Goal: Use online tool/utility: Utilize a website feature to perform a specific function

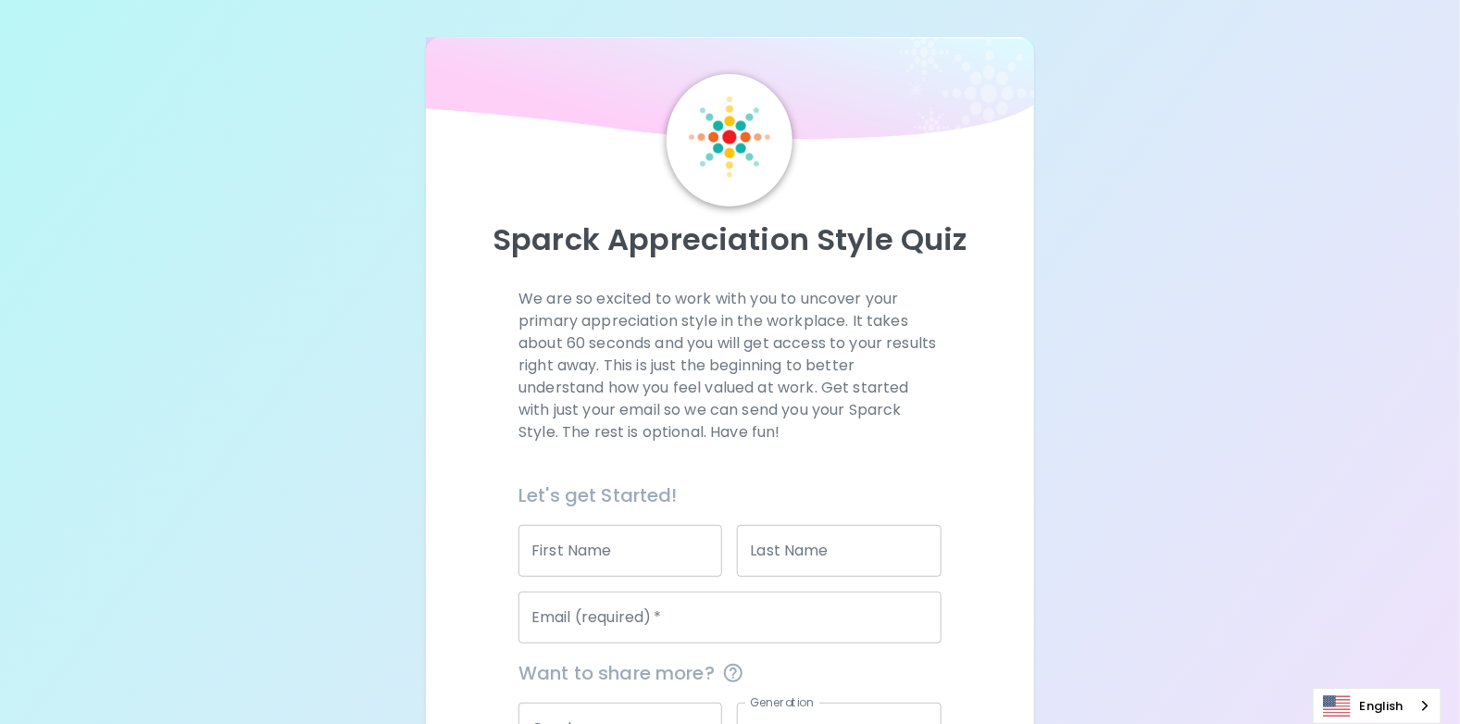
click at [634, 556] on input "First Name" at bounding box center [620, 551] width 204 height 52
type input "Sanicha"
click at [852, 533] on input "Last Name" at bounding box center [839, 551] width 204 height 52
type input "Toemphan"
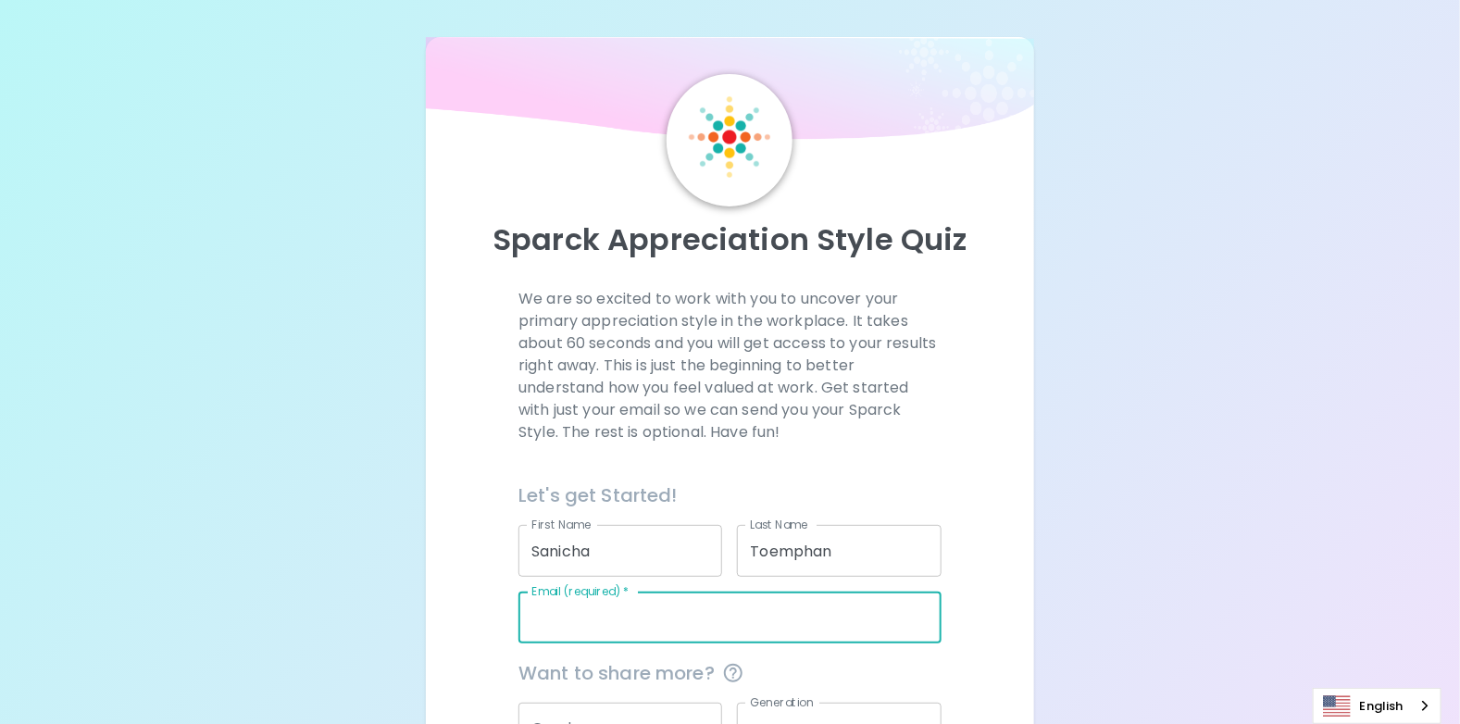
click at [813, 626] on input "Email (required)   *" at bounding box center [729, 618] width 423 height 52
type input "[EMAIL_ADDRESS][DOMAIN_NAME]"
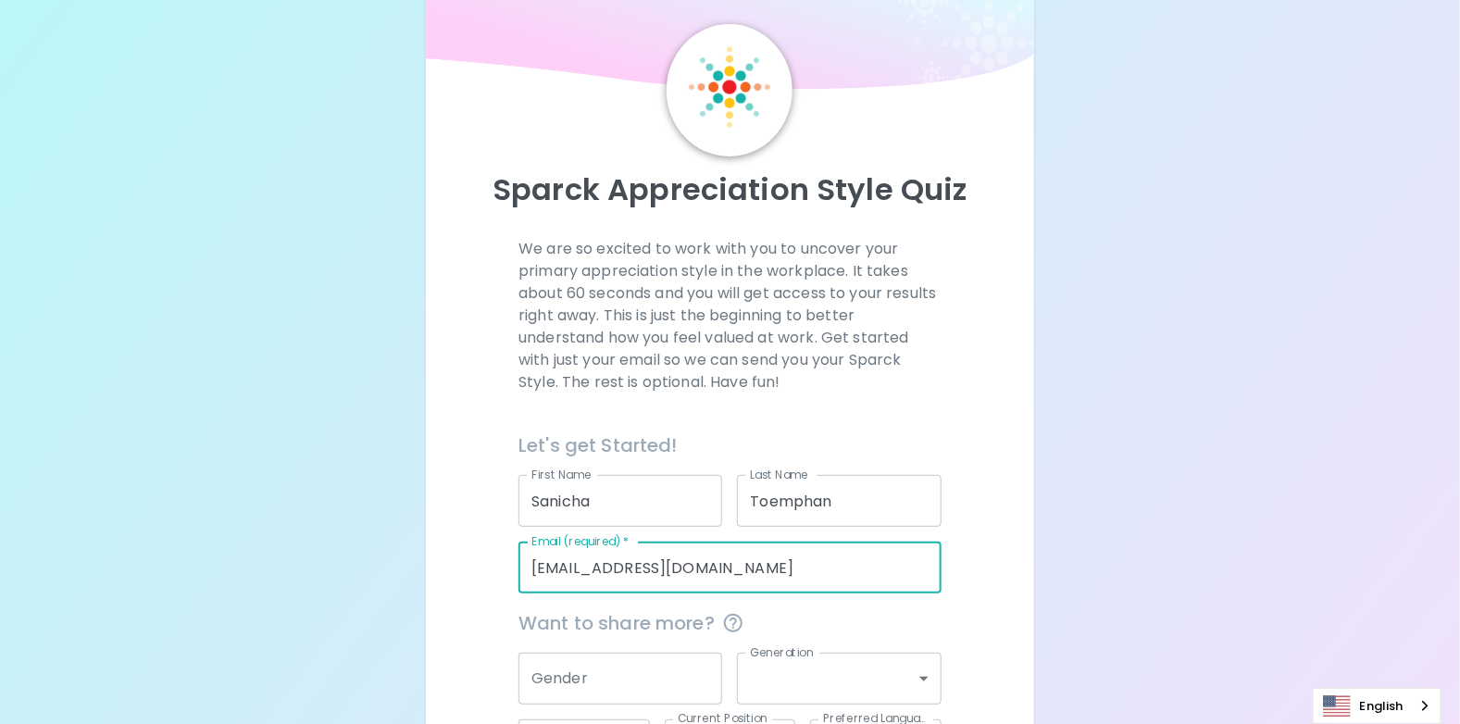
scroll to position [92, 0]
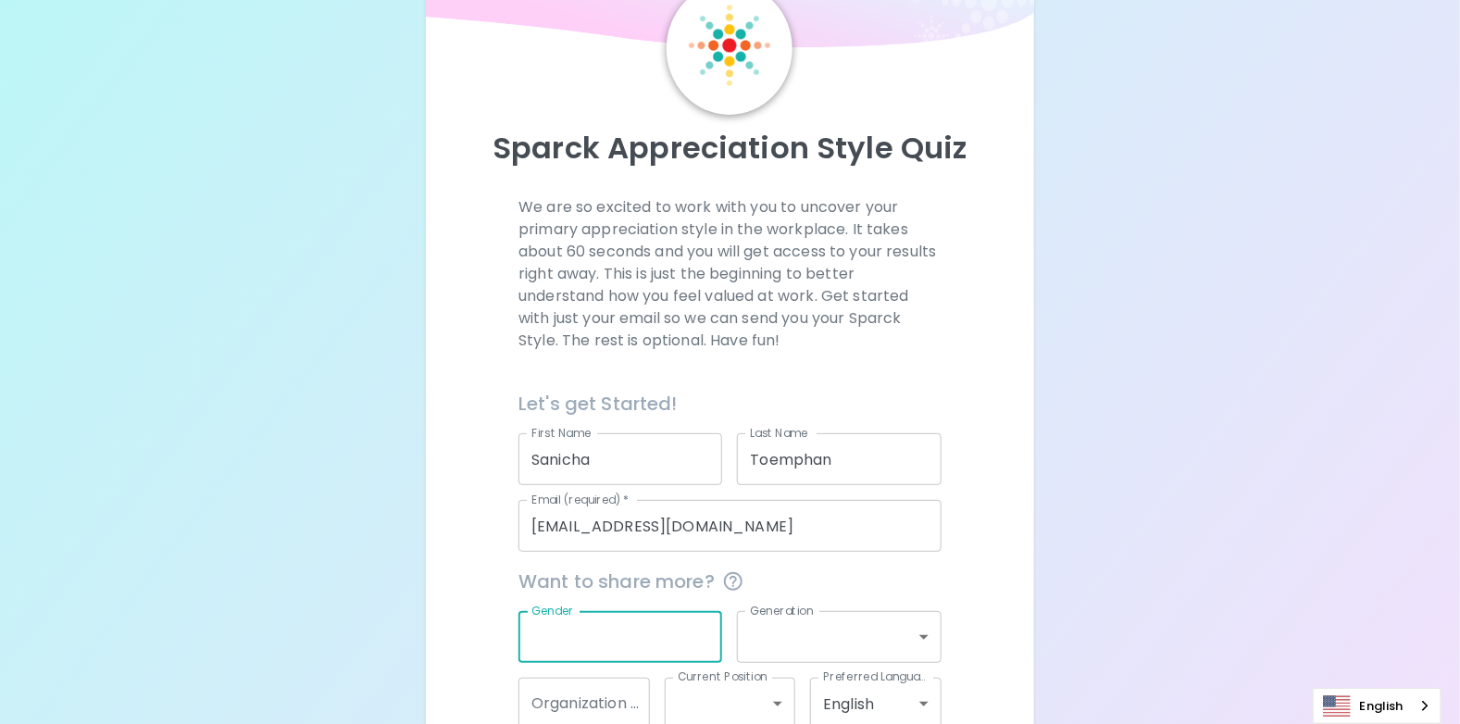
click at [654, 631] on input "Gender" at bounding box center [620, 637] width 204 height 52
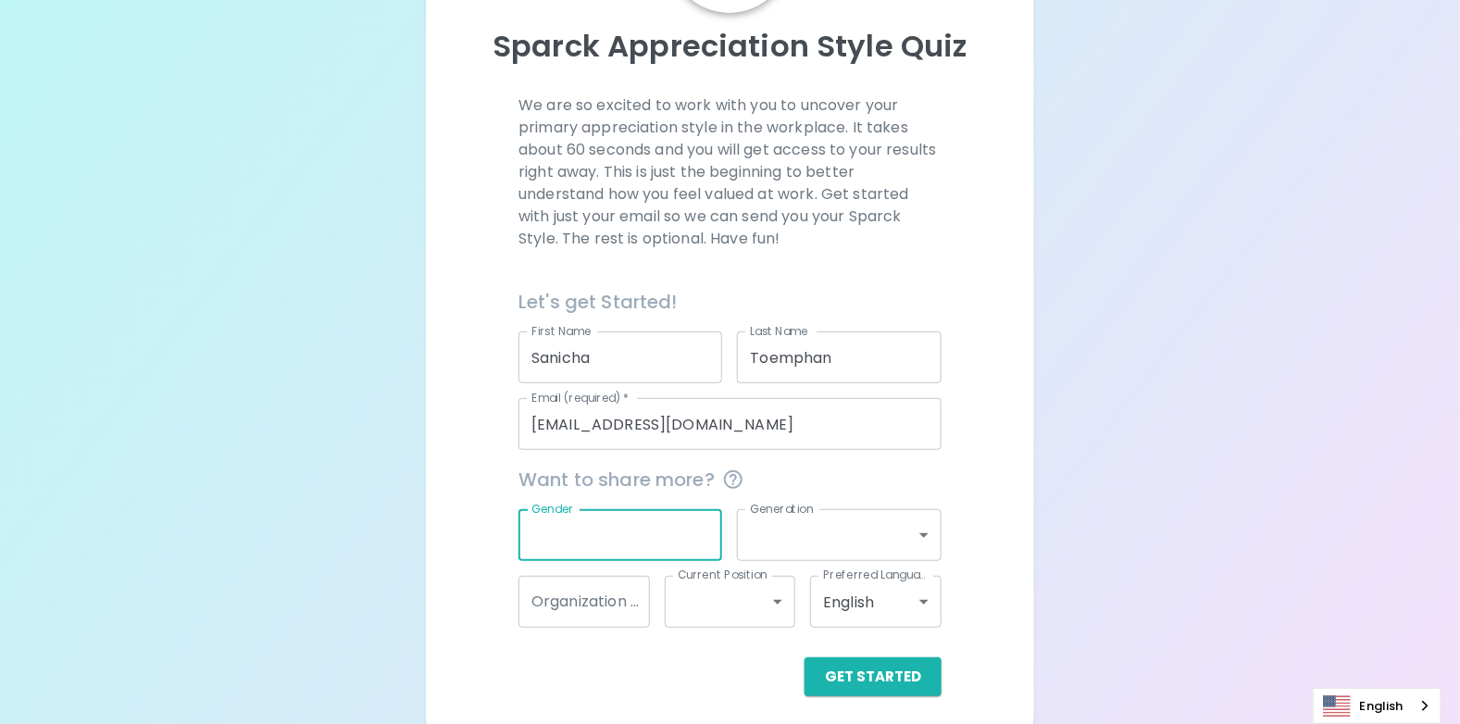
scroll to position [203, 0]
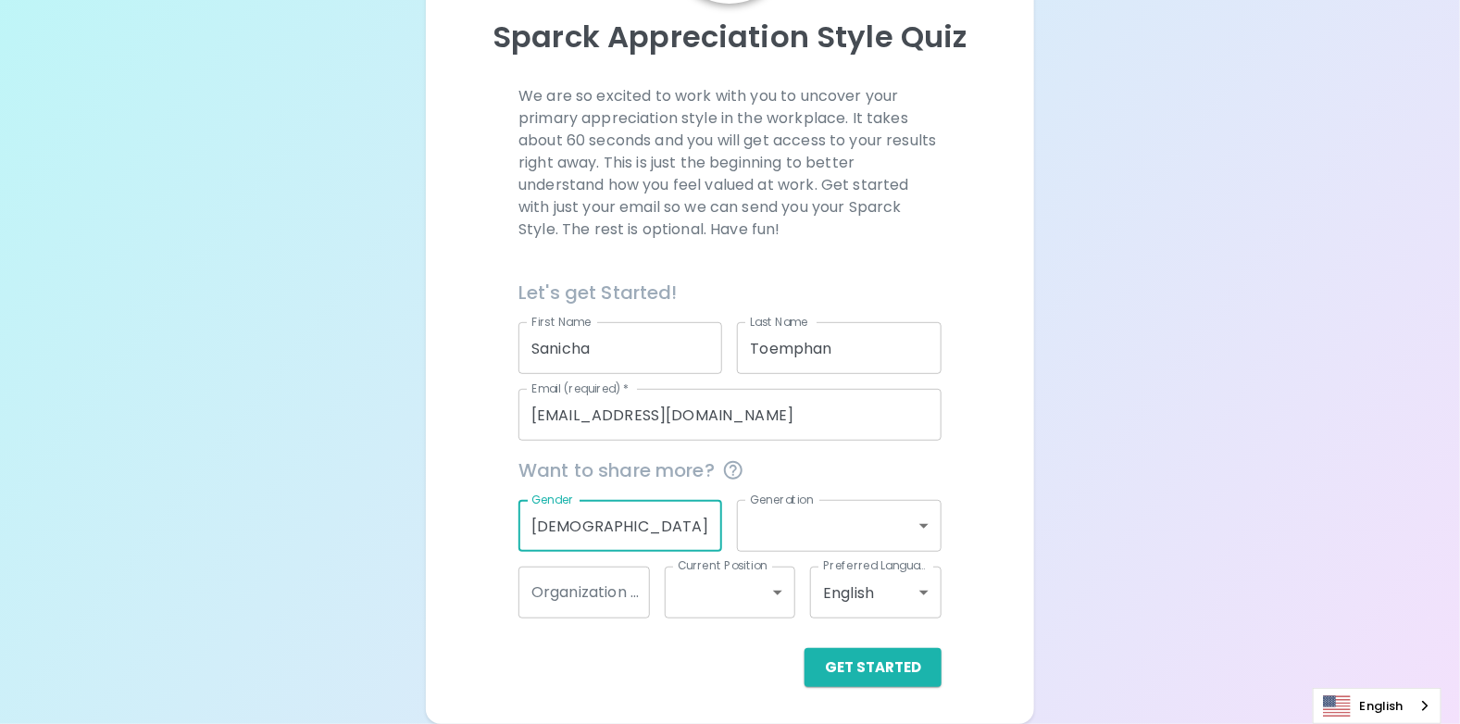
type input "[DEMOGRAPHIC_DATA]"
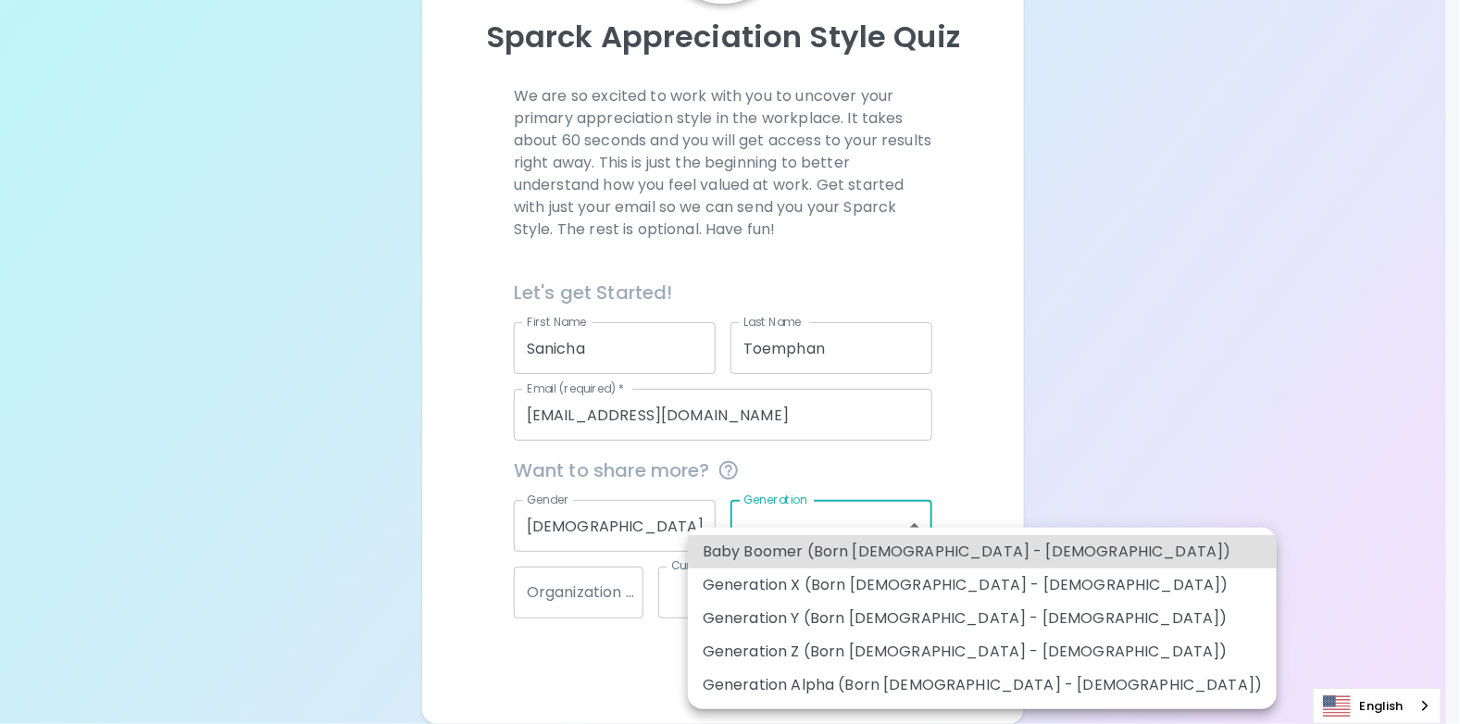
click at [871, 509] on body "Sparck Appreciation Style Quiz We are so excited to work with you to uncover yo…" at bounding box center [730, 260] width 1460 height 927
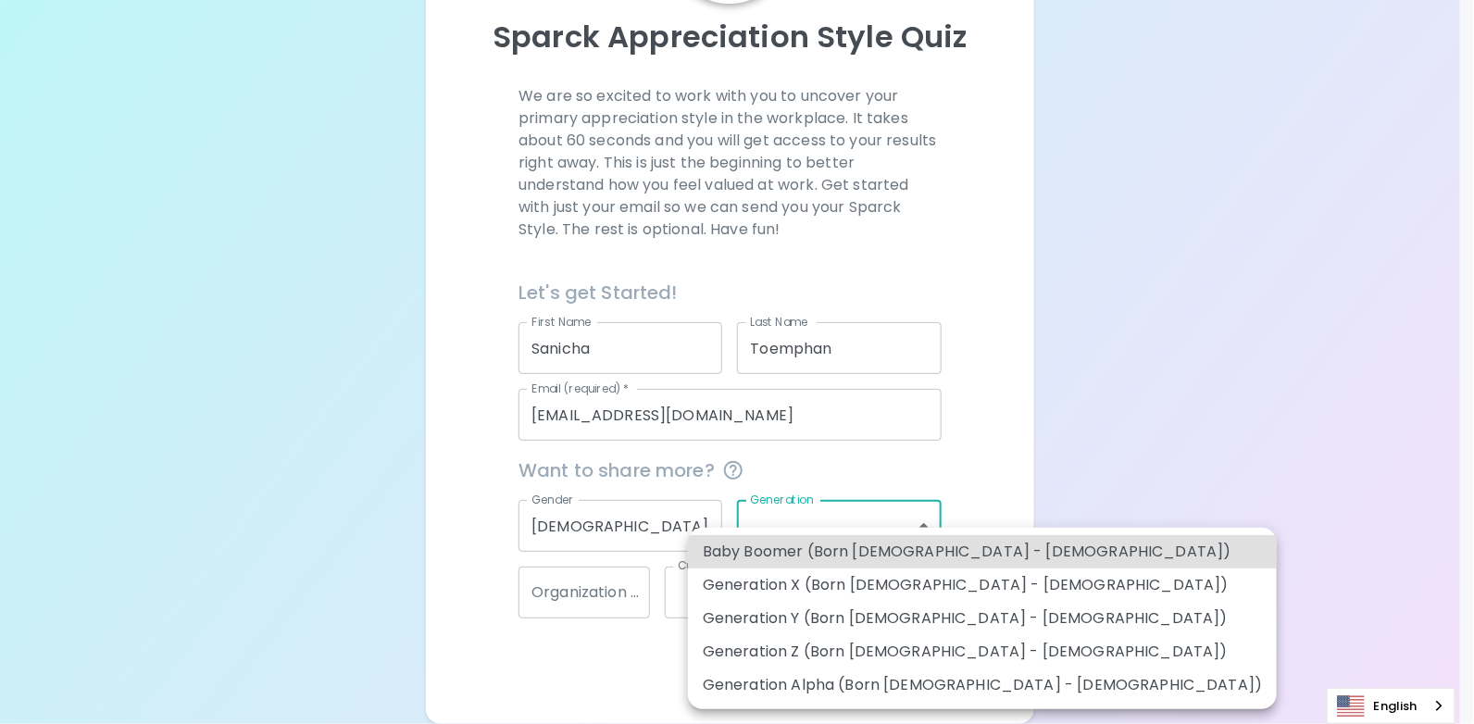
click at [913, 581] on li "Generation X (Born [DEMOGRAPHIC_DATA] - [DEMOGRAPHIC_DATA])" at bounding box center [982, 584] width 589 height 33
type input "generation_x"
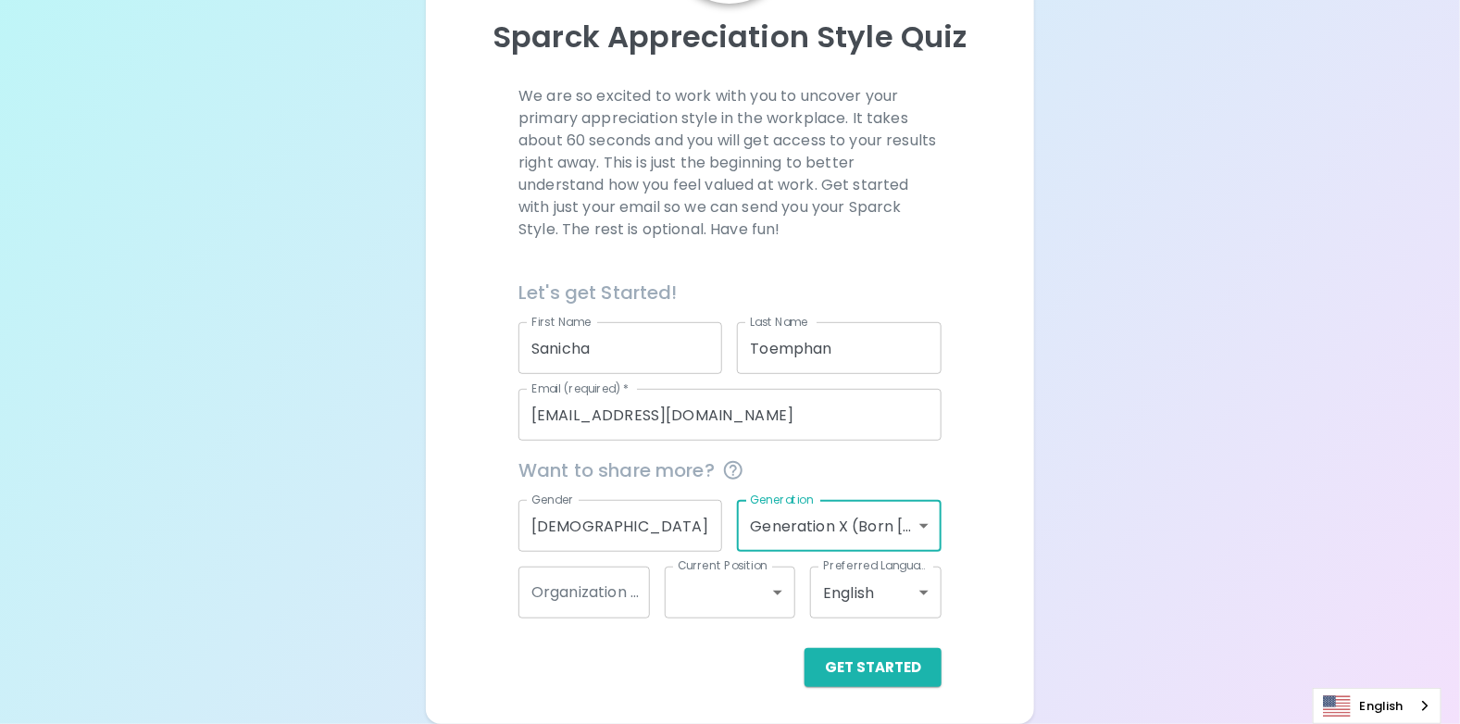
click at [617, 598] on input "Organization Name" at bounding box center [583, 593] width 131 height 52
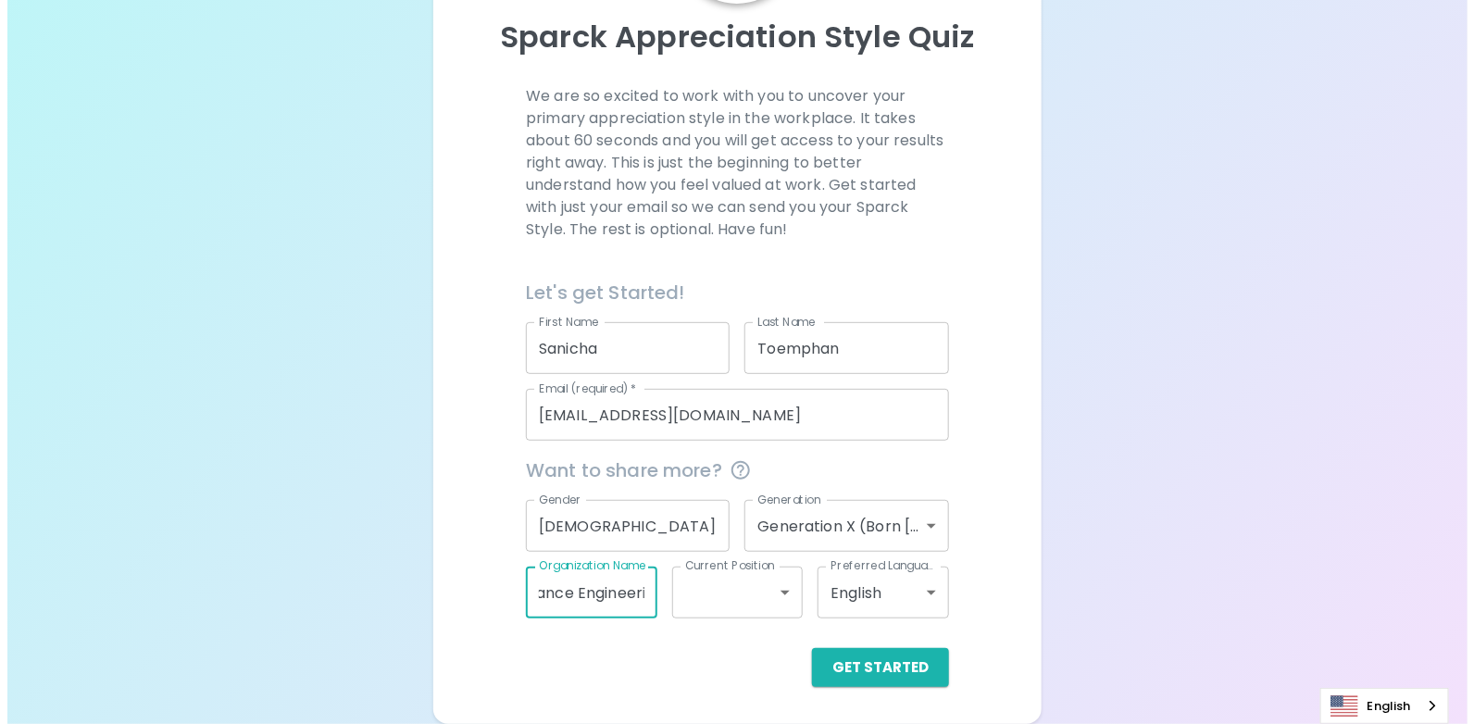
scroll to position [0, 189]
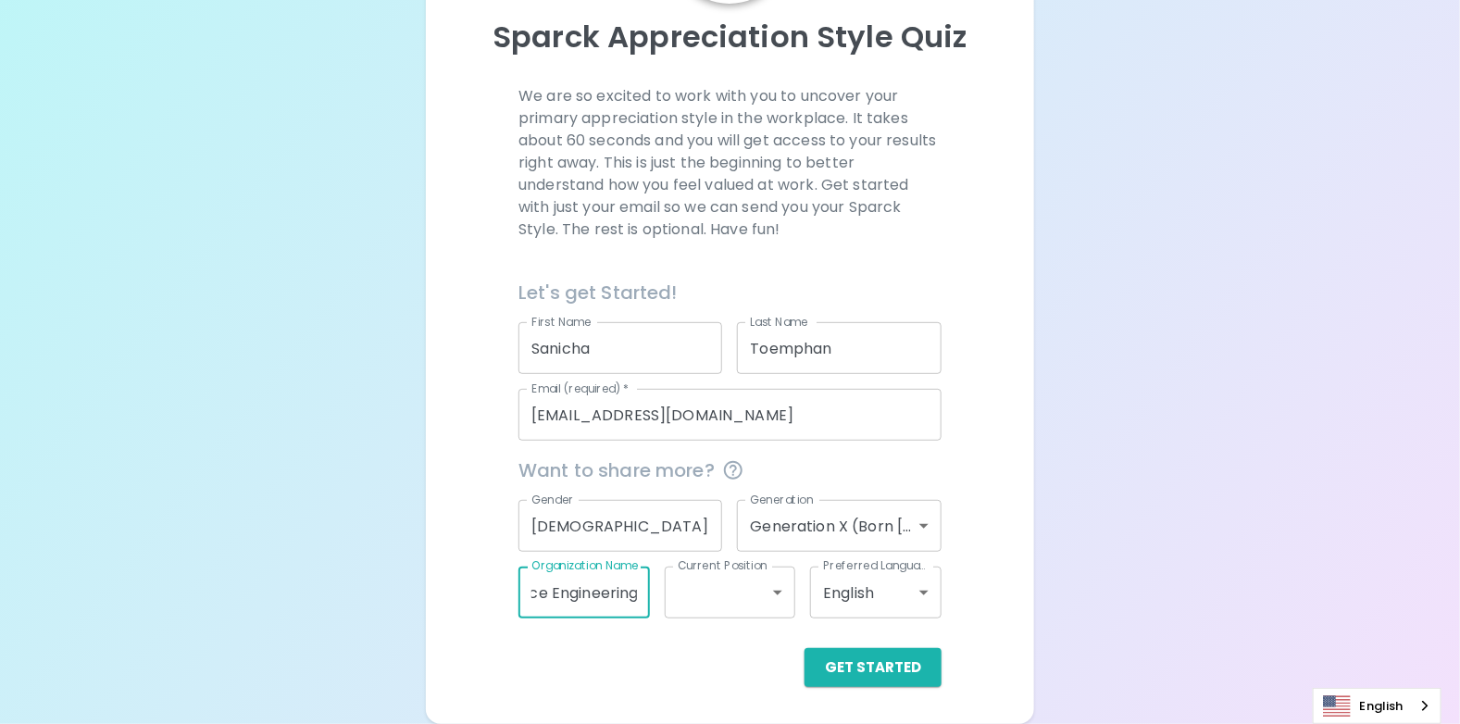
type input "Drive Product Performance Engineering"
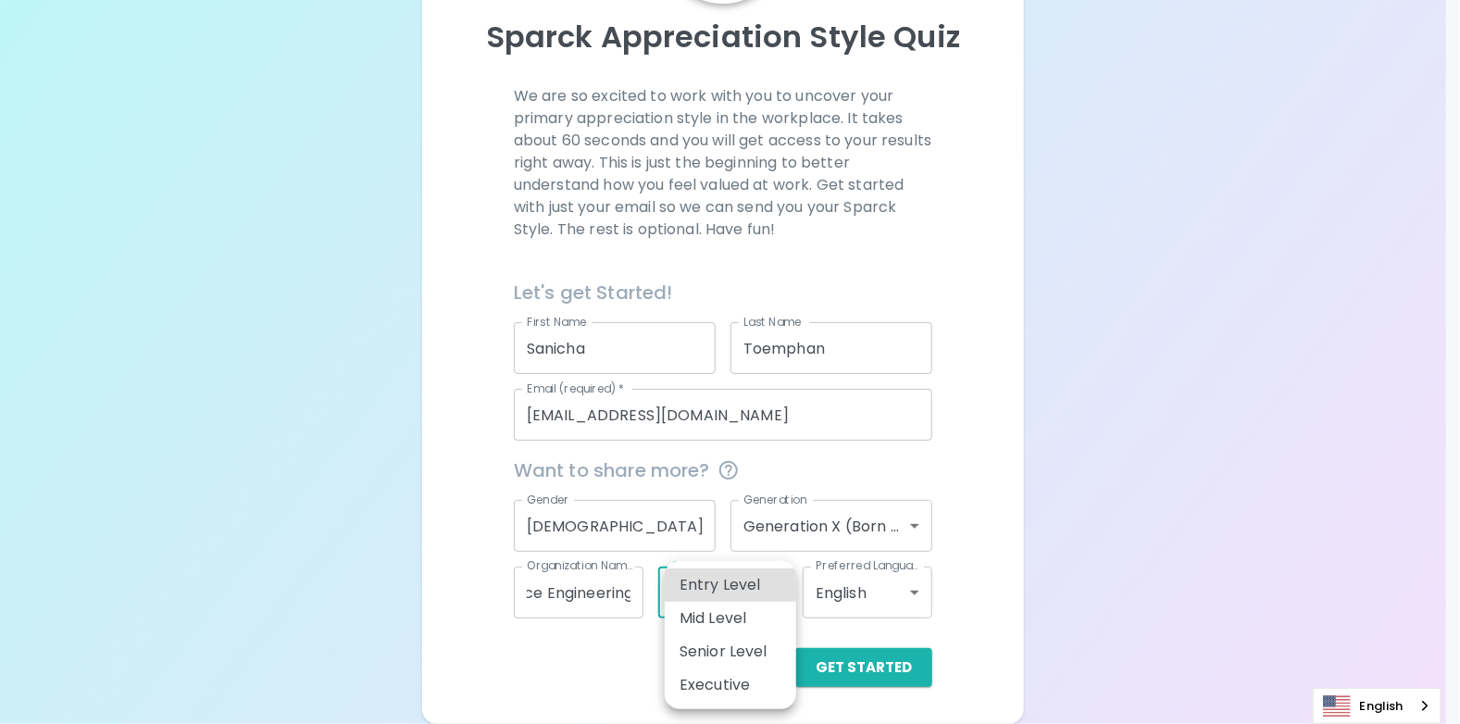
scroll to position [0, 0]
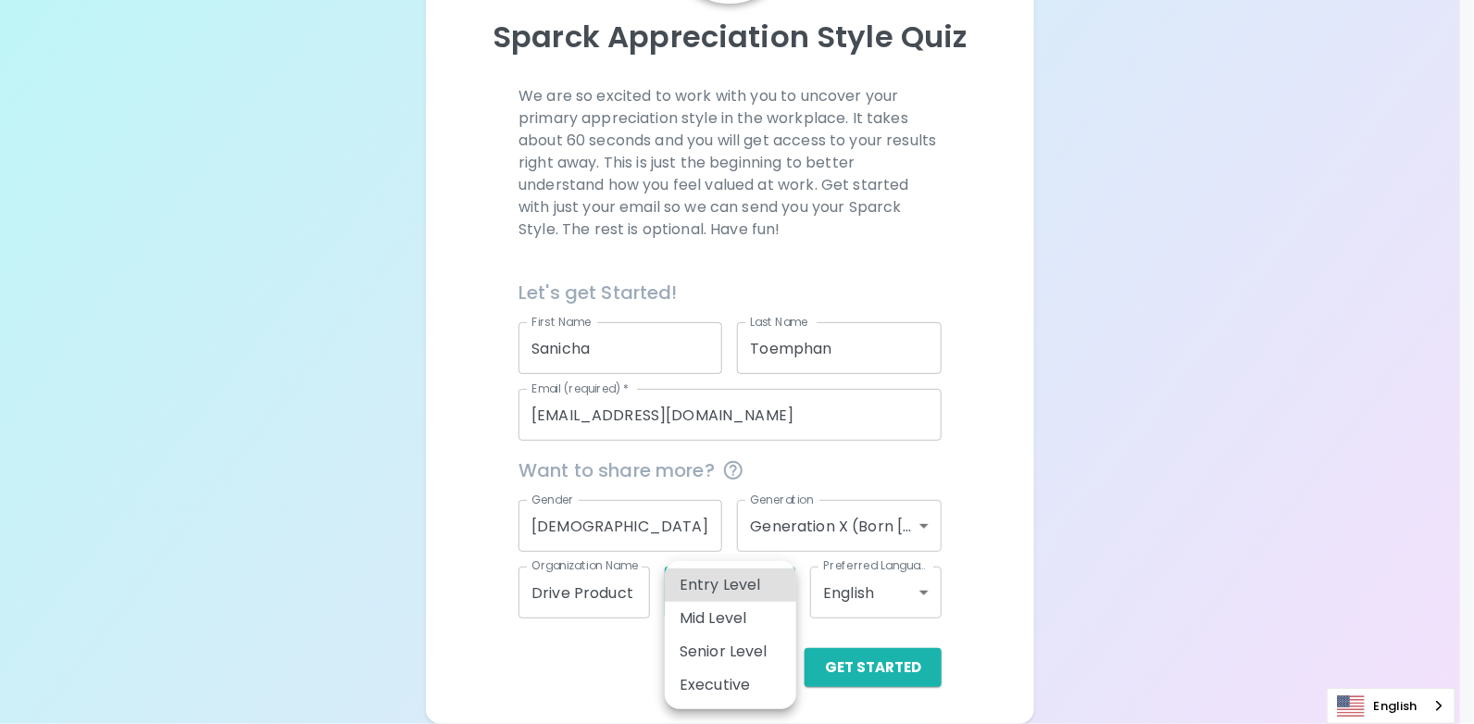
click at [783, 586] on body "Sparck Appreciation Style Quiz We are so excited to work with you to uncover yo…" at bounding box center [737, 260] width 1474 height 927
click at [756, 653] on li "Senior Level" at bounding box center [730, 651] width 131 height 33
type input "senior_level"
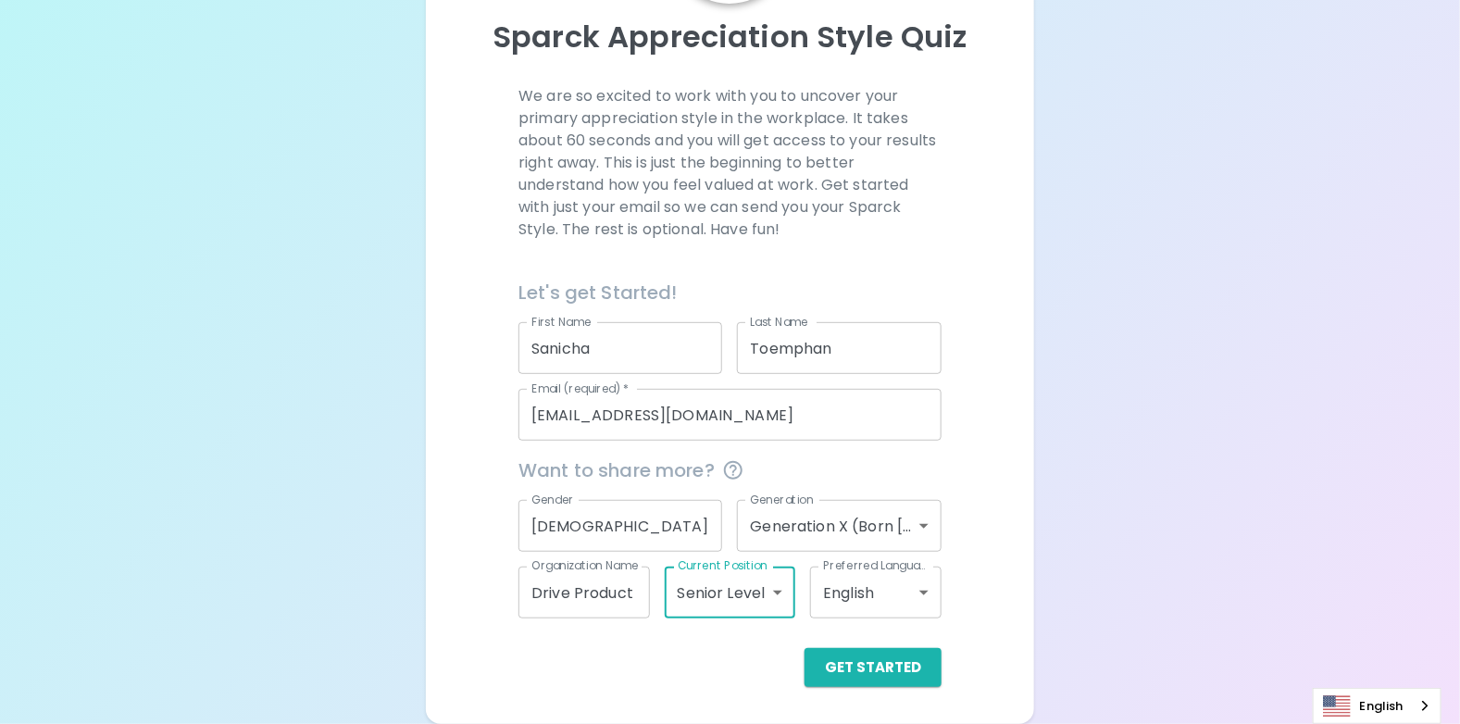
click at [925, 593] on body "Sparck Appreciation Style Quiz We are so excited to work with you to uncover yo…" at bounding box center [730, 260] width 1460 height 927
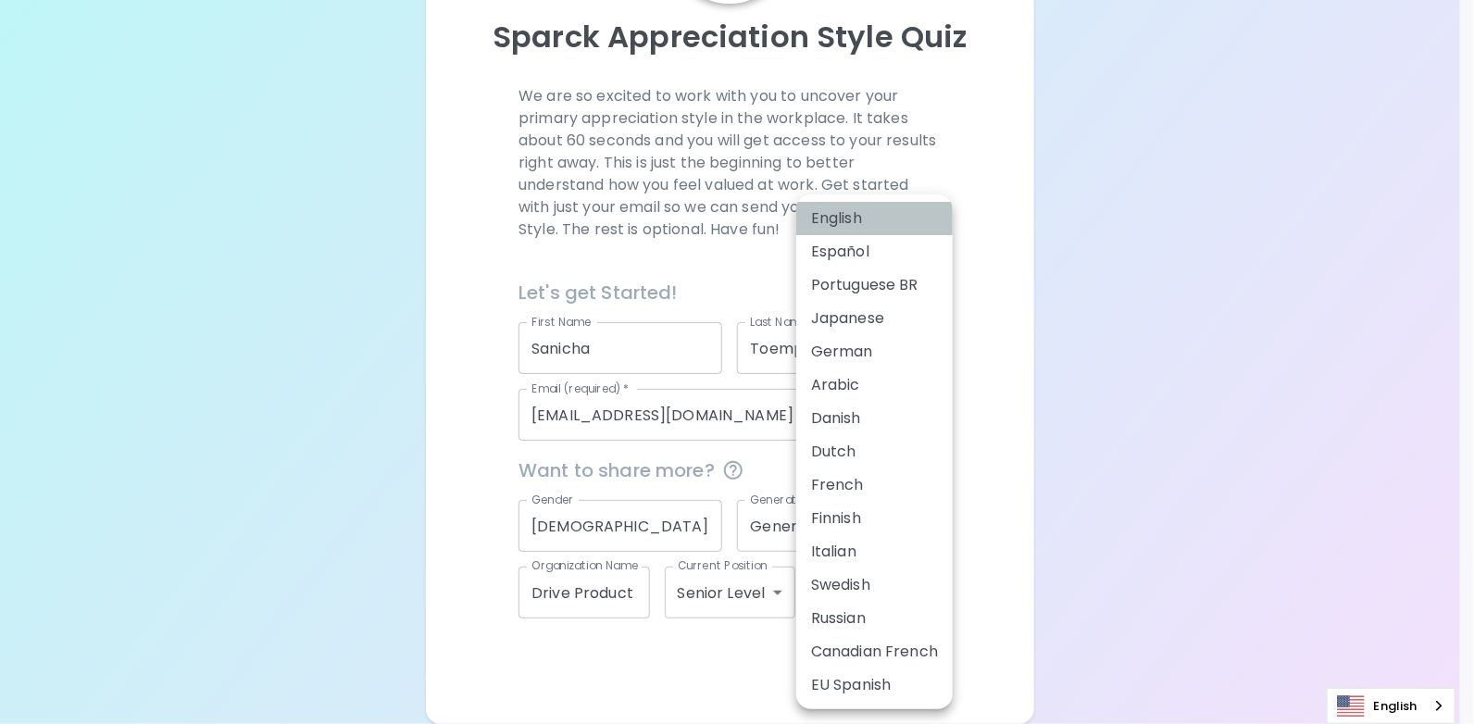
click at [895, 218] on li "English" at bounding box center [874, 218] width 156 height 33
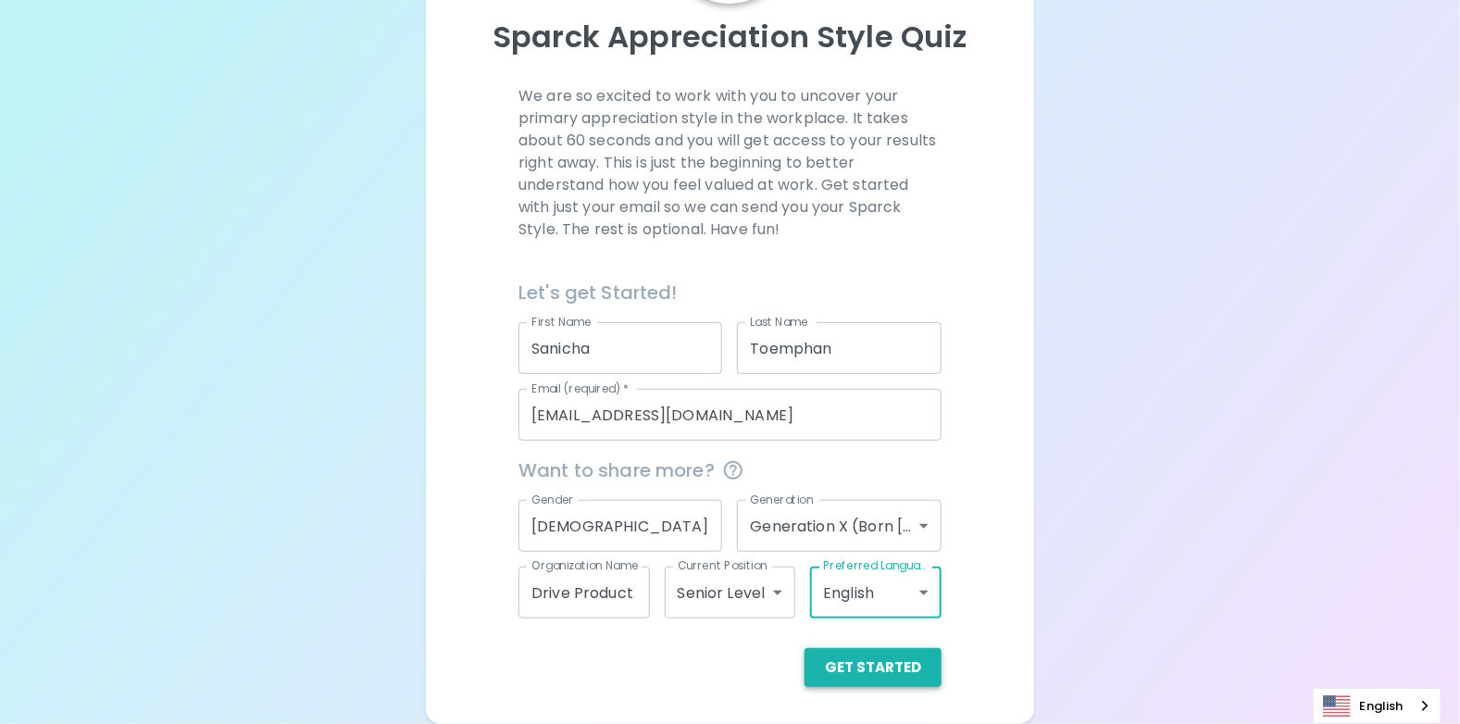
click at [900, 668] on button "Get Started" at bounding box center [873, 667] width 137 height 39
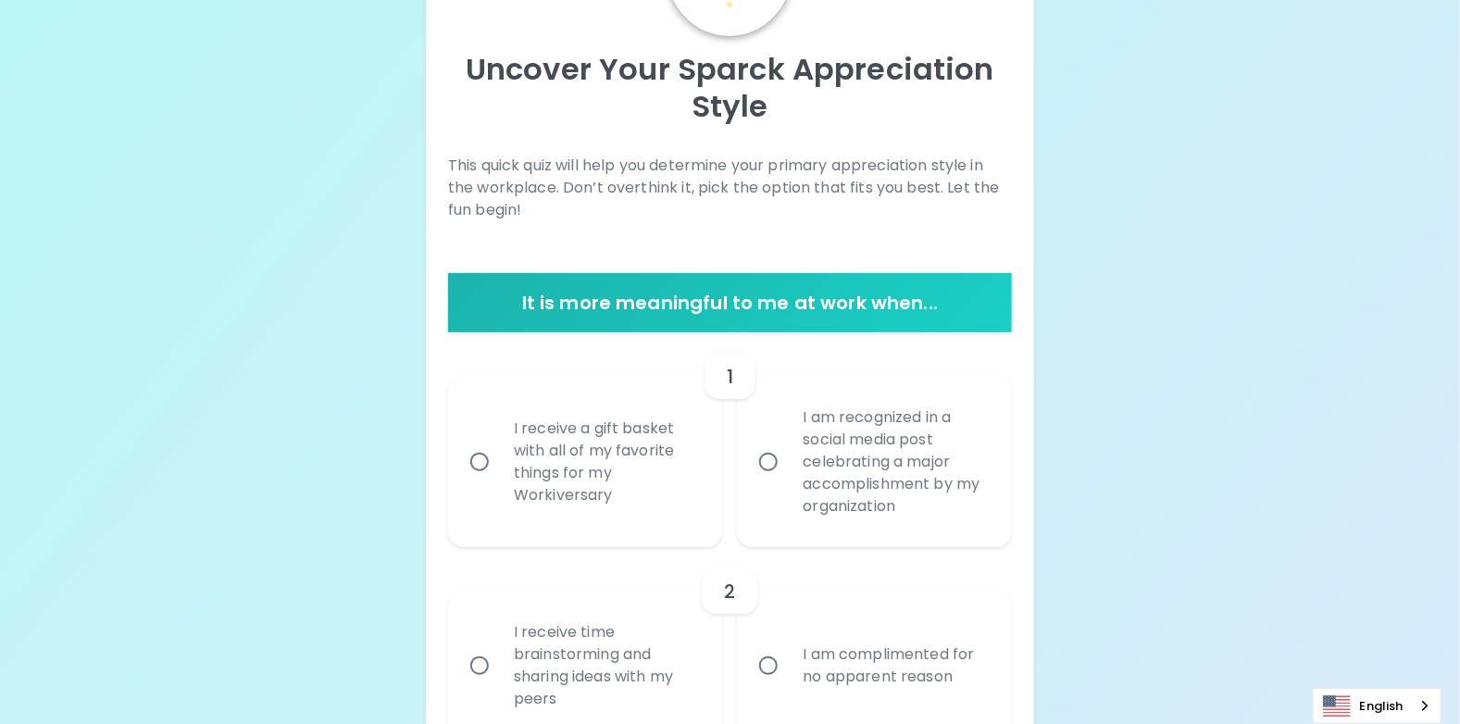
scroll to position [203, 0]
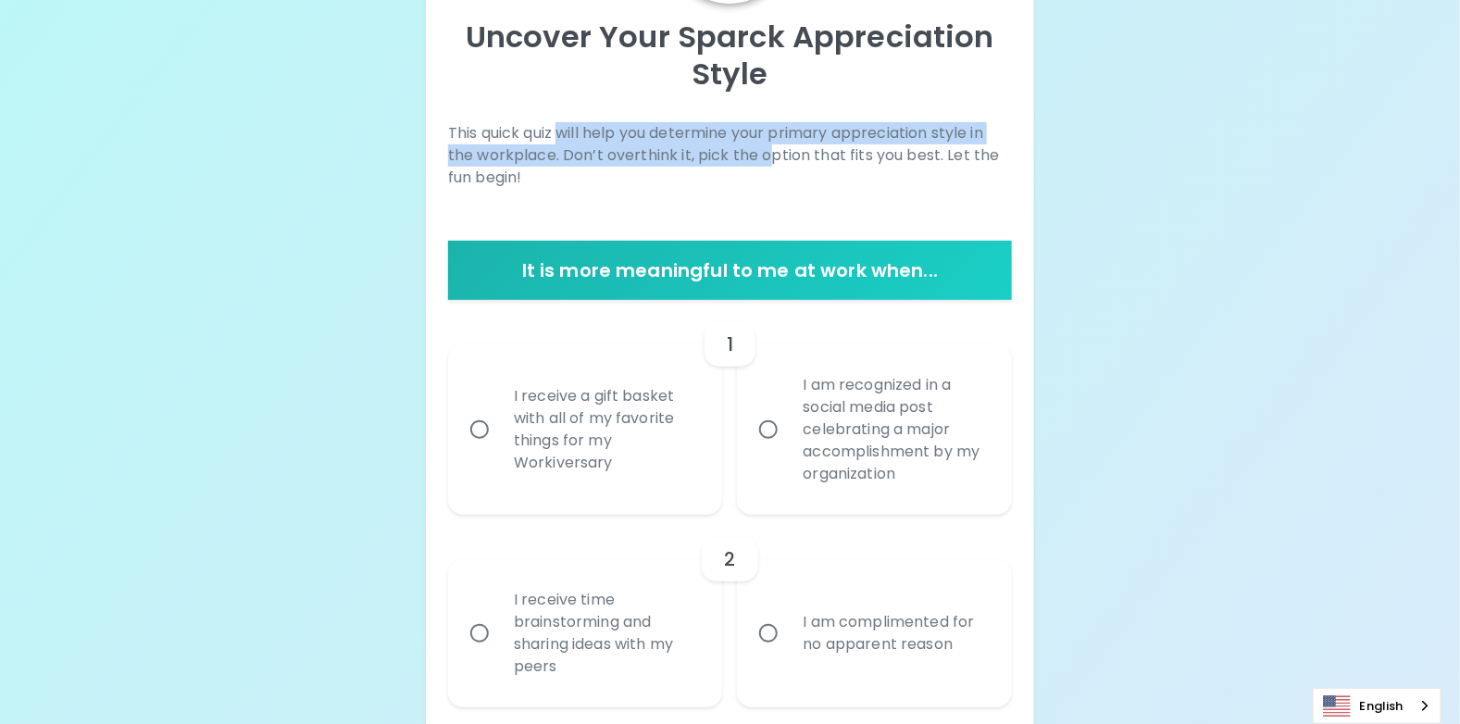
drag, startPoint x: 566, startPoint y: 131, endPoint x: 764, endPoint y: 158, distance: 199.9
click at [764, 158] on p "This quick quiz will help you determine your primary appreciation style in the …" at bounding box center [730, 155] width 564 height 67
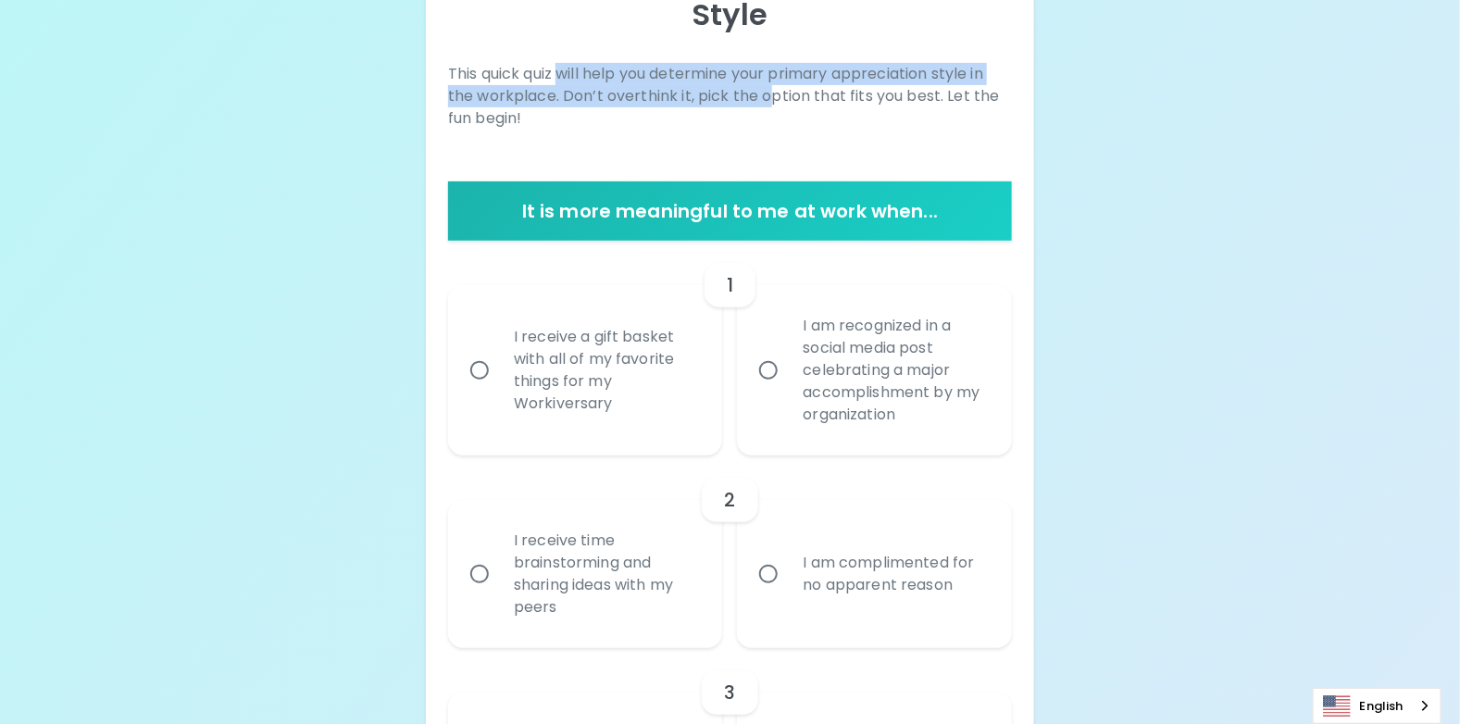
scroll to position [295, 0]
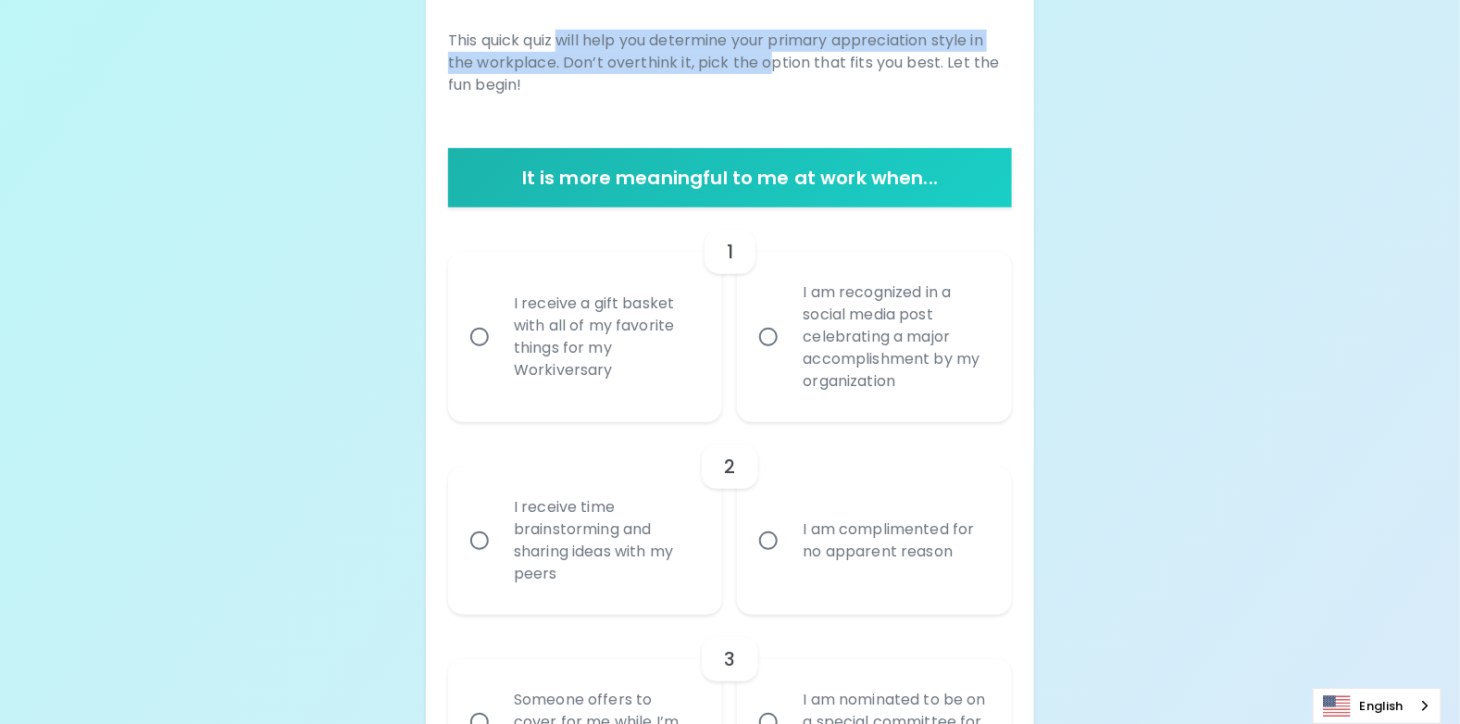
click at [769, 334] on input "I am recognized in a social media post celebrating a major accomplishment by my…" at bounding box center [768, 337] width 39 height 39
radio input "true"
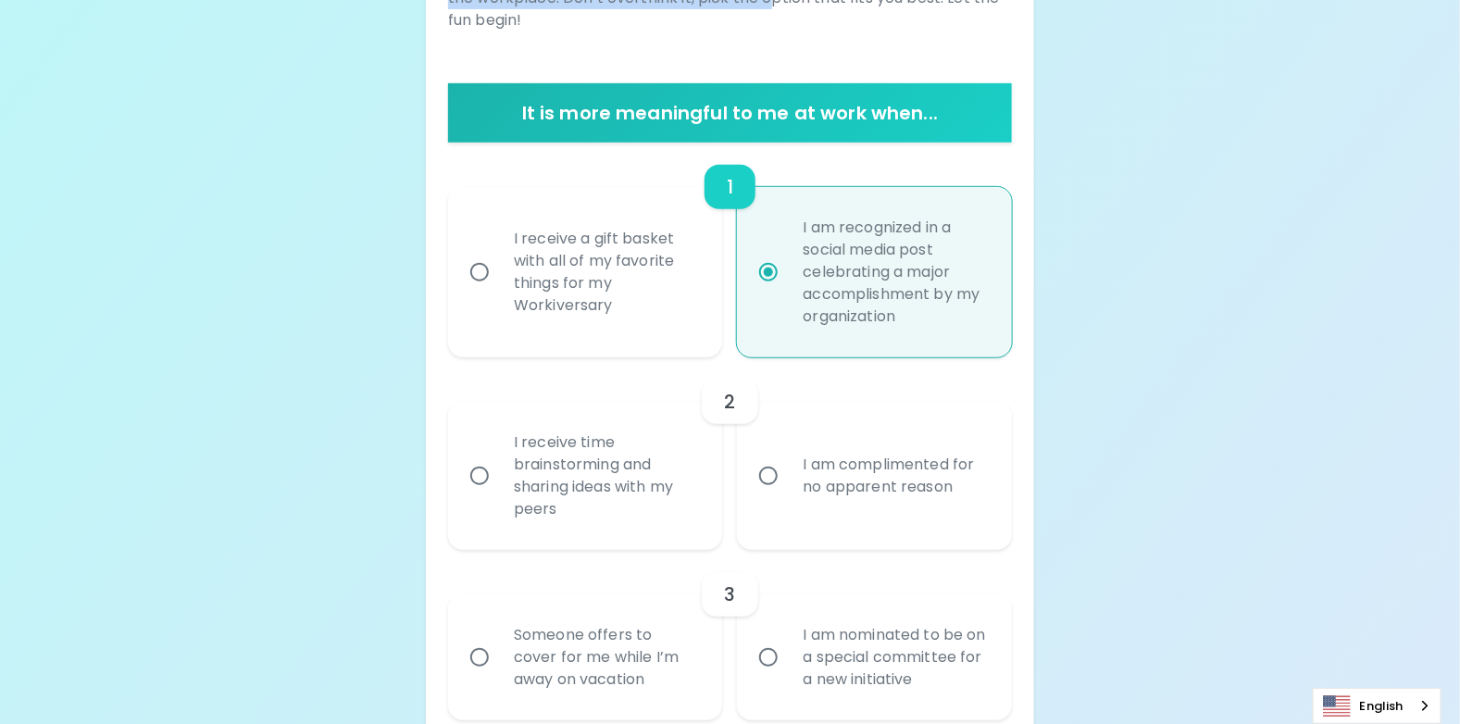
scroll to position [166, 0]
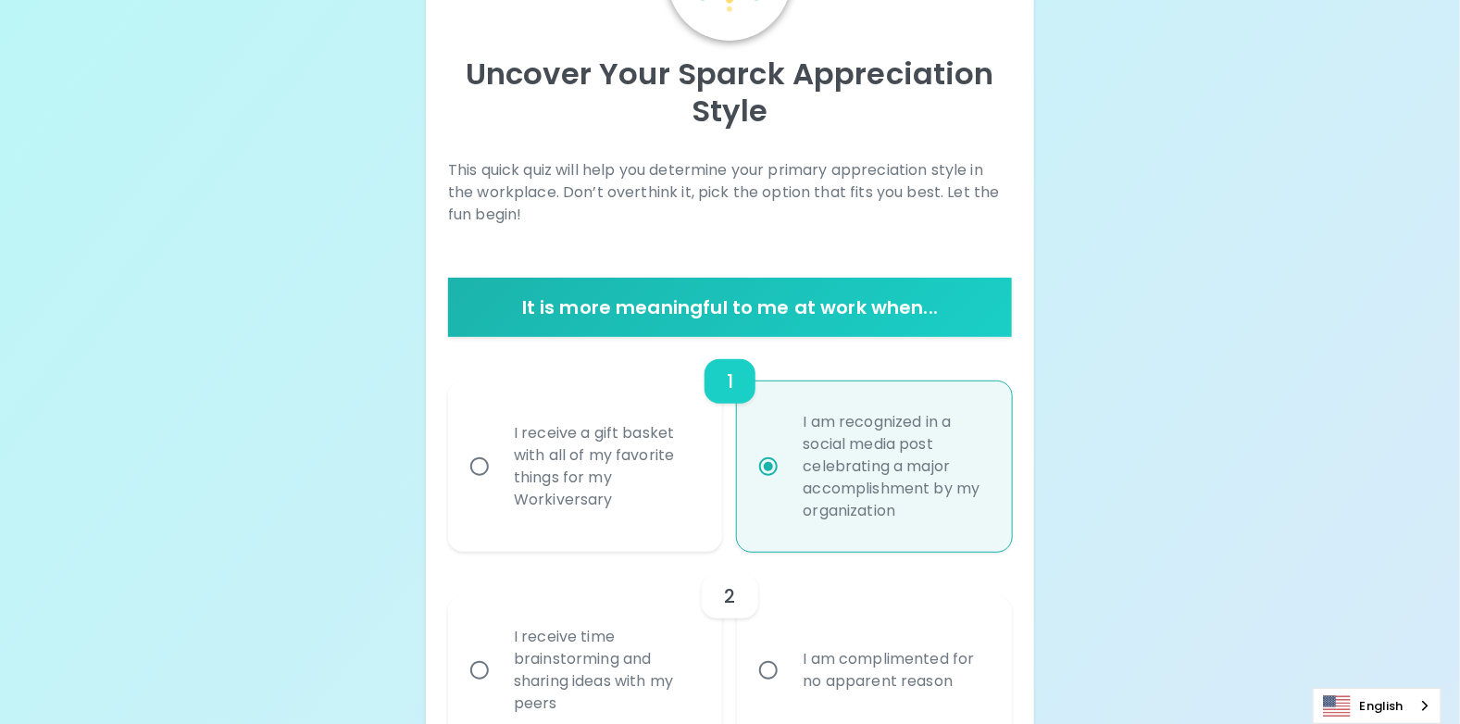
click at [867, 226] on div "This quick quiz will help you determine your primary appreciation style in the …" at bounding box center [730, 211] width 564 height 104
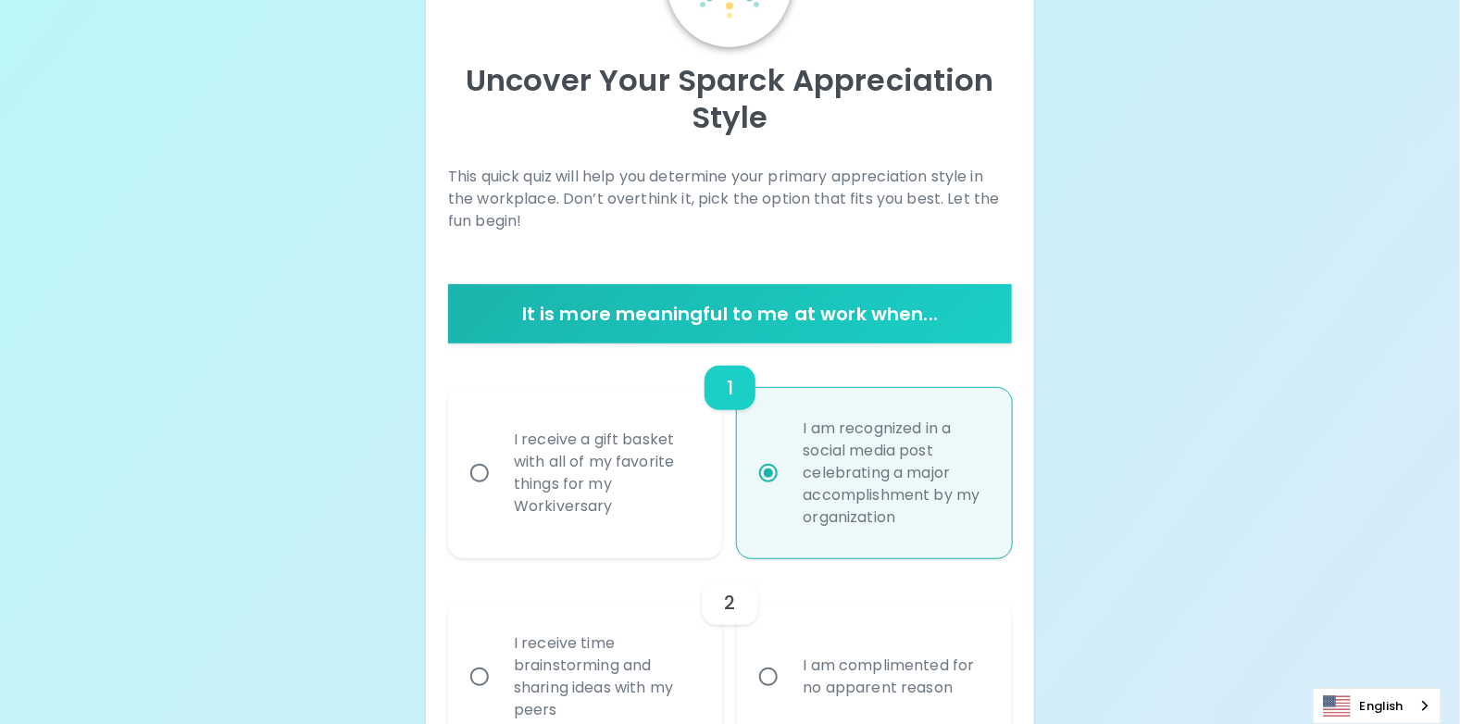
scroll to position [369, 0]
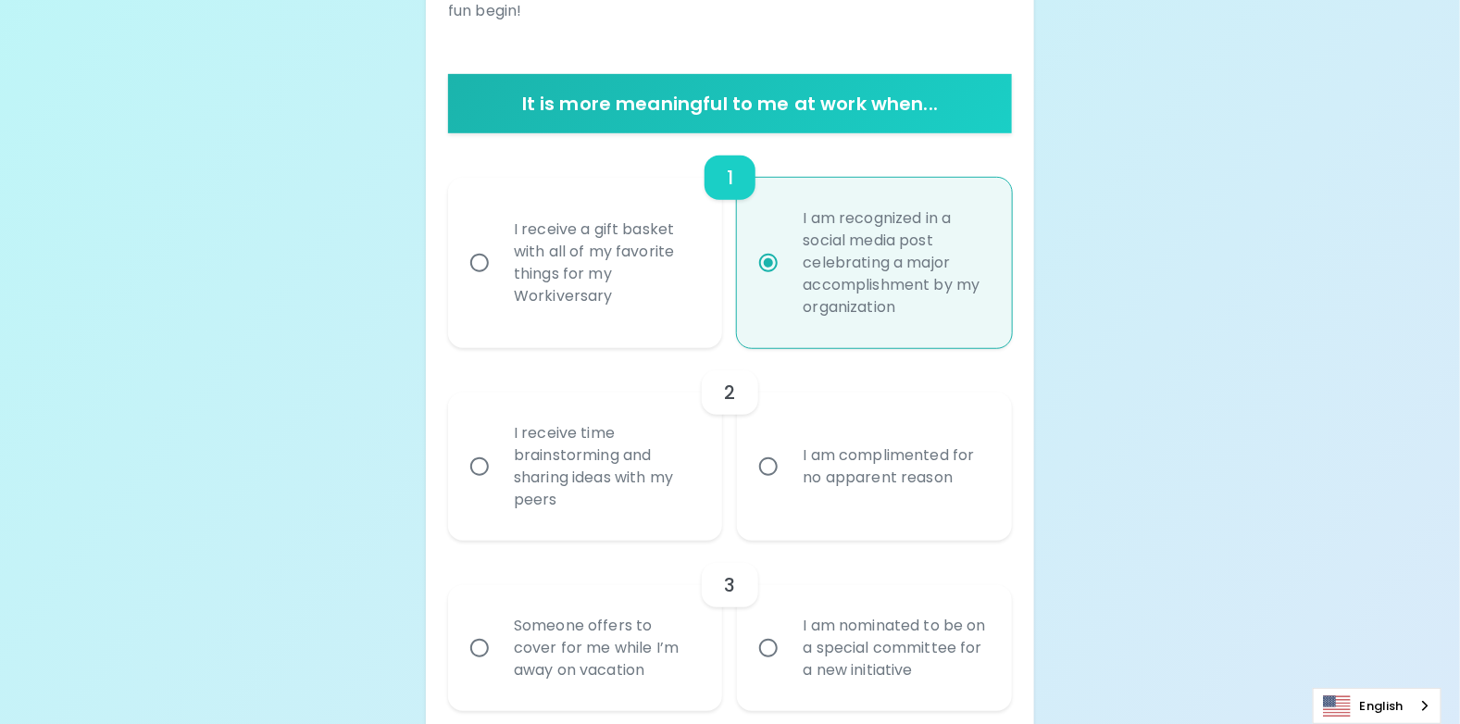
click at [479, 464] on input "I receive time brainstorming and sharing ideas with my peers" at bounding box center [479, 466] width 39 height 39
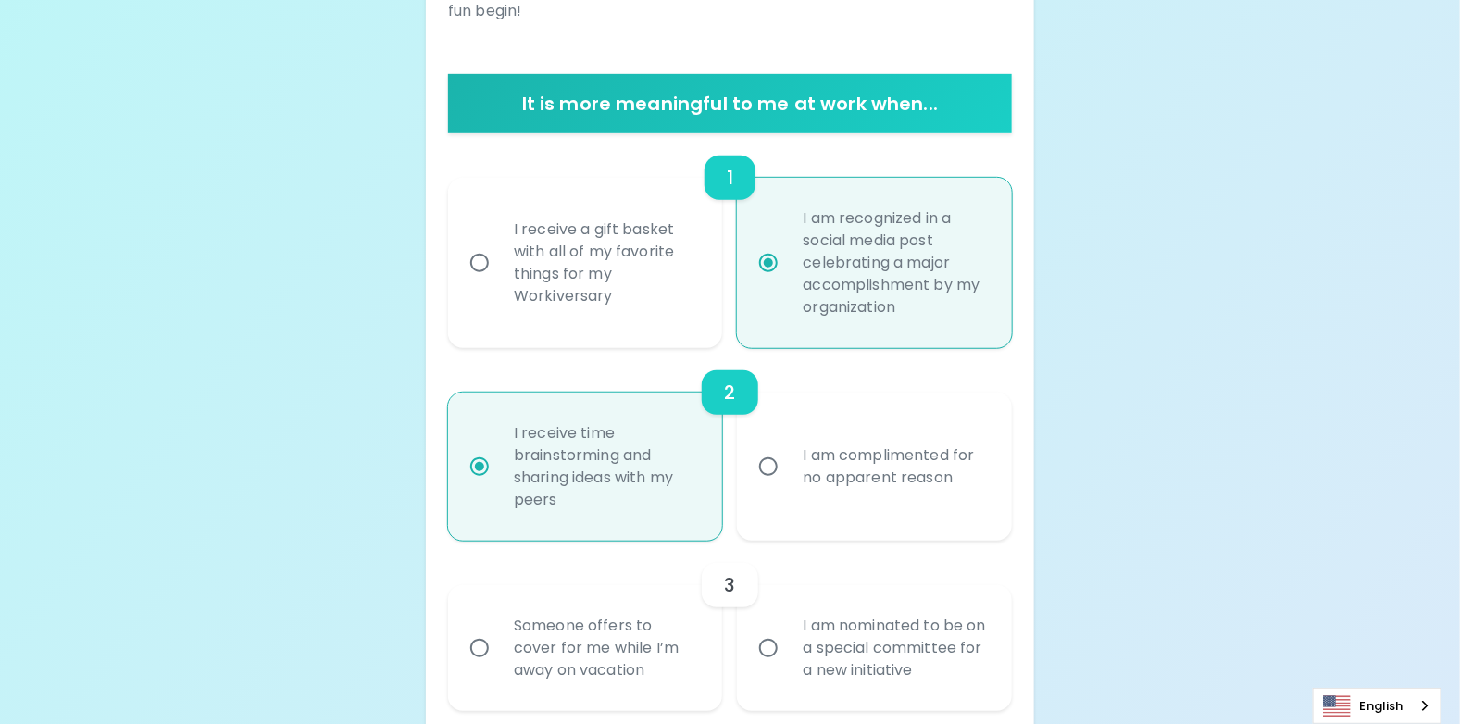
scroll to position [518, 0]
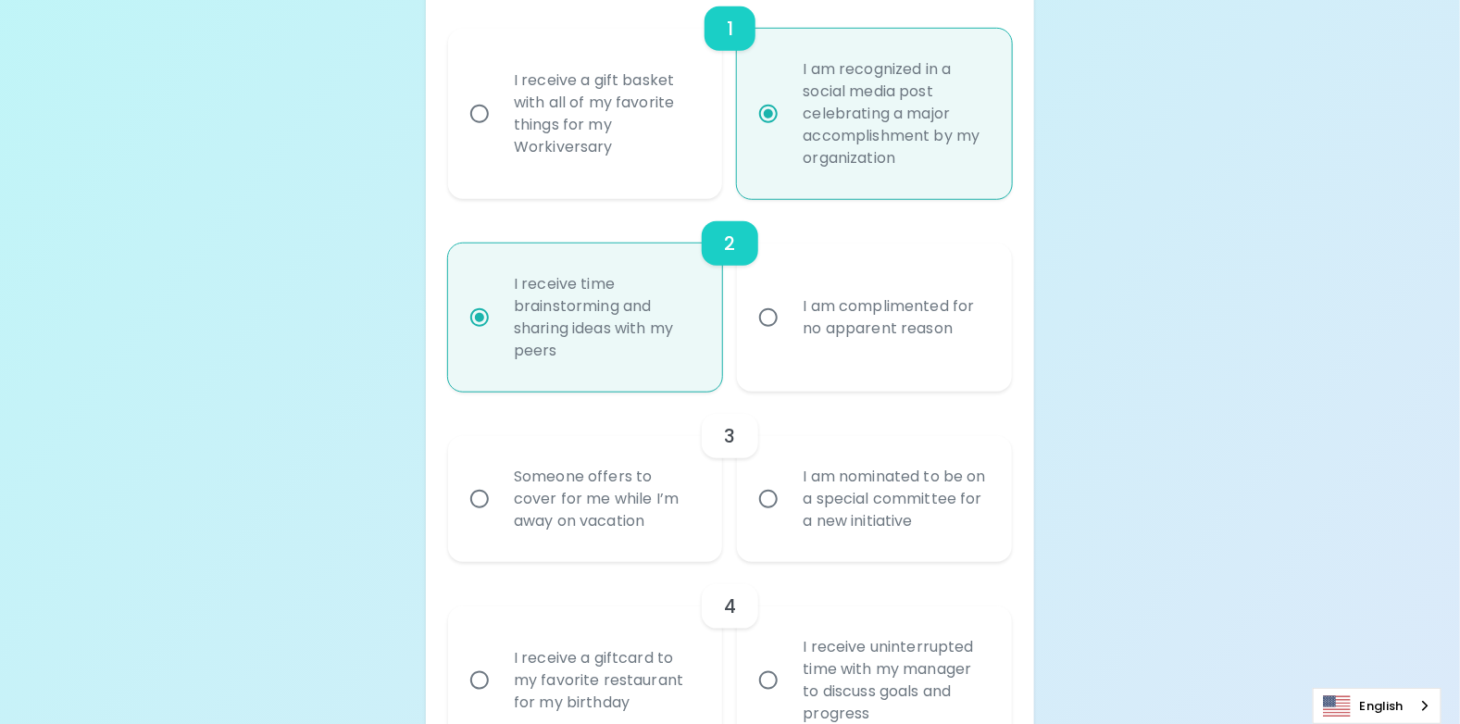
radio input "true"
click at [769, 497] on input "I am nominated to be on a special committee for a new initiative" at bounding box center [768, 499] width 39 height 39
radio input "false"
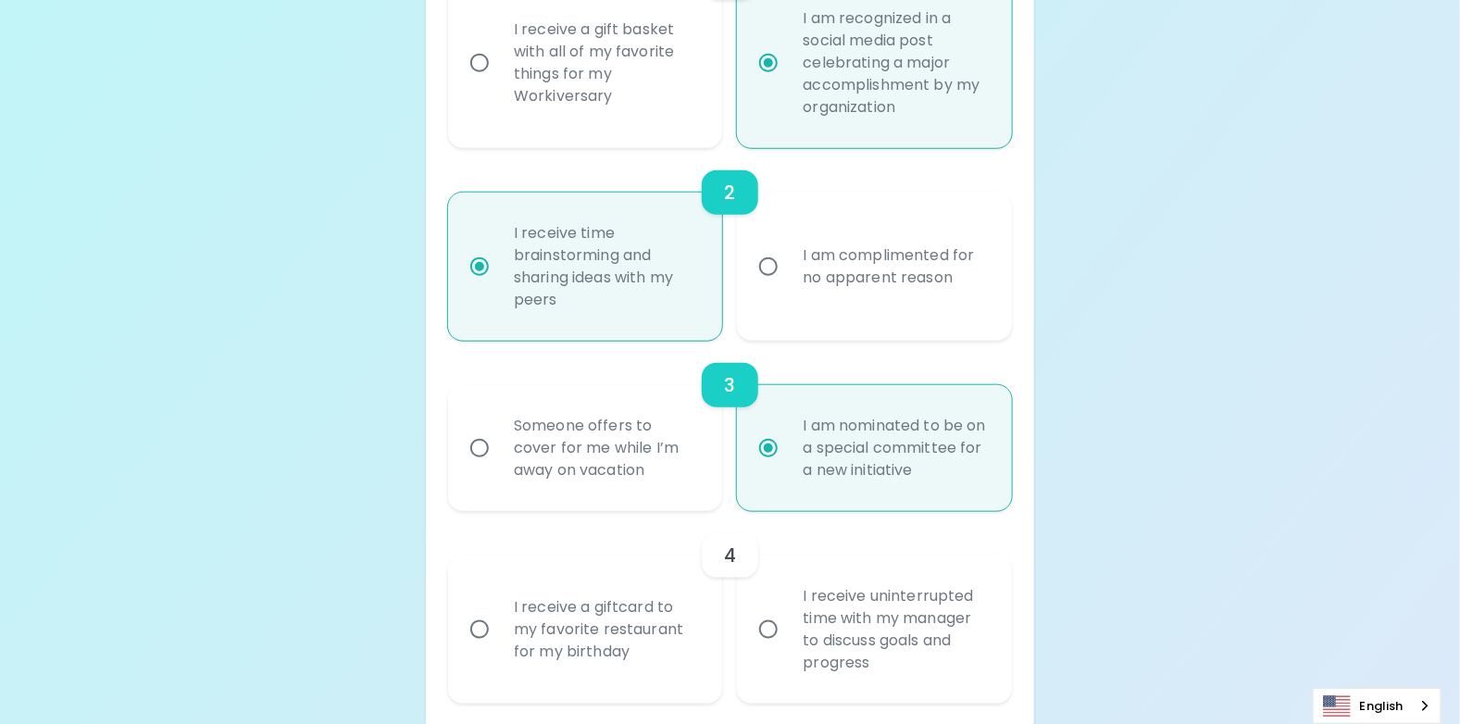
scroll to position [667, 0]
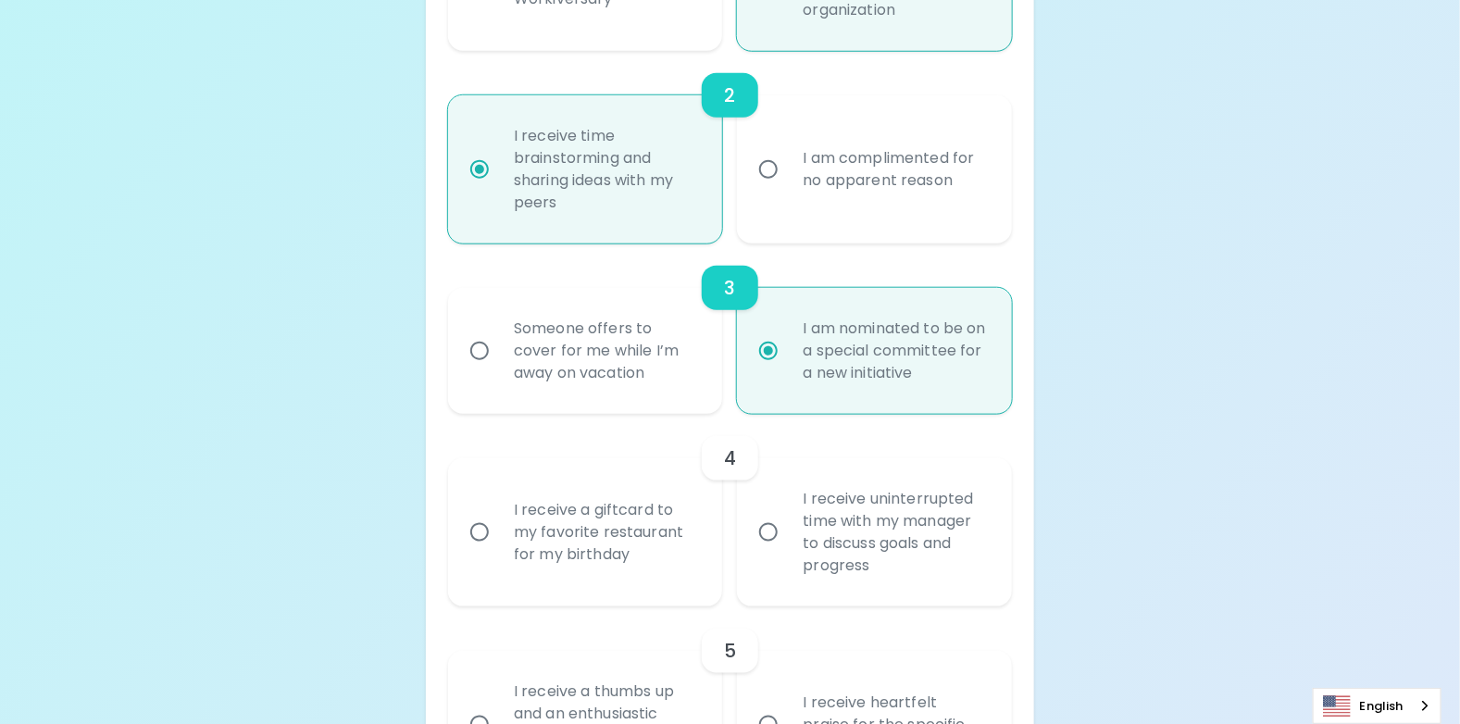
radio input "true"
click at [765, 534] on input "I receive uninterrupted time with my manager to discuss goals and progress" at bounding box center [768, 532] width 39 height 39
radio input "false"
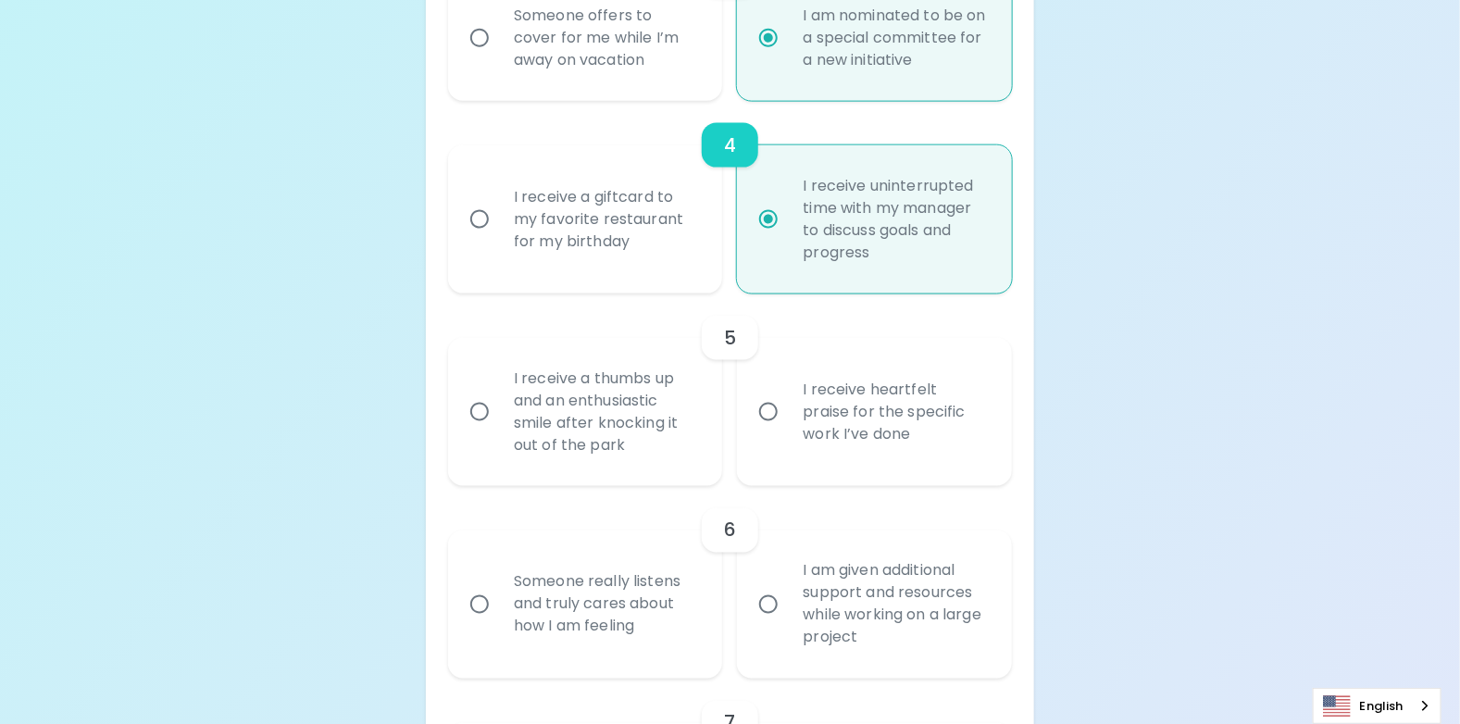
scroll to position [1018, 0]
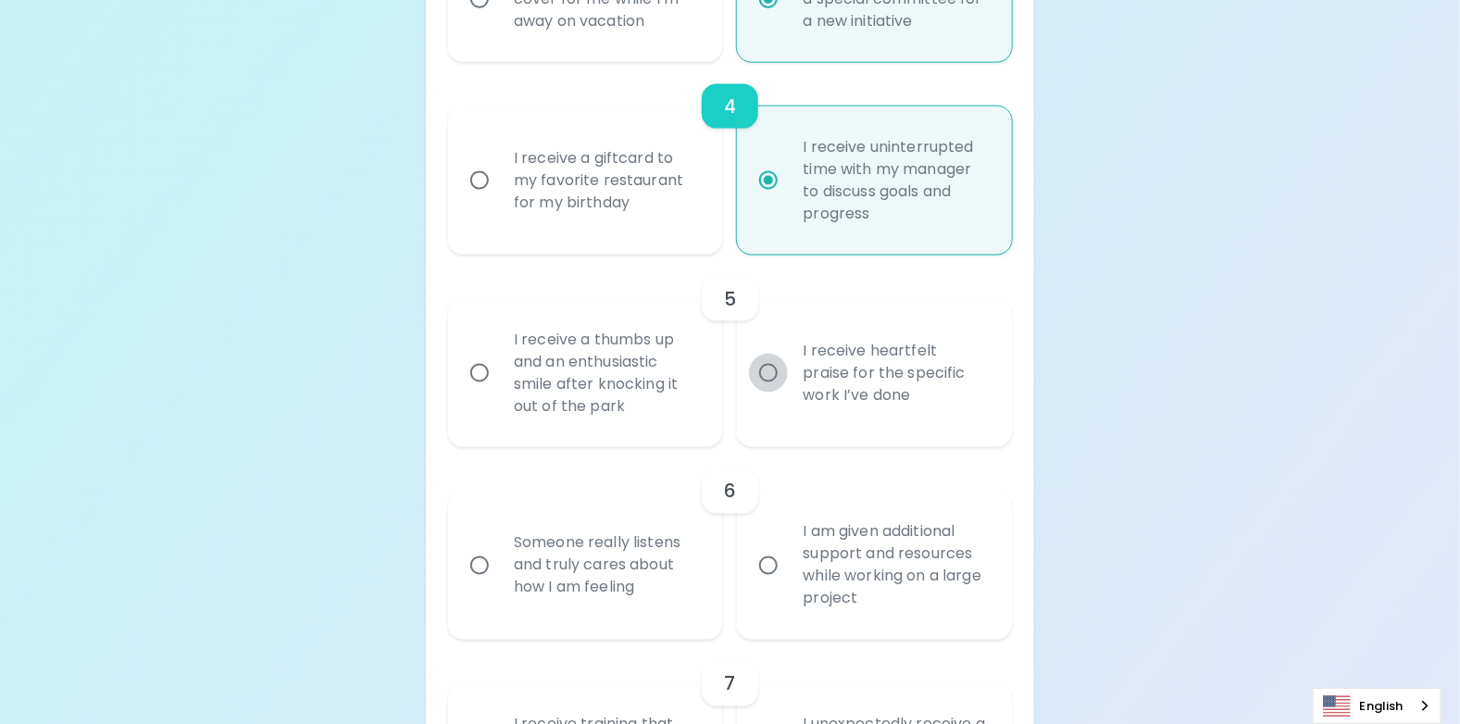
radio input "true"
click at [774, 369] on input "I receive heartfelt praise for the specific work I’ve done" at bounding box center [768, 373] width 39 height 39
radio input "false"
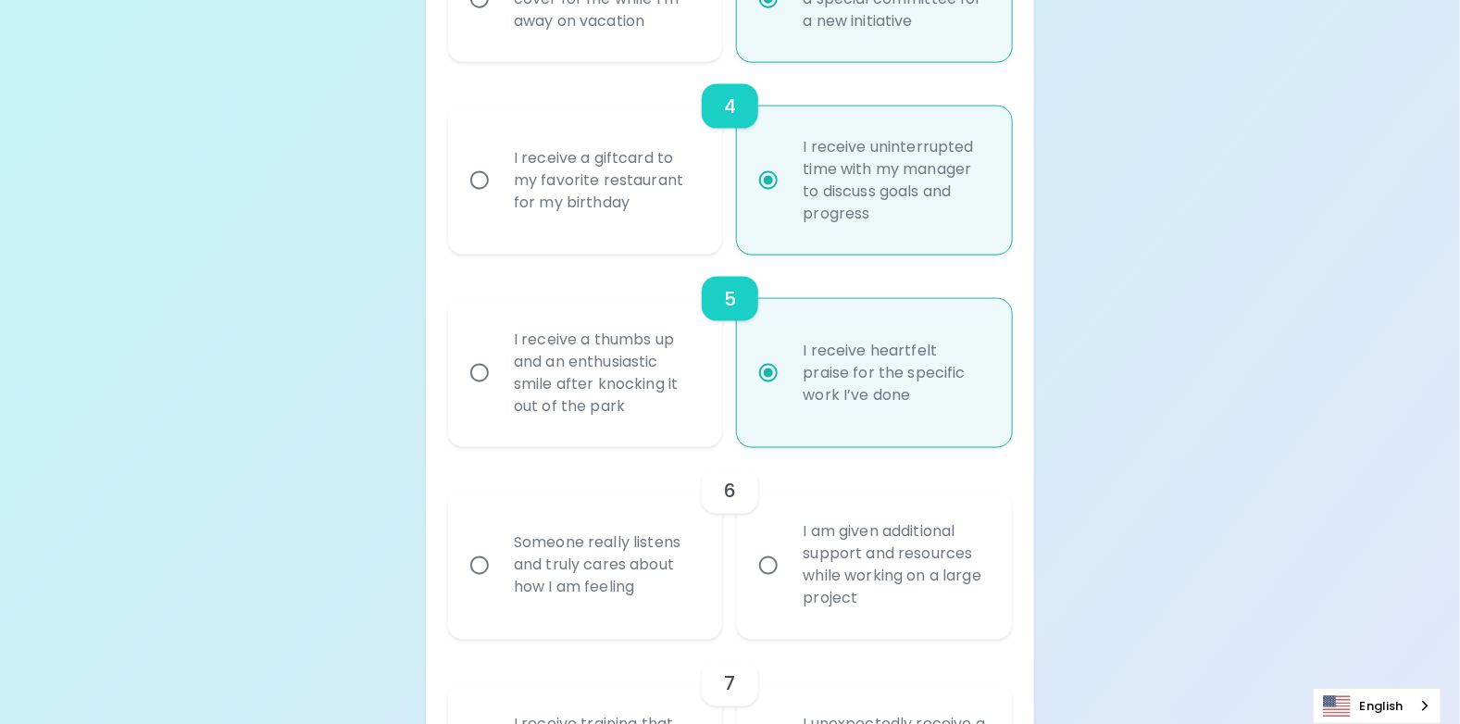
scroll to position [1166, 0]
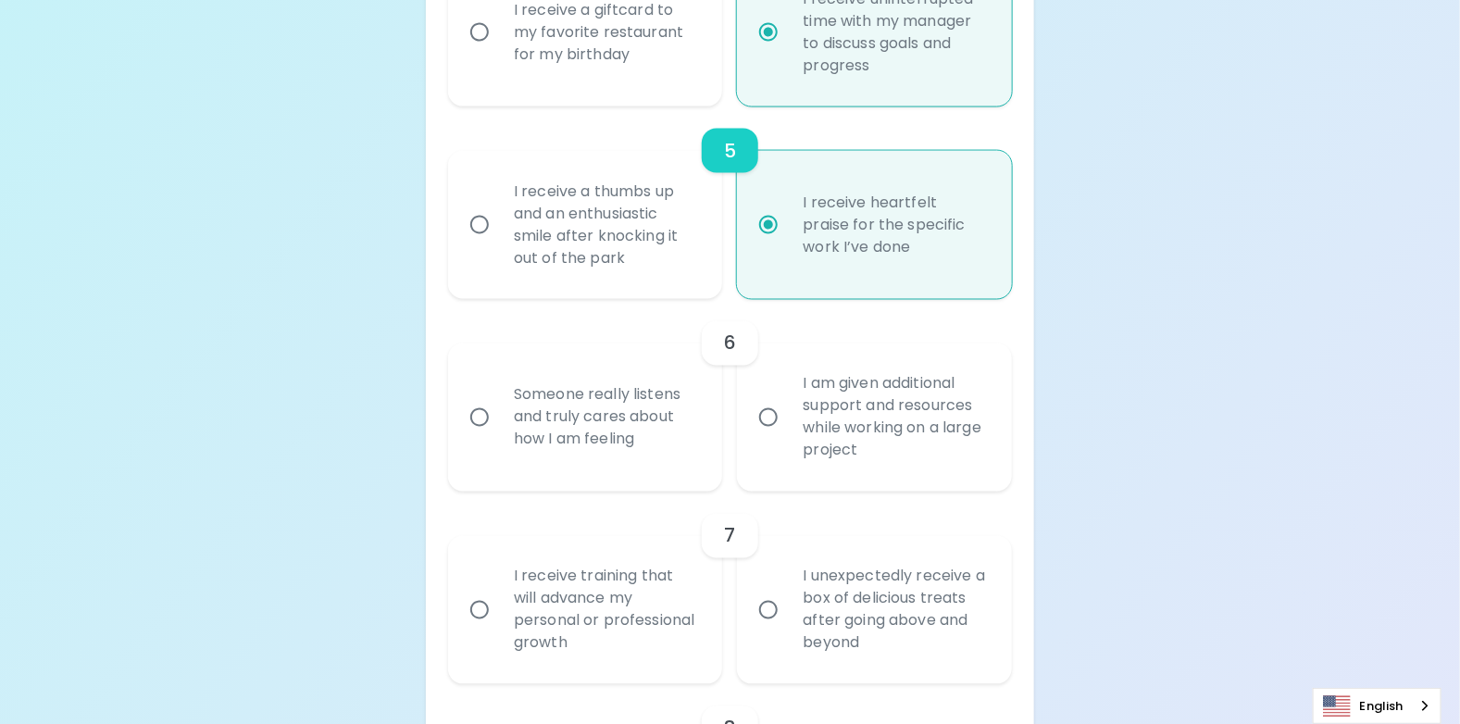
radio input "true"
click at [767, 416] on input "I am given additional support and resources while working on a large project" at bounding box center [768, 417] width 39 height 39
radio input "false"
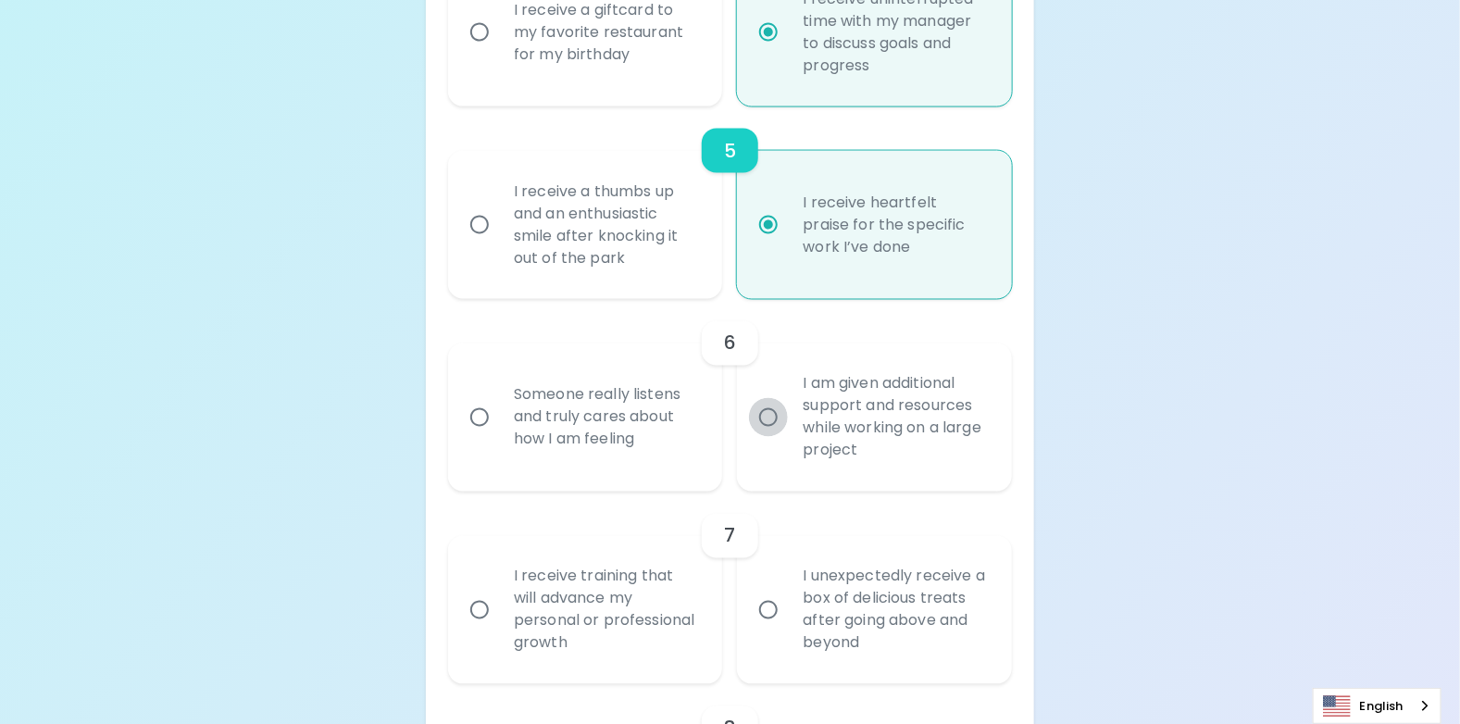
radio input "false"
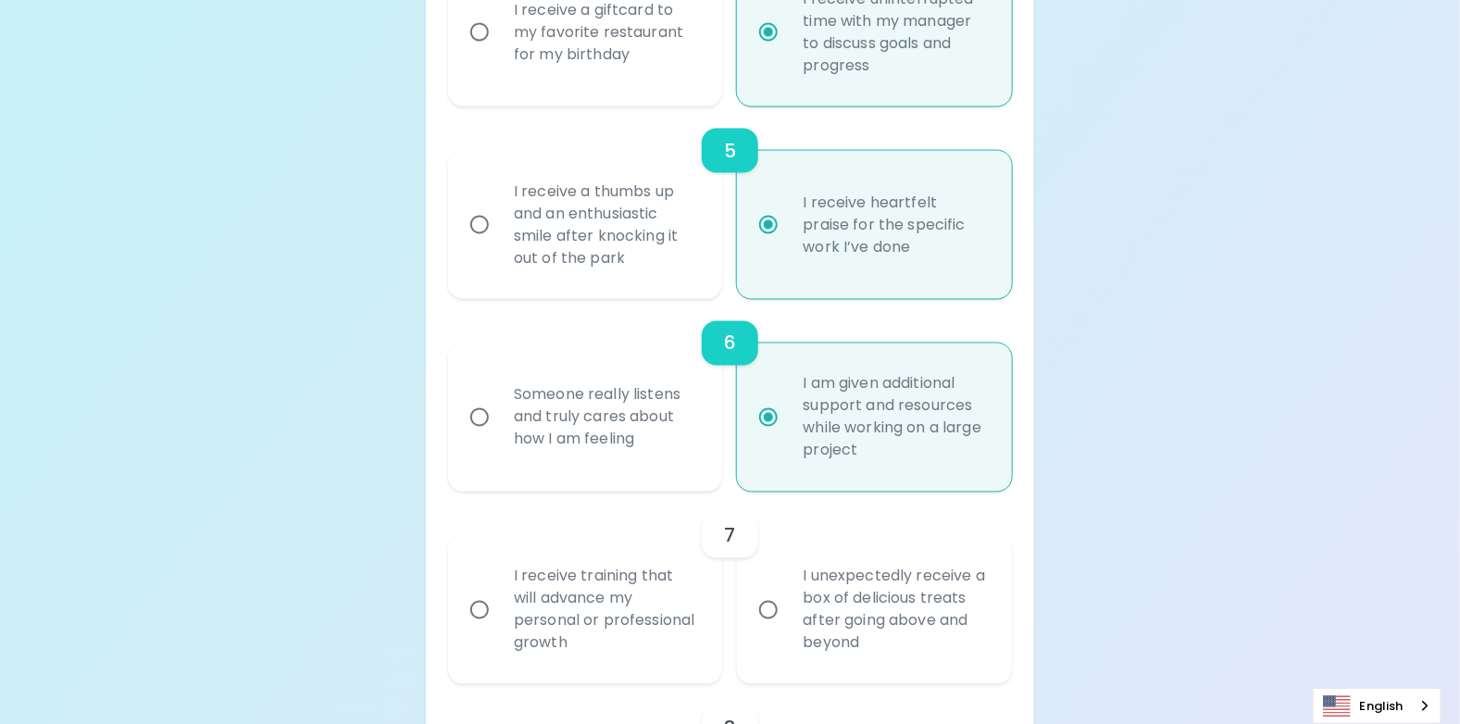
scroll to position [1315, 0]
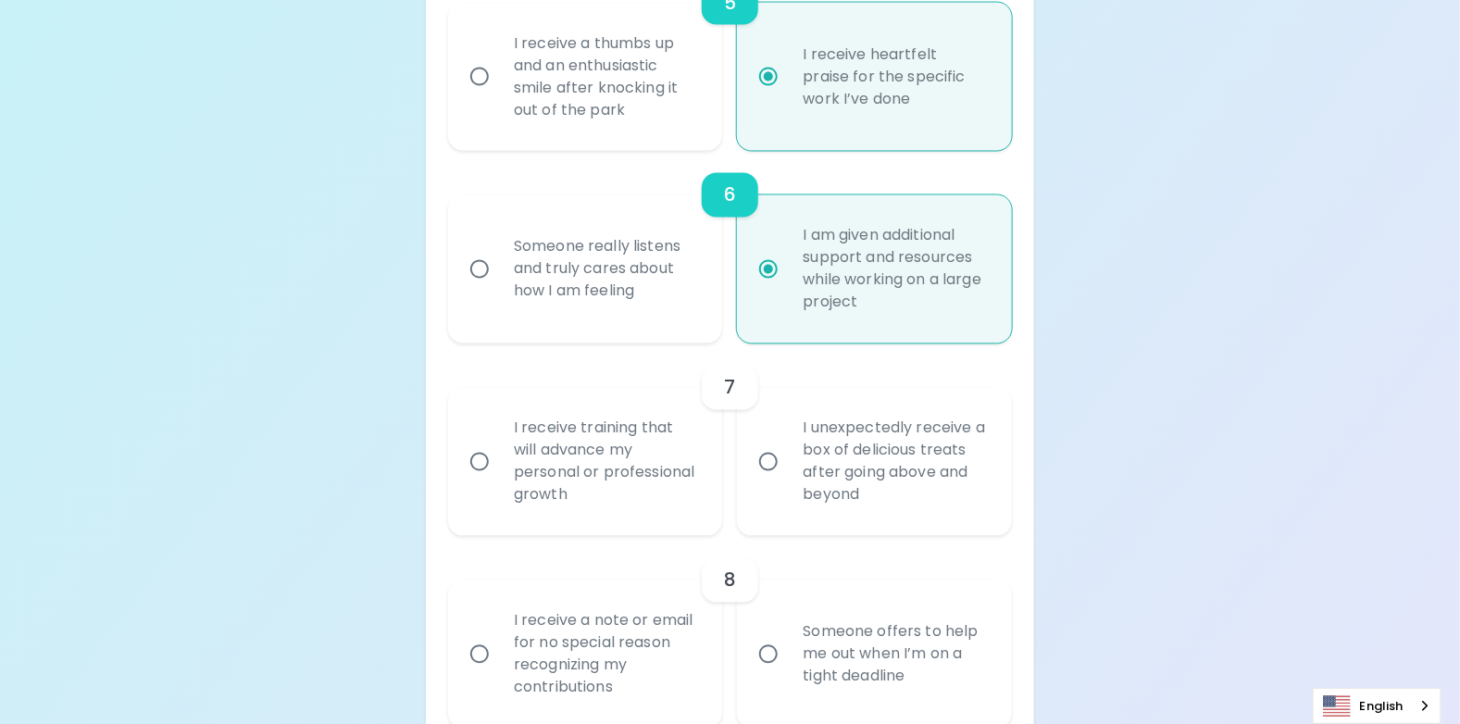
radio input "true"
click at [477, 457] on input "I receive training that will advance my personal or professional growth" at bounding box center [479, 462] width 39 height 39
radio input "false"
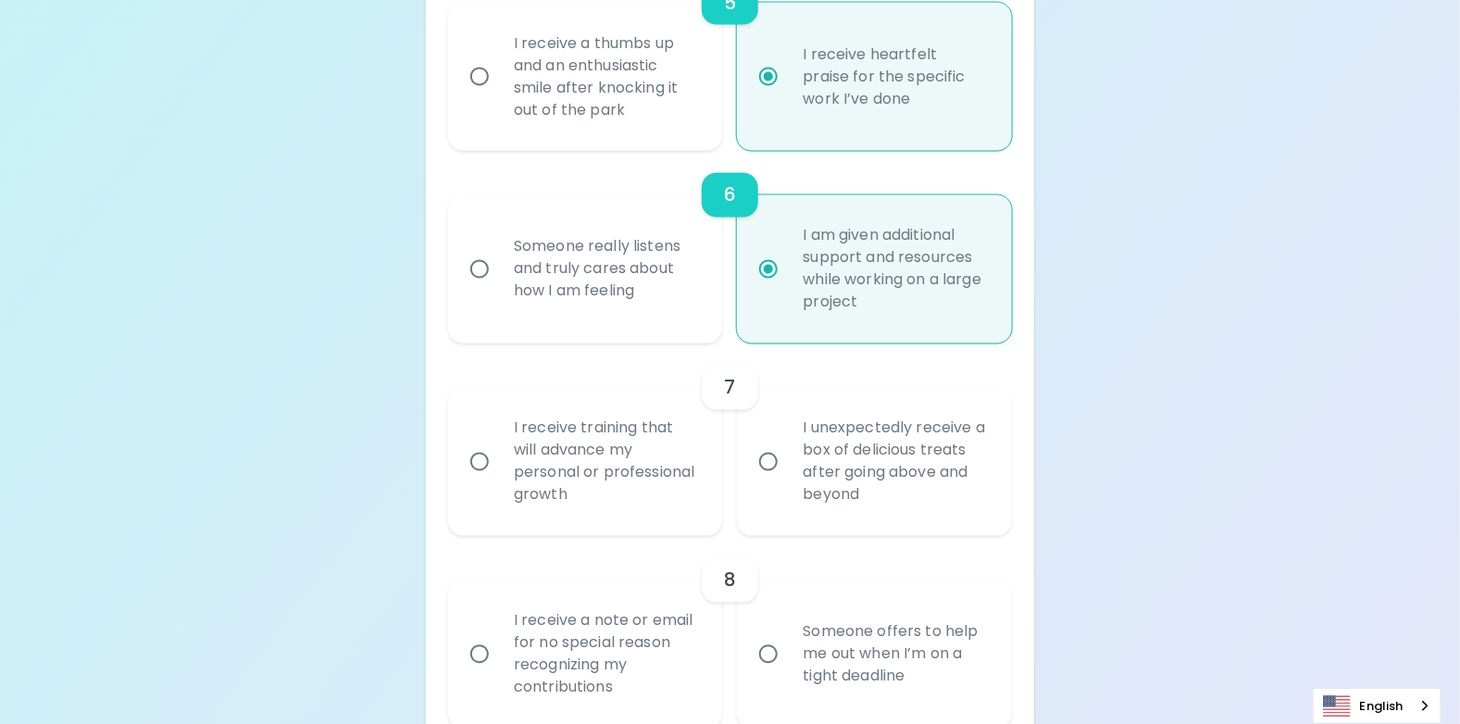
radio input "false"
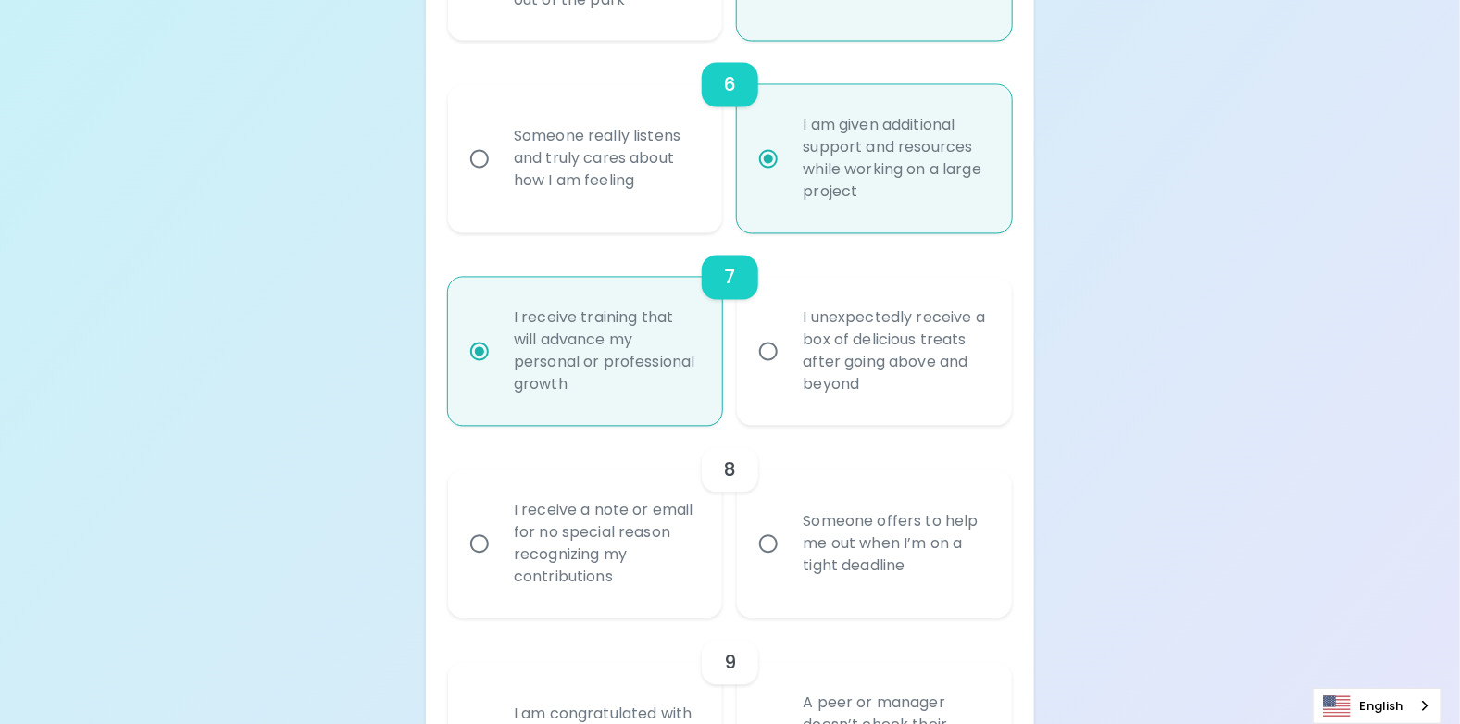
scroll to position [1462, 0]
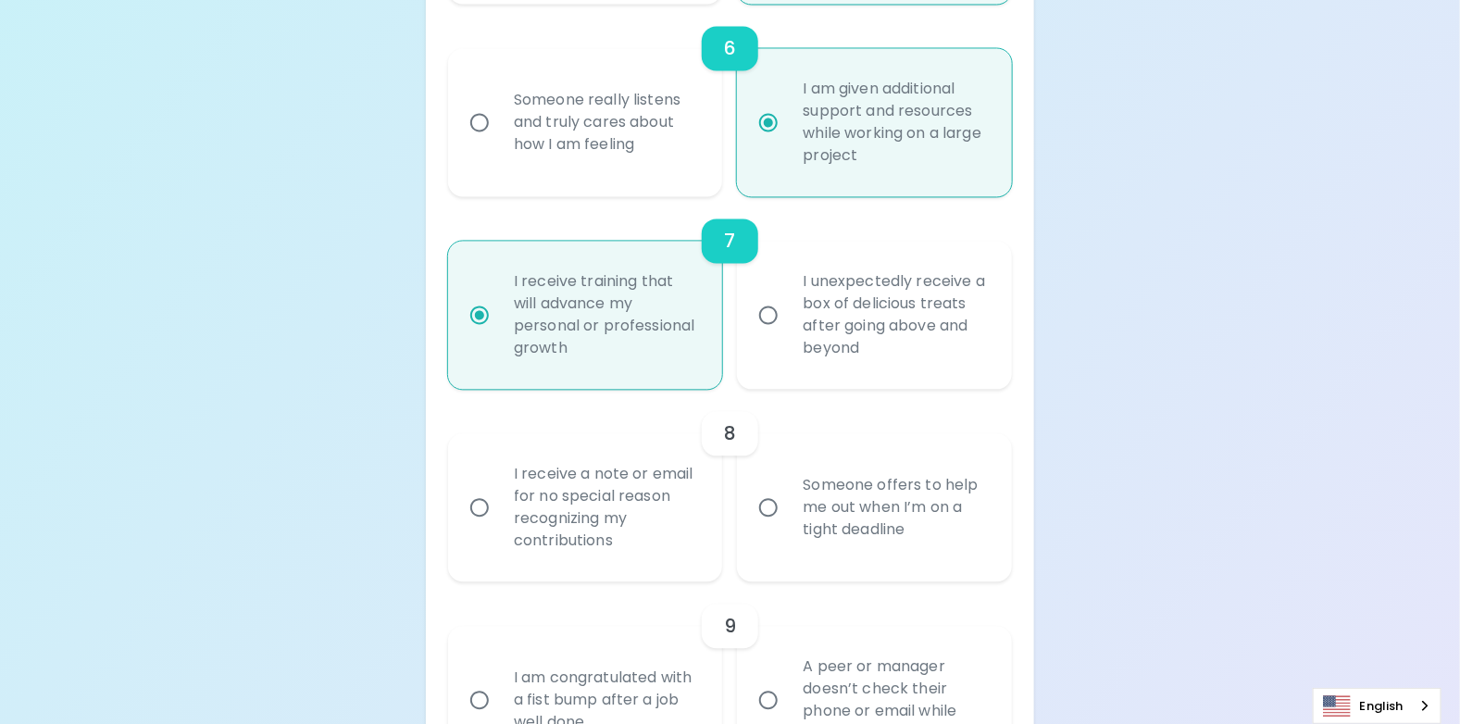
radio input "true"
click at [770, 507] on input "Someone offers to help me out when I’m on a tight deadline" at bounding box center [768, 507] width 39 height 39
radio input "false"
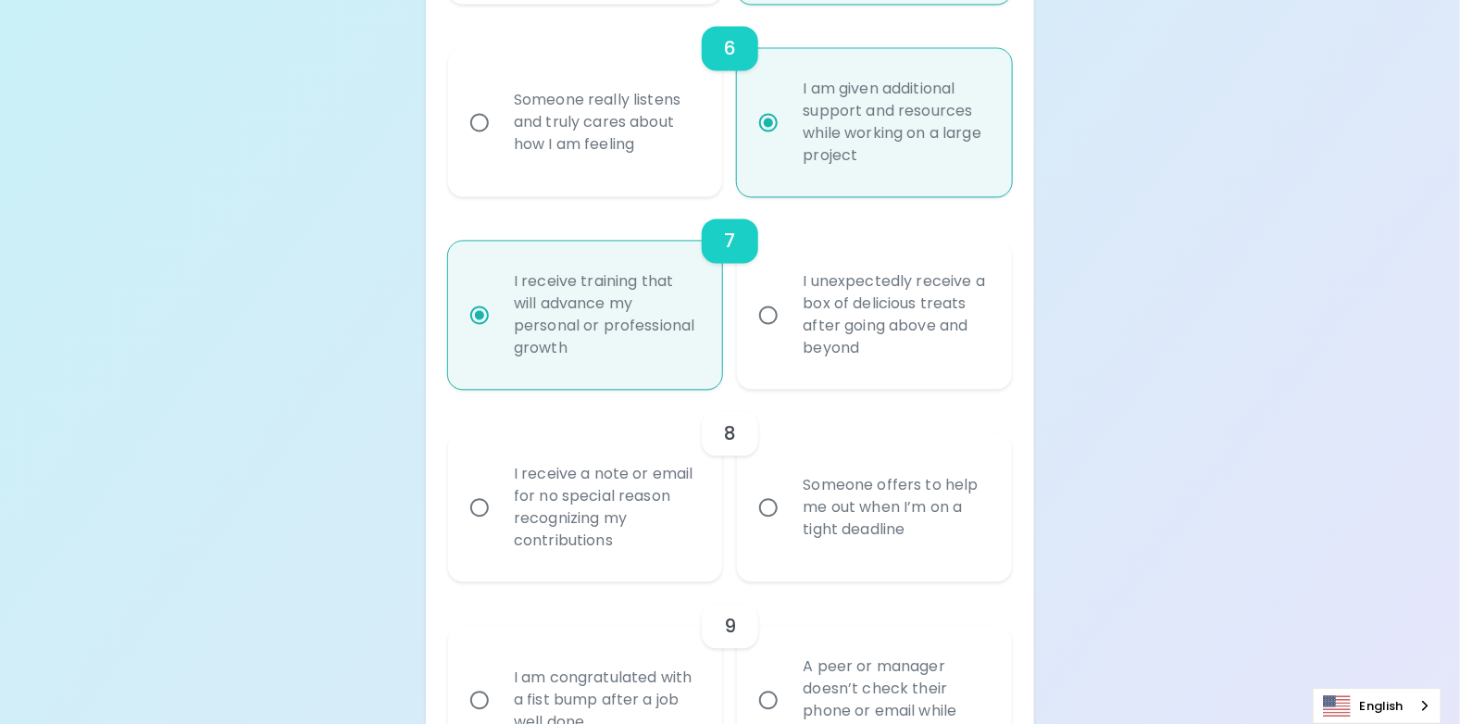
radio input "false"
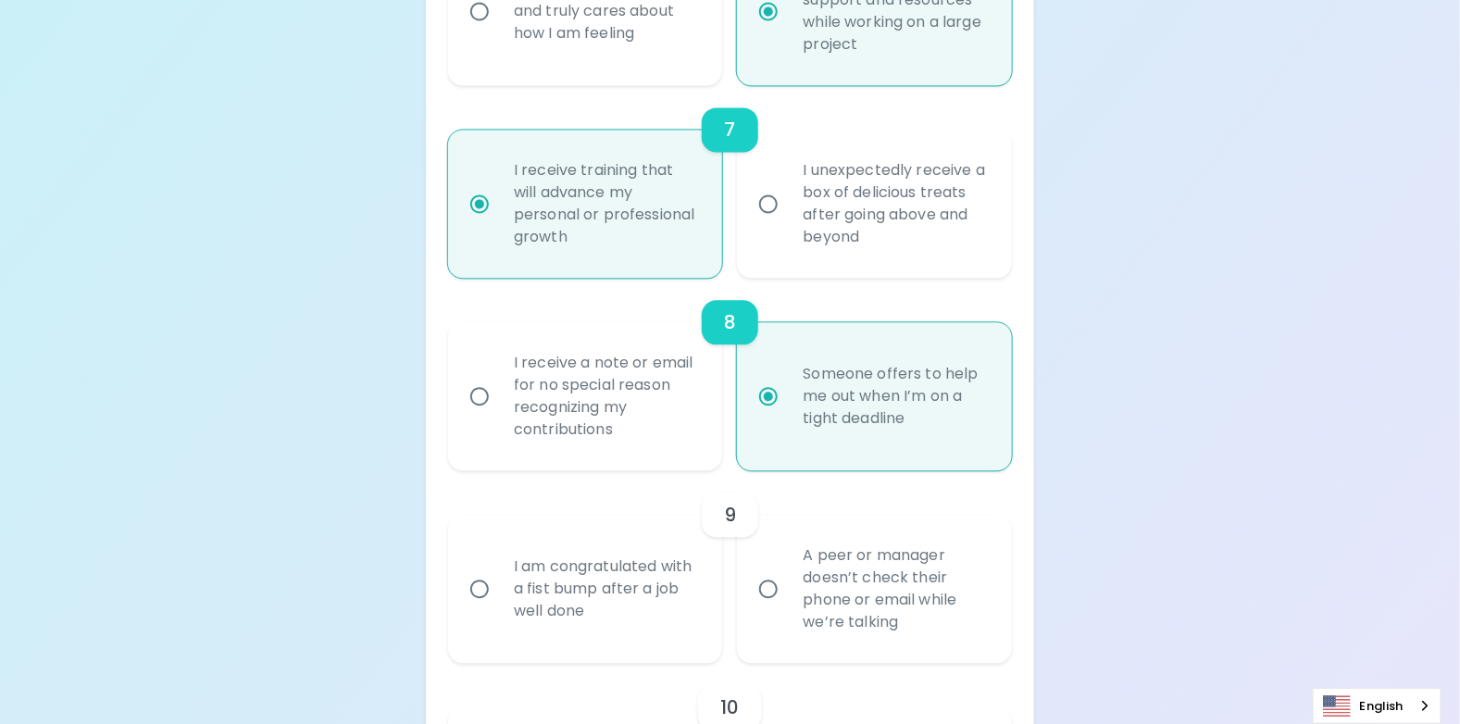
scroll to position [1610, 0]
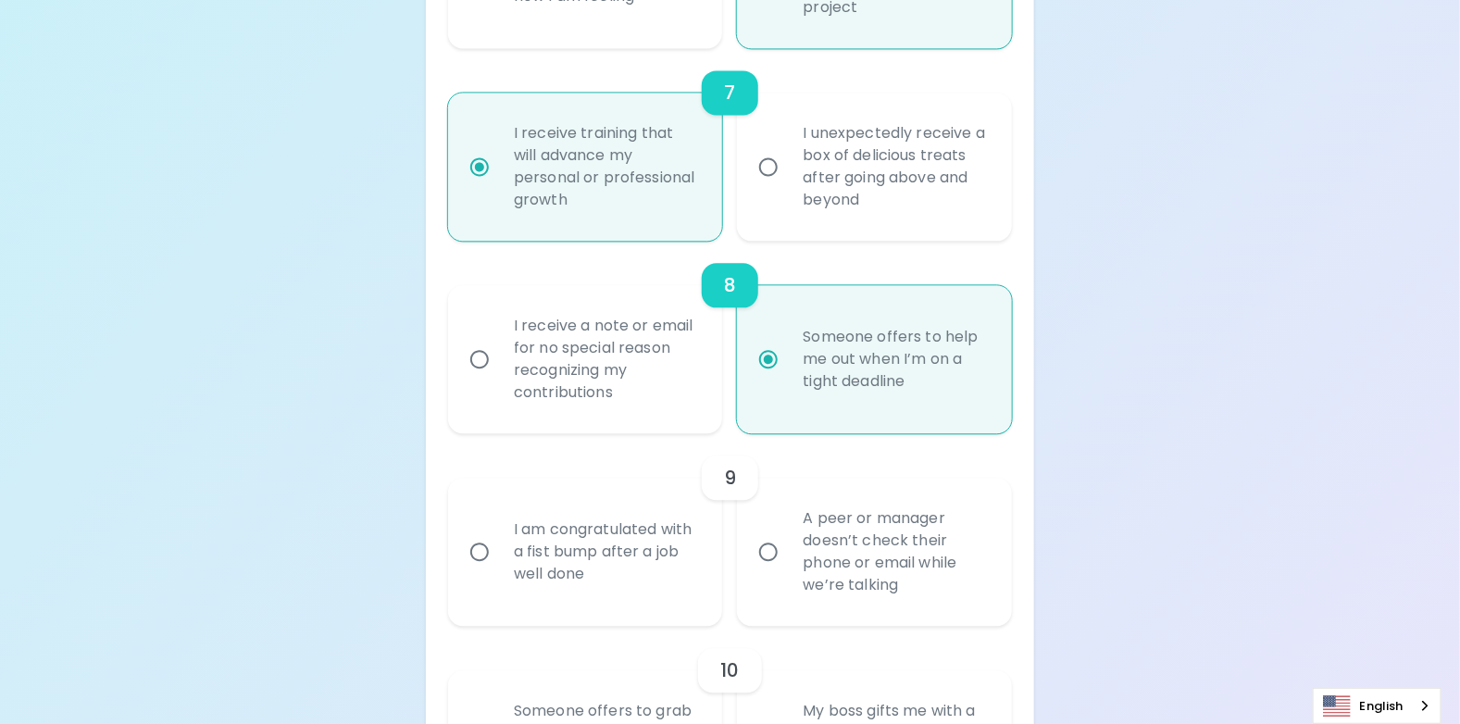
radio input "true"
click at [477, 544] on input "I am congratulated with a fist bump after a job well done" at bounding box center [479, 551] width 39 height 39
radio input "false"
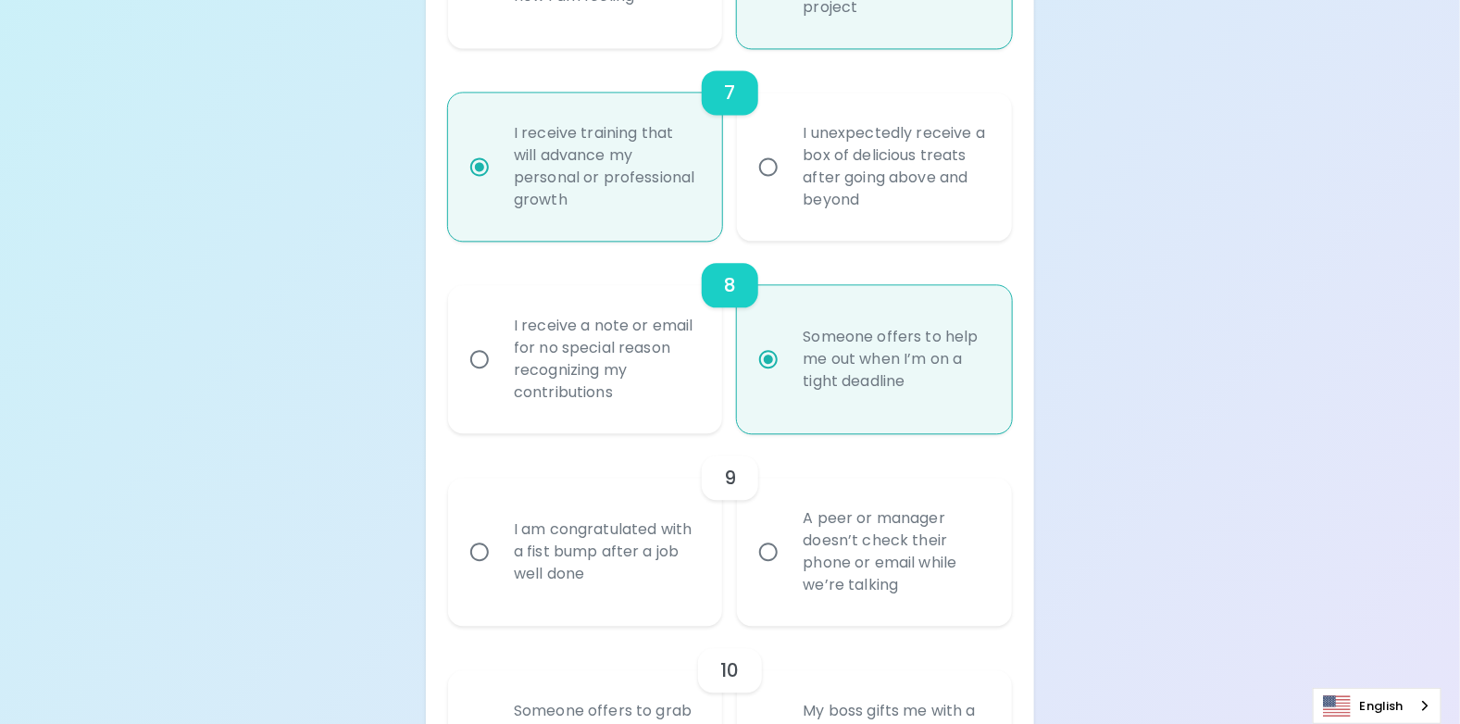
radio input "false"
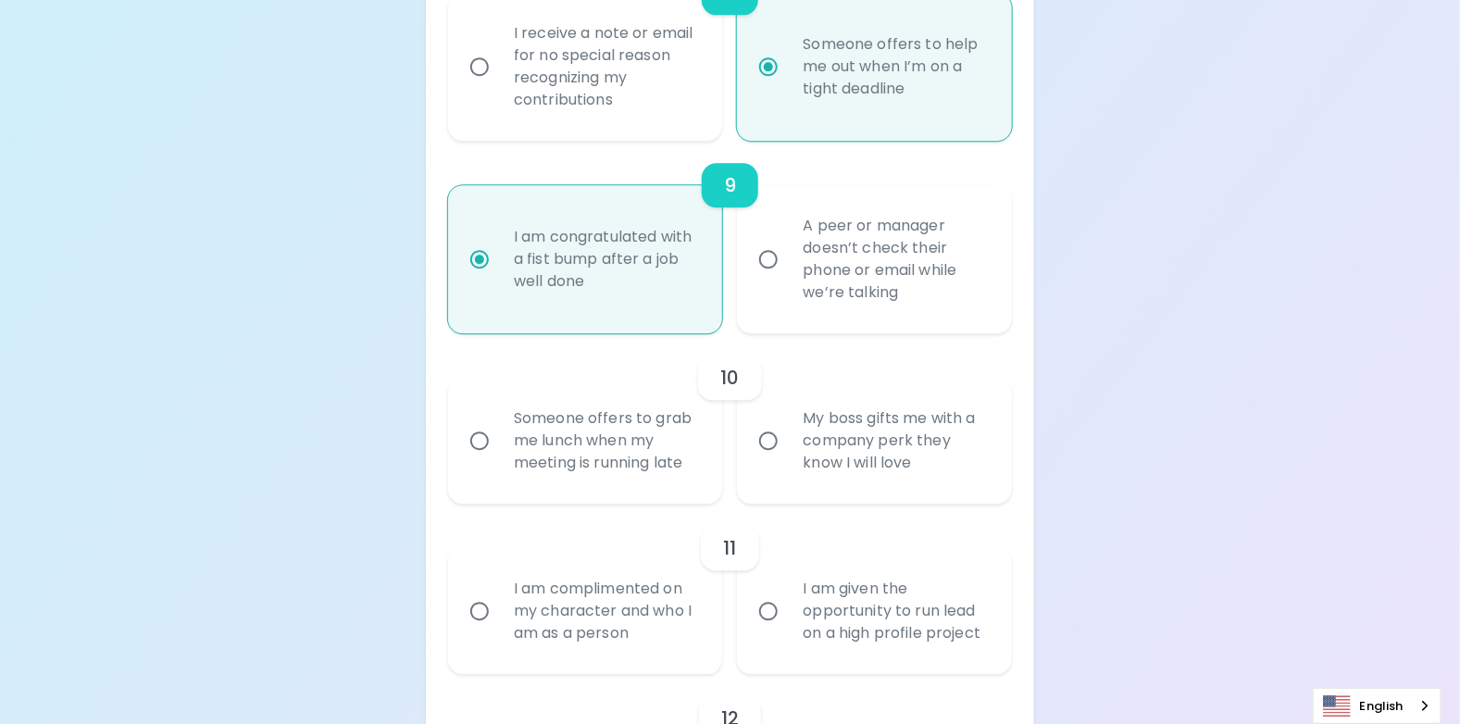
scroll to position [1944, 0]
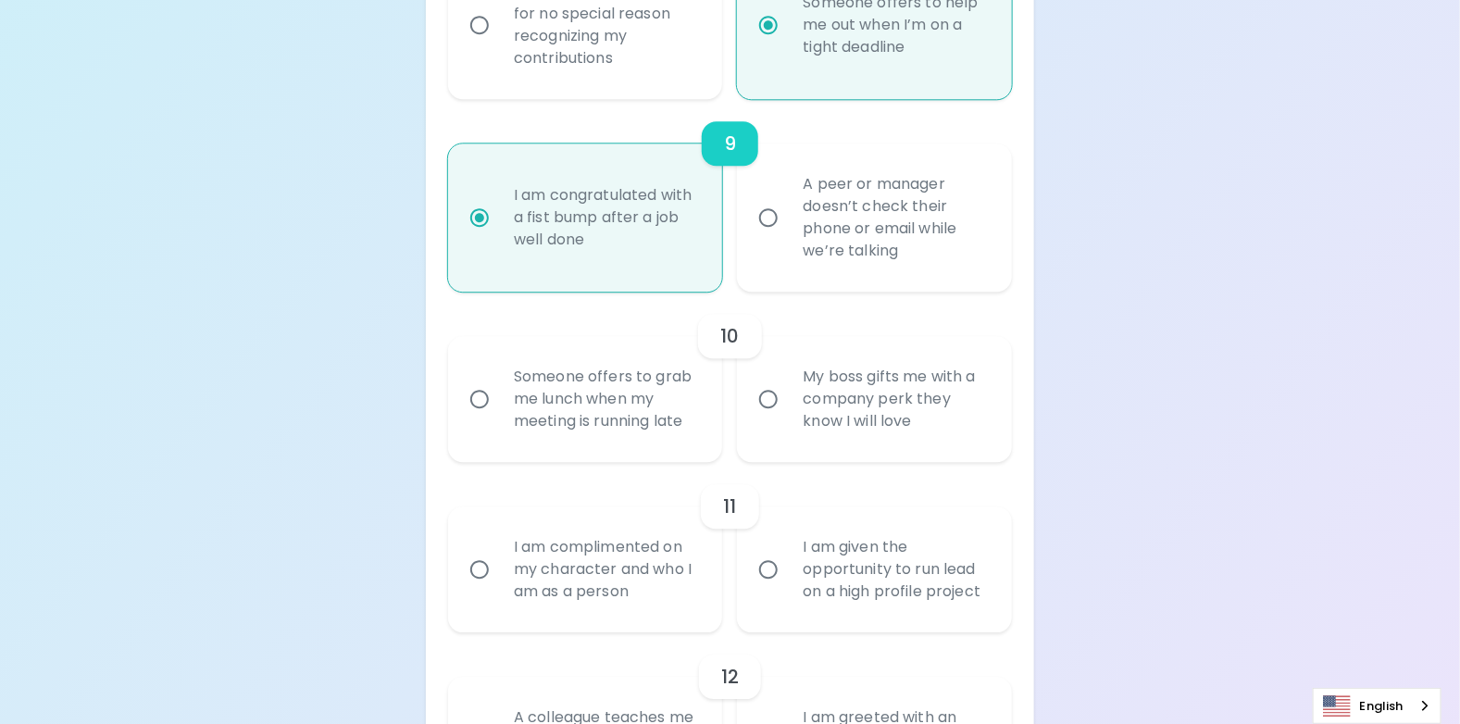
radio input "true"
click at [482, 400] on input "Someone offers to grab me lunch when my meeting is running late" at bounding box center [479, 399] width 39 height 39
radio input "false"
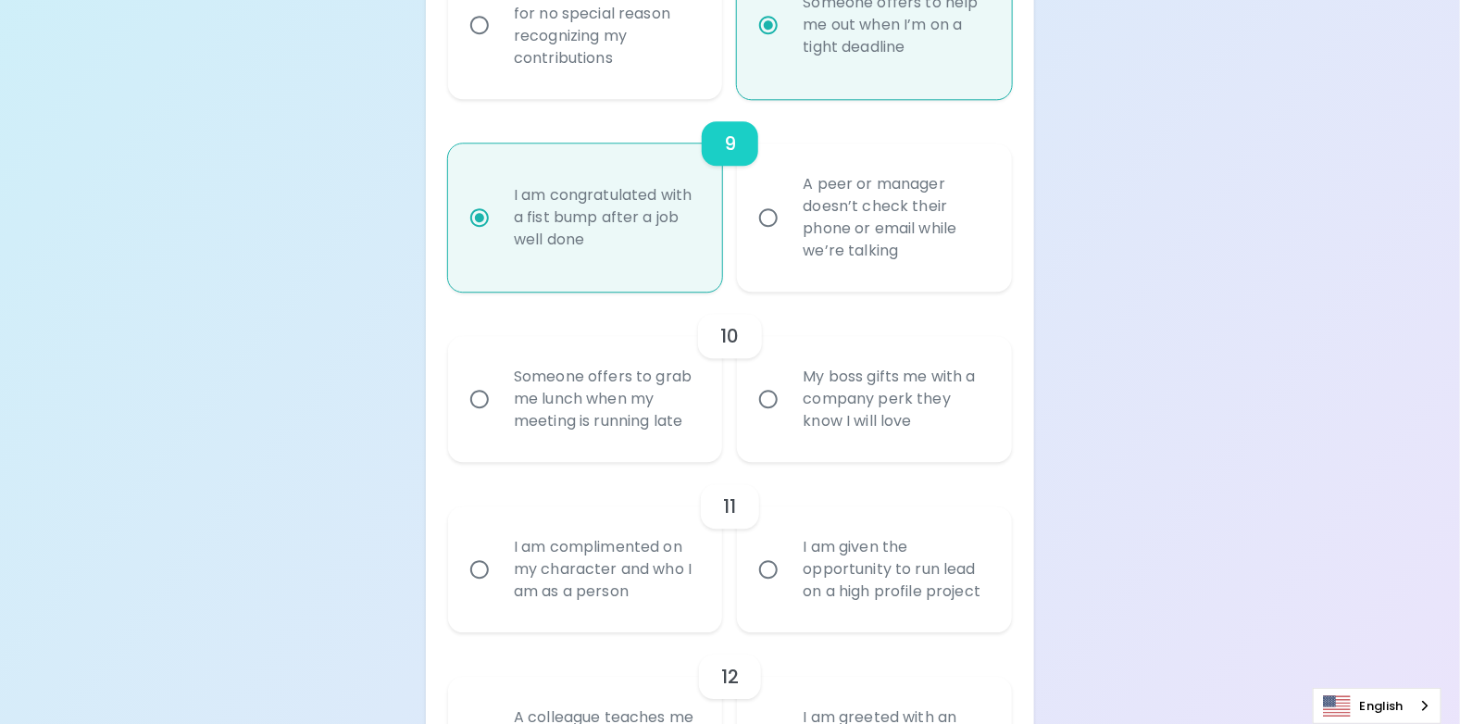
radio input "false"
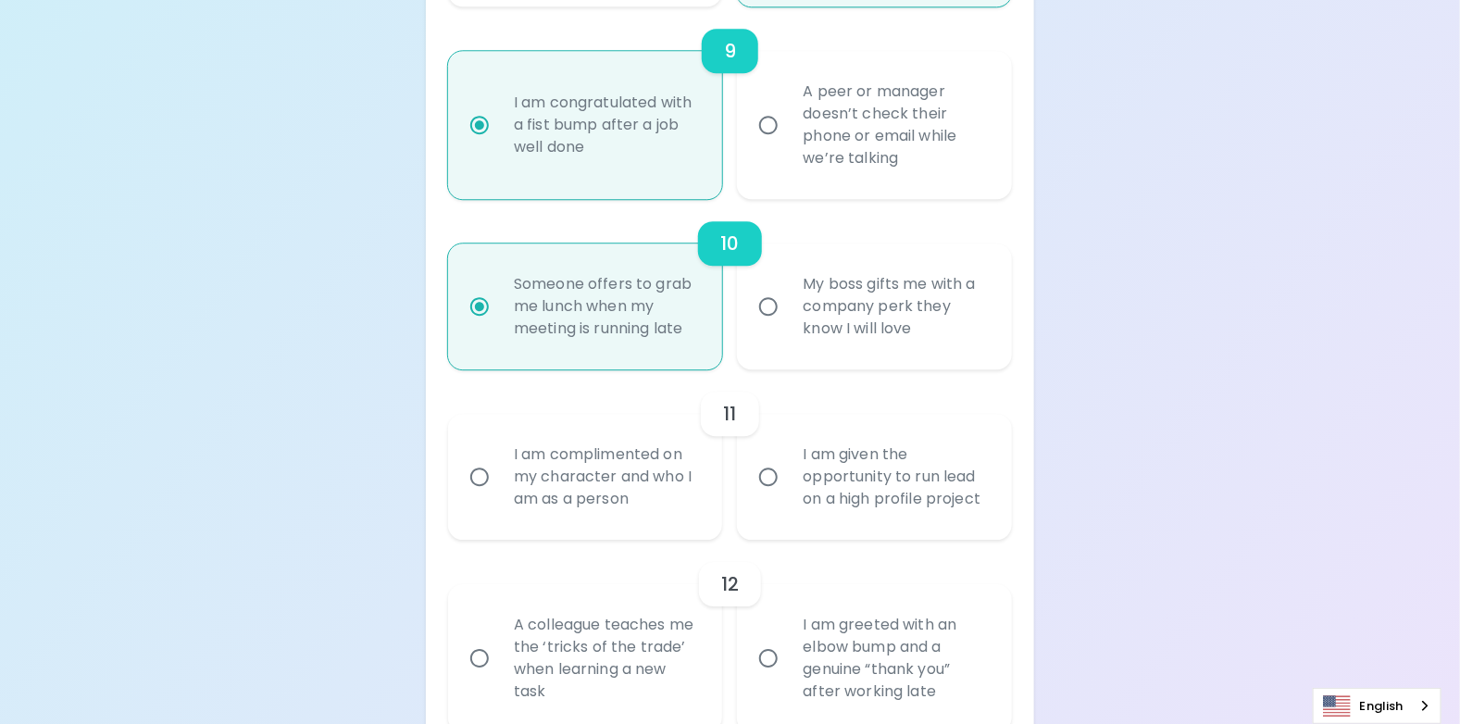
scroll to position [2092, 0]
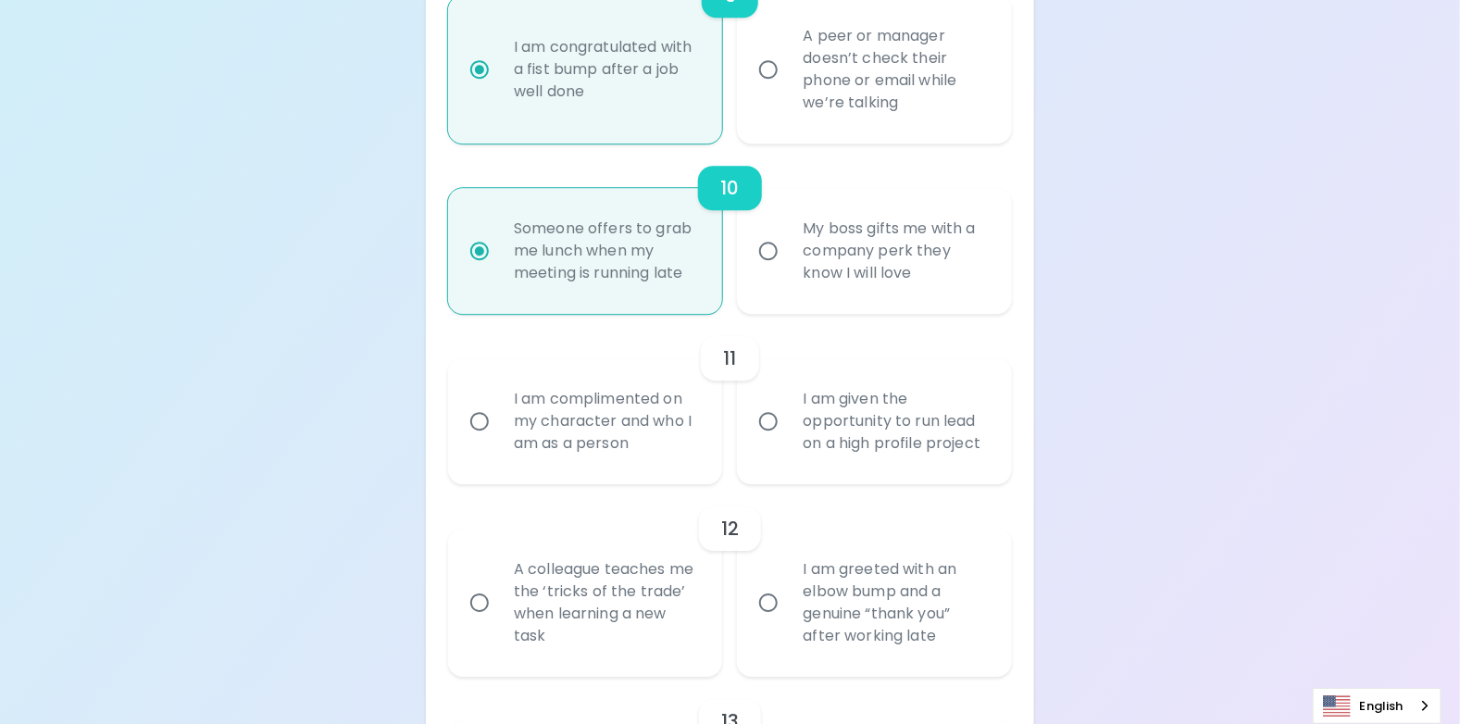
radio input "true"
click at [771, 418] on input "I am given the opportunity to run lead on a high profile project" at bounding box center [768, 421] width 39 height 39
radio input "false"
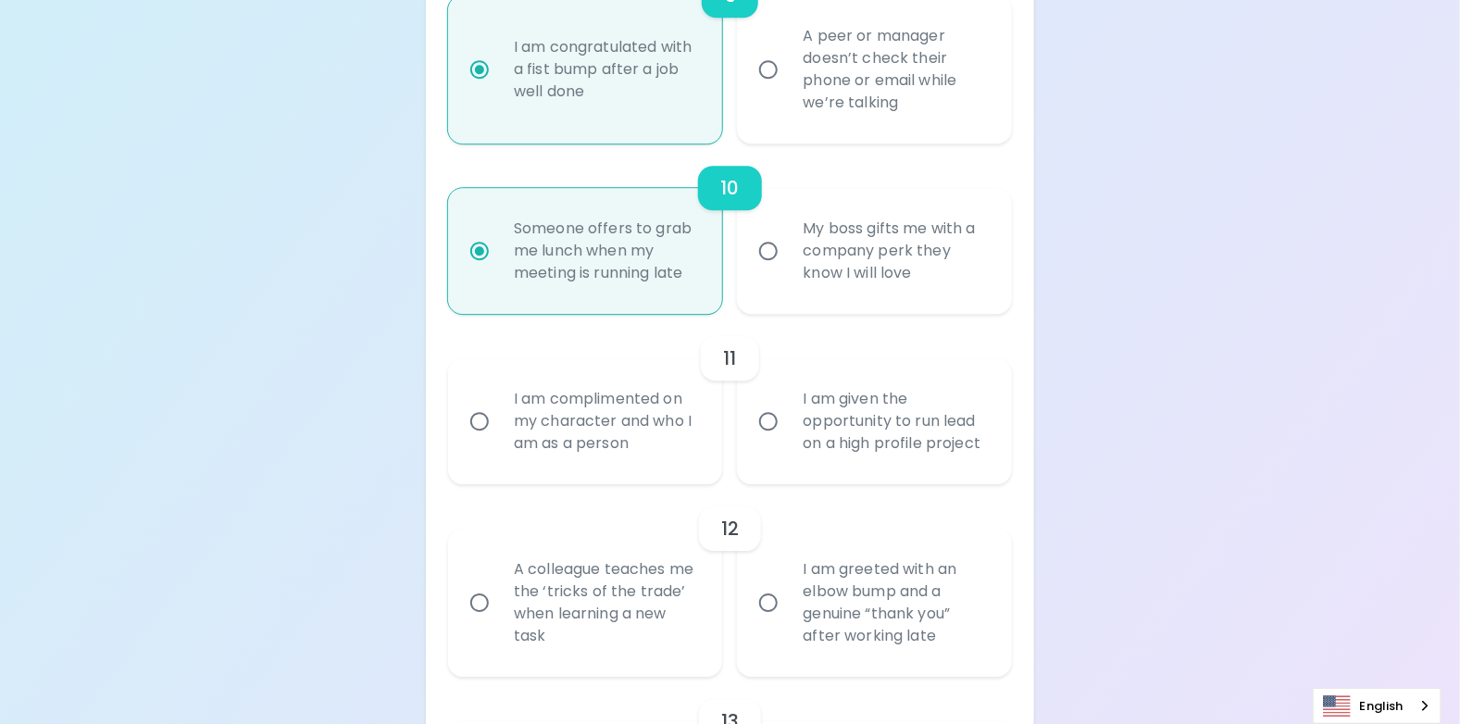
radio input "false"
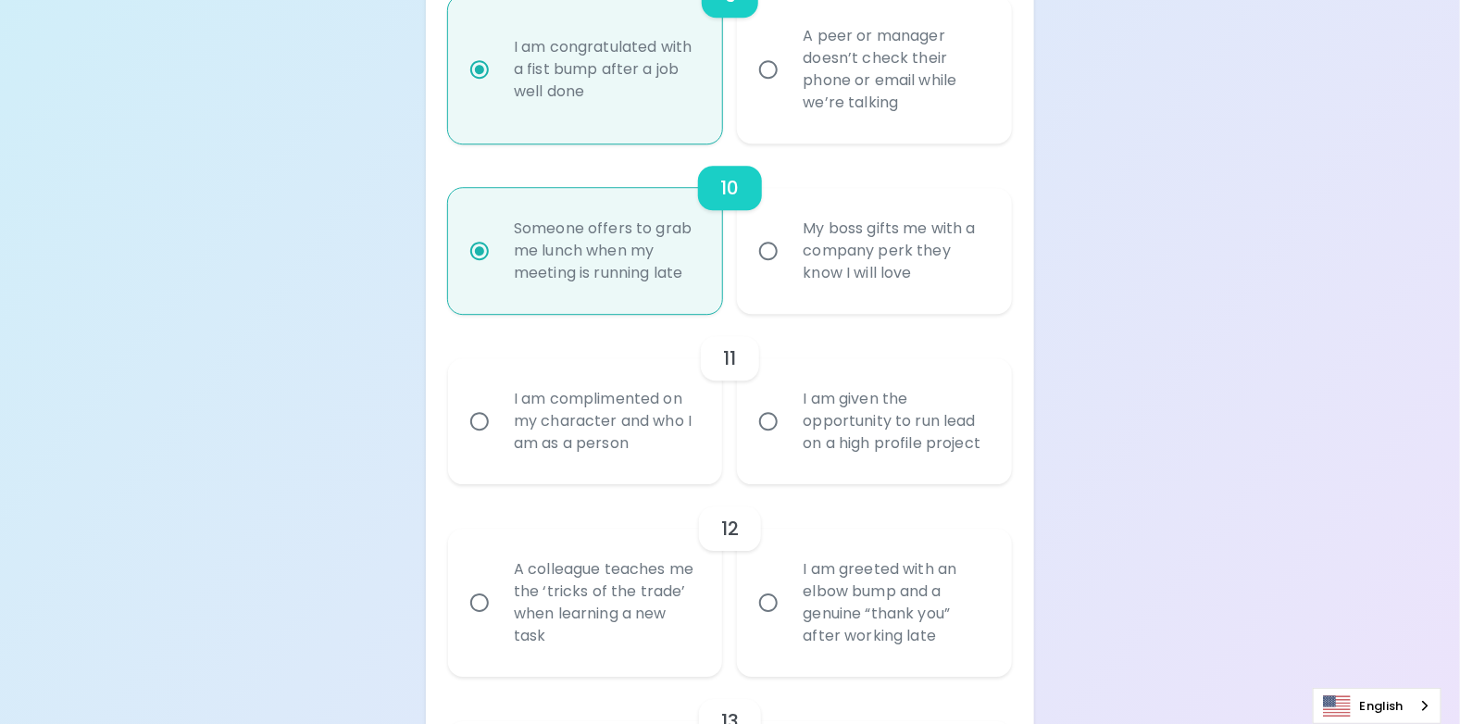
radio input "false"
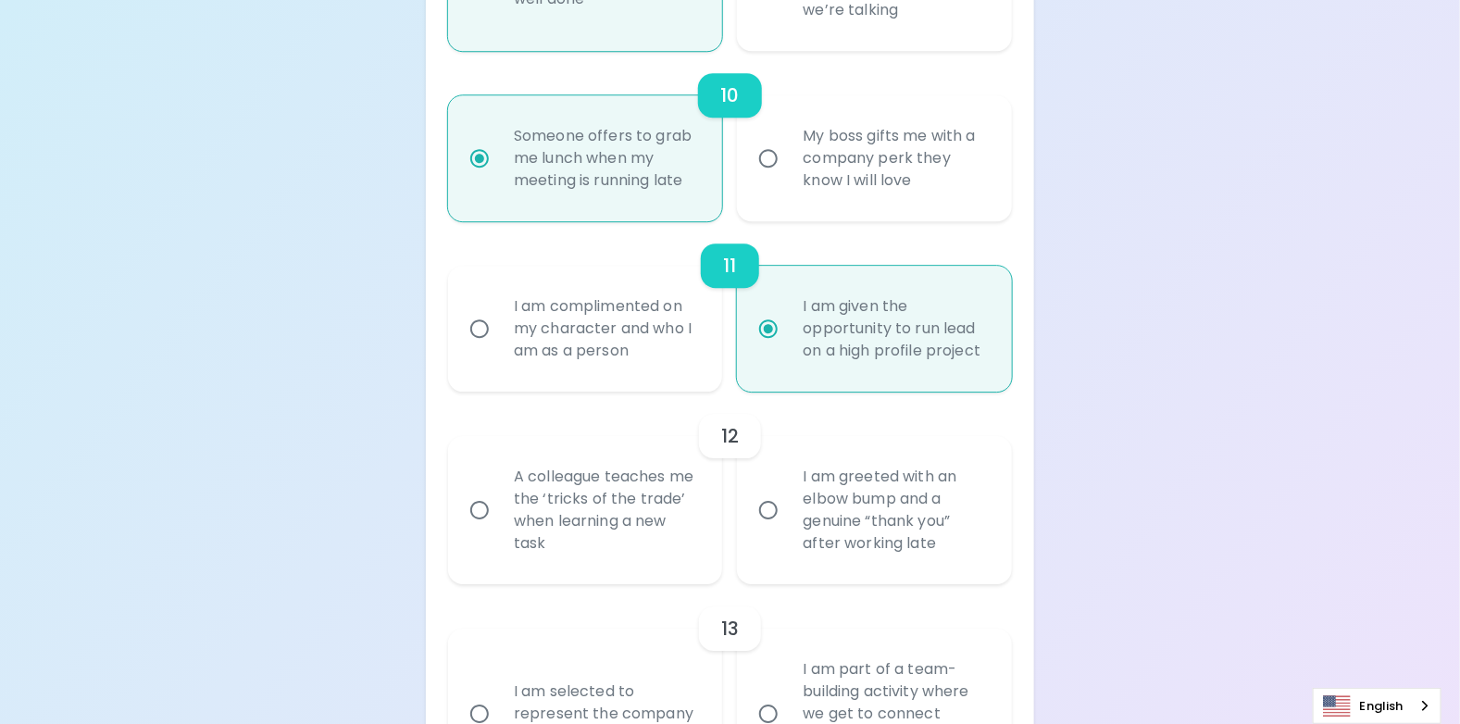
scroll to position [2240, 0]
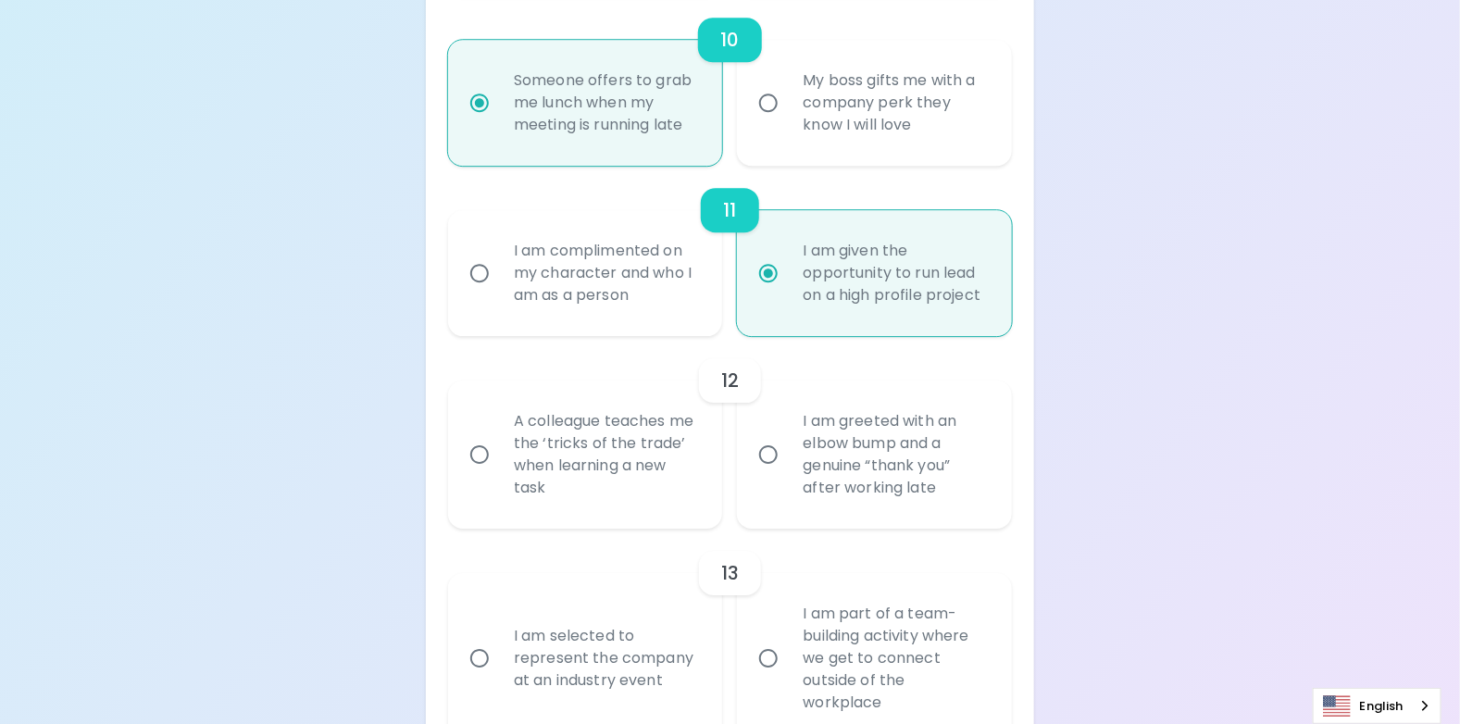
radio input "true"
click at [765, 452] on input "I am greeted with an elbow bump and a genuine “thank you” after working late" at bounding box center [768, 454] width 39 height 39
radio input "false"
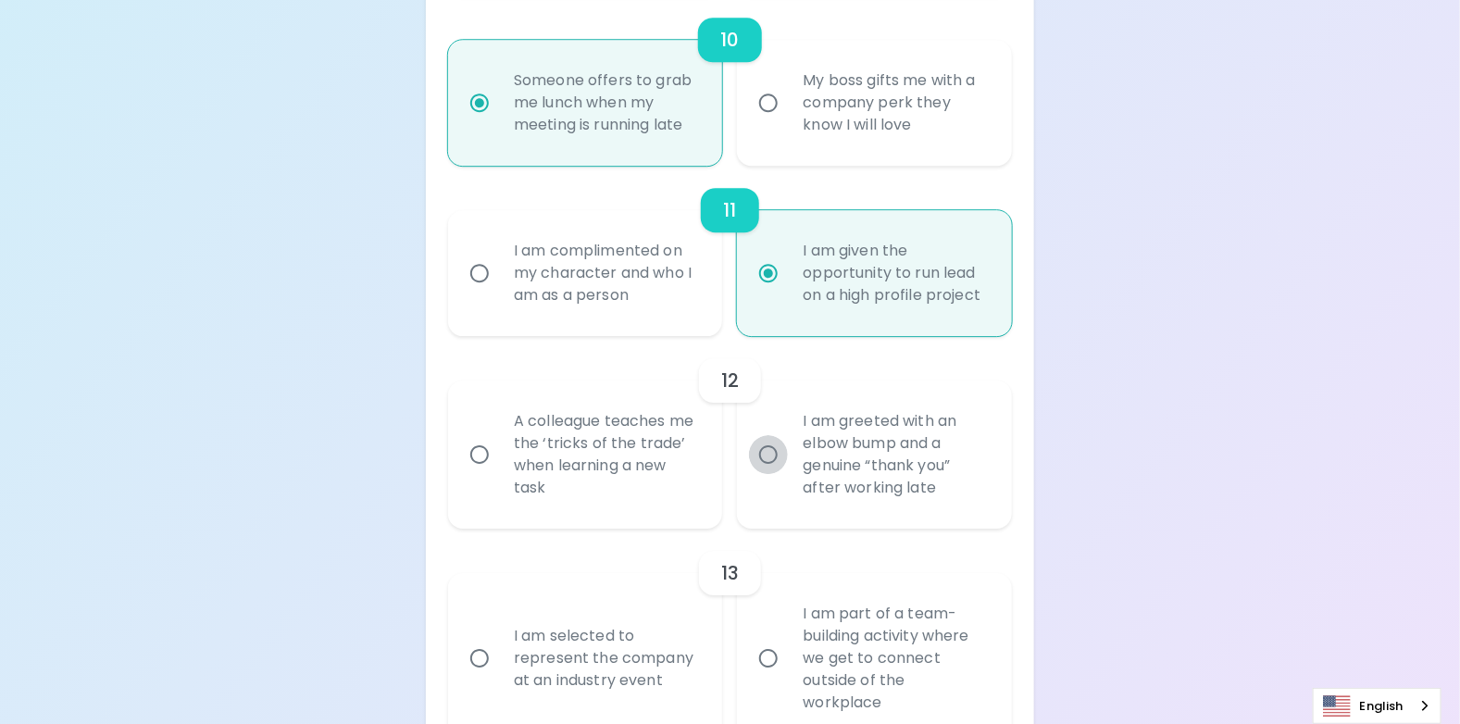
radio input "false"
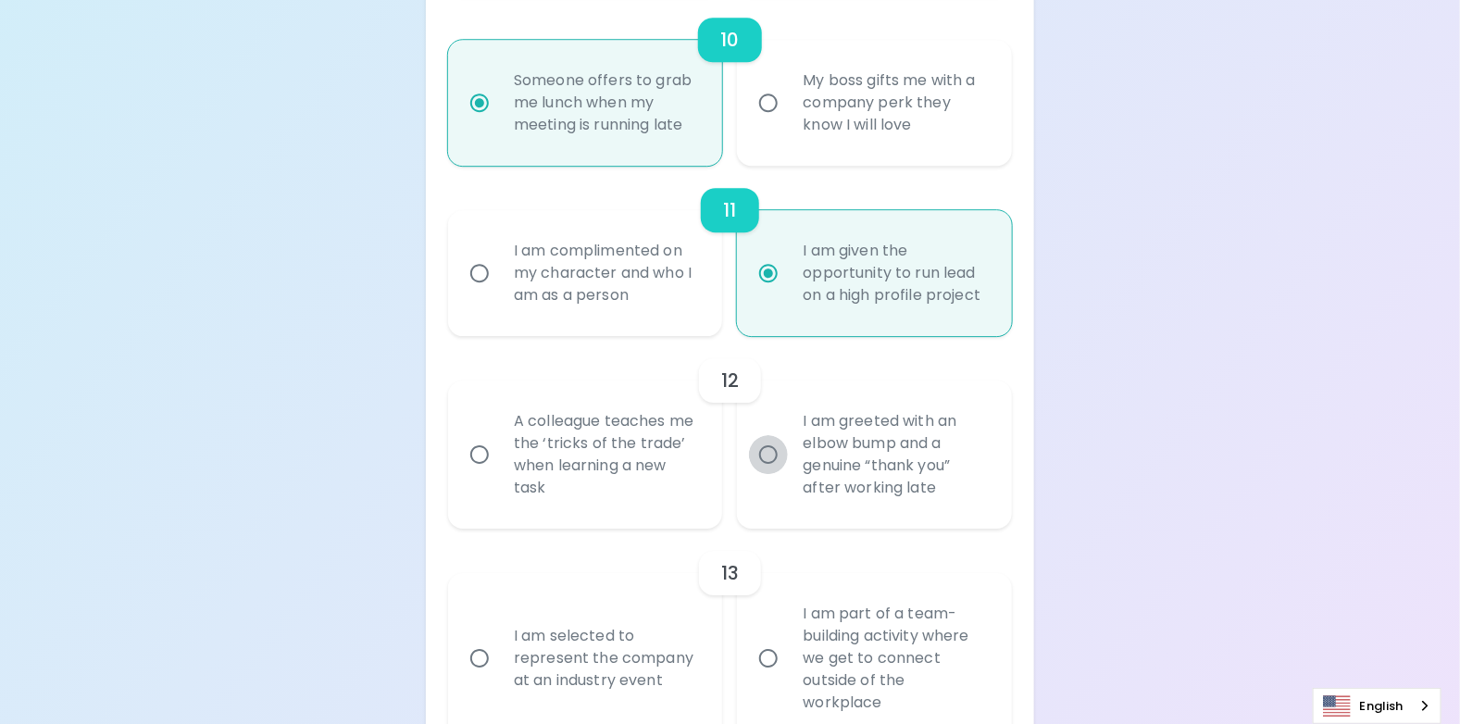
radio input "false"
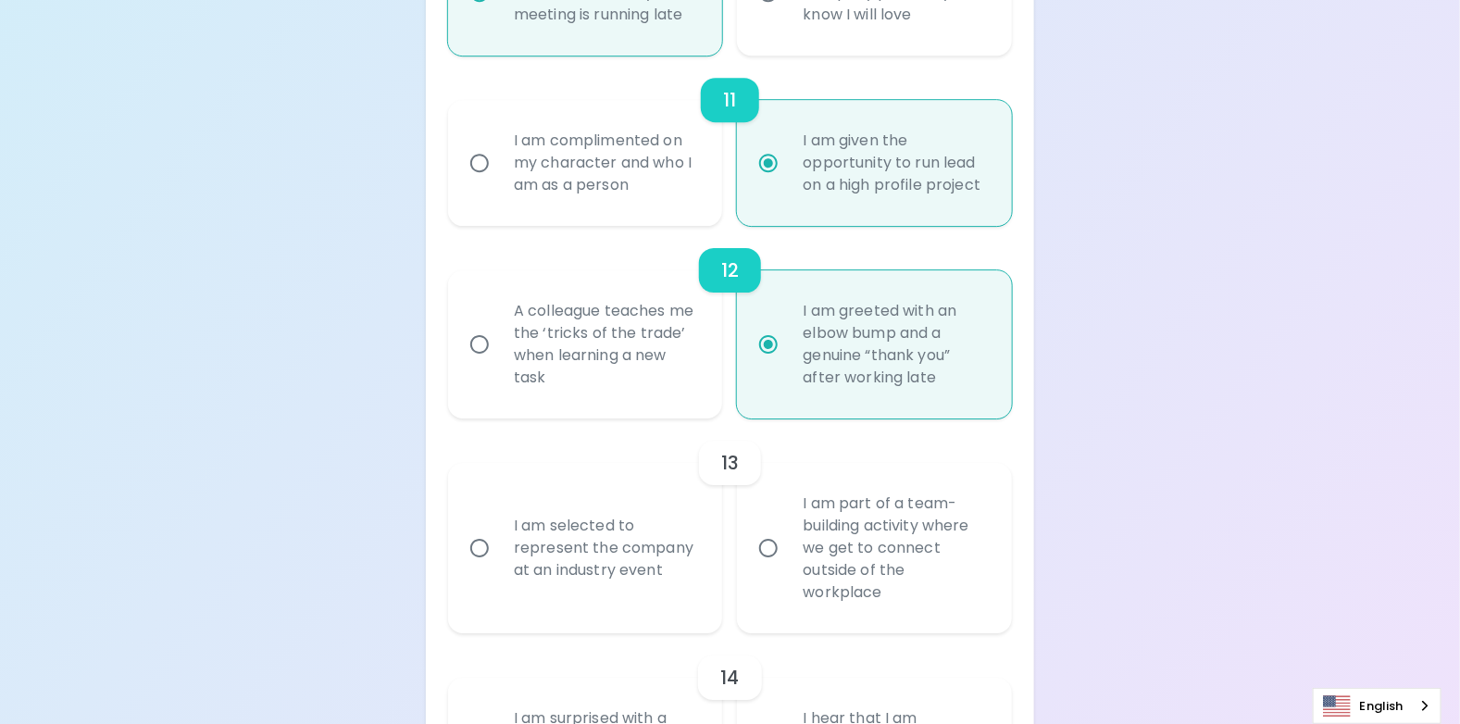
scroll to position [2389, 0]
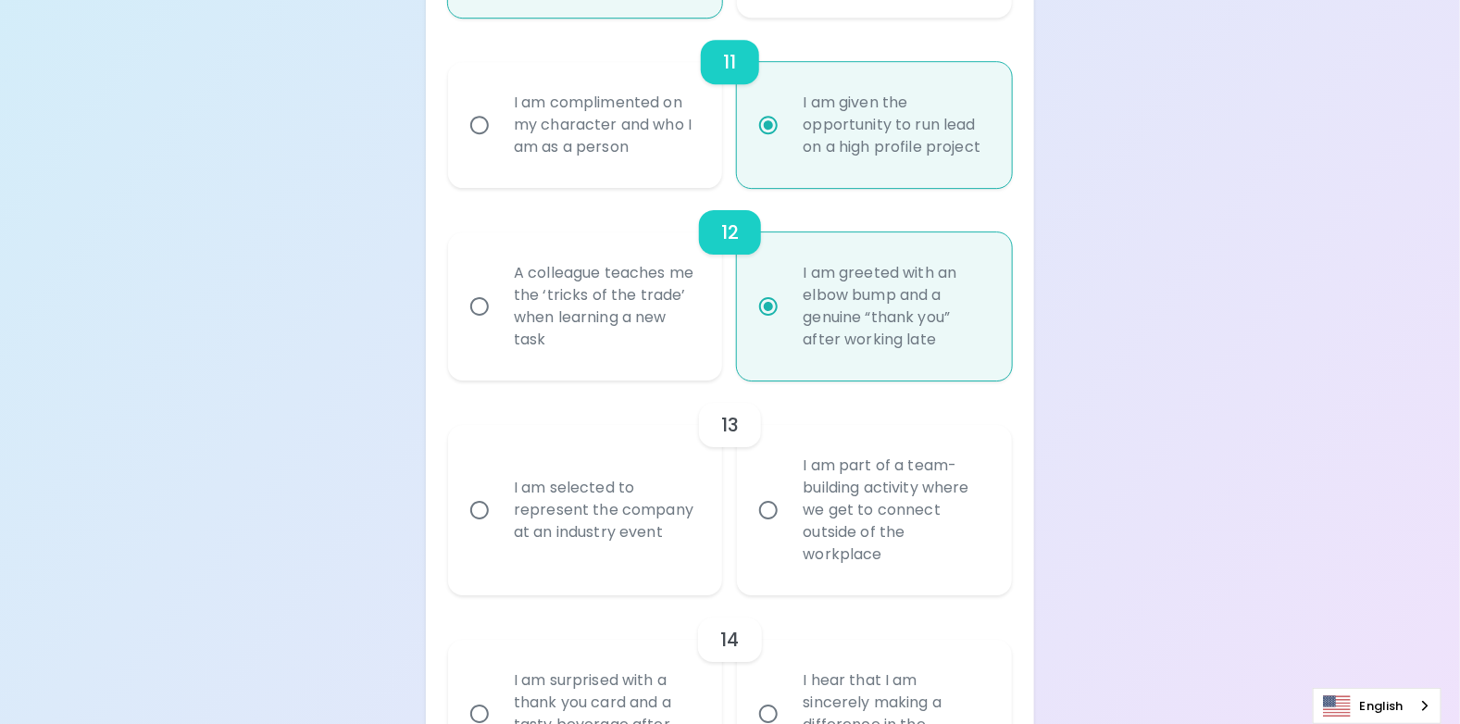
radio input "true"
click at [481, 505] on input "I am selected to represent the company at an industry event" at bounding box center [479, 510] width 39 height 39
radio input "false"
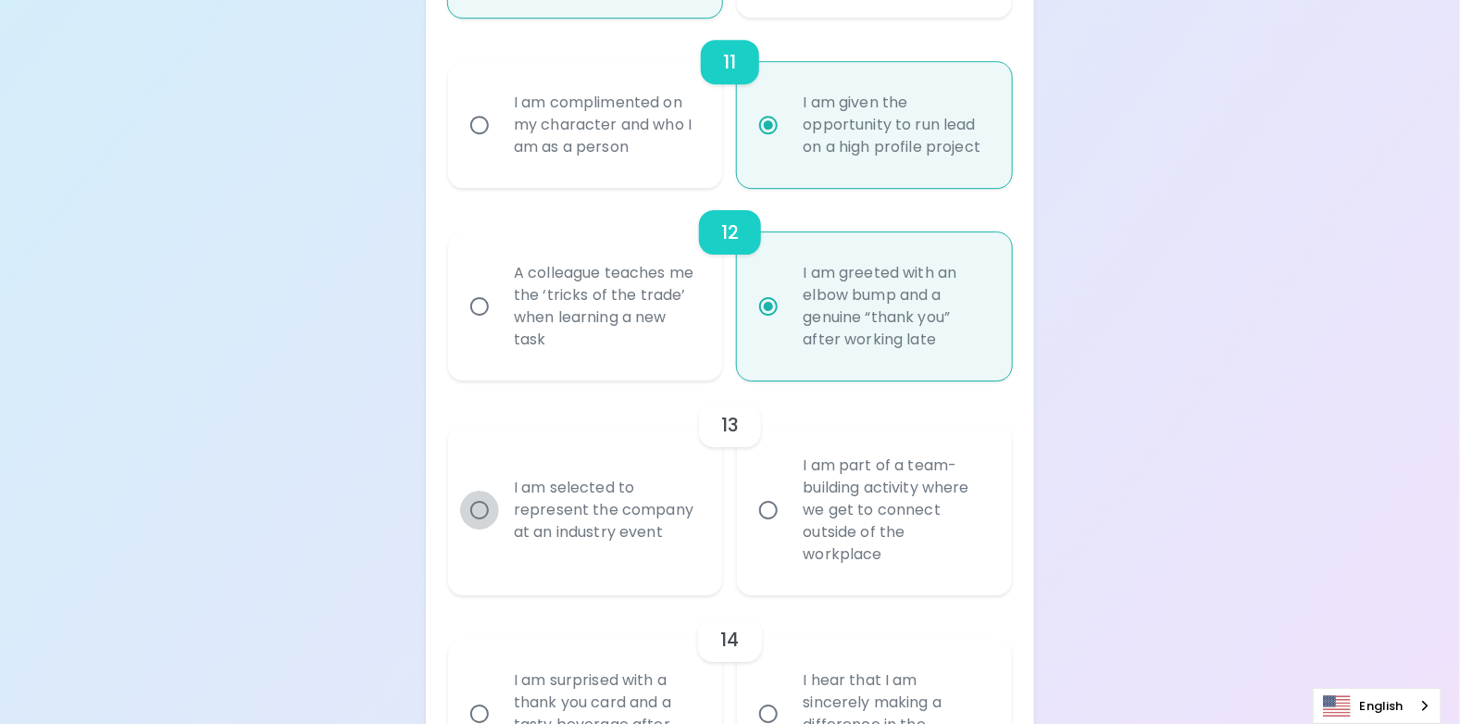
radio input "false"
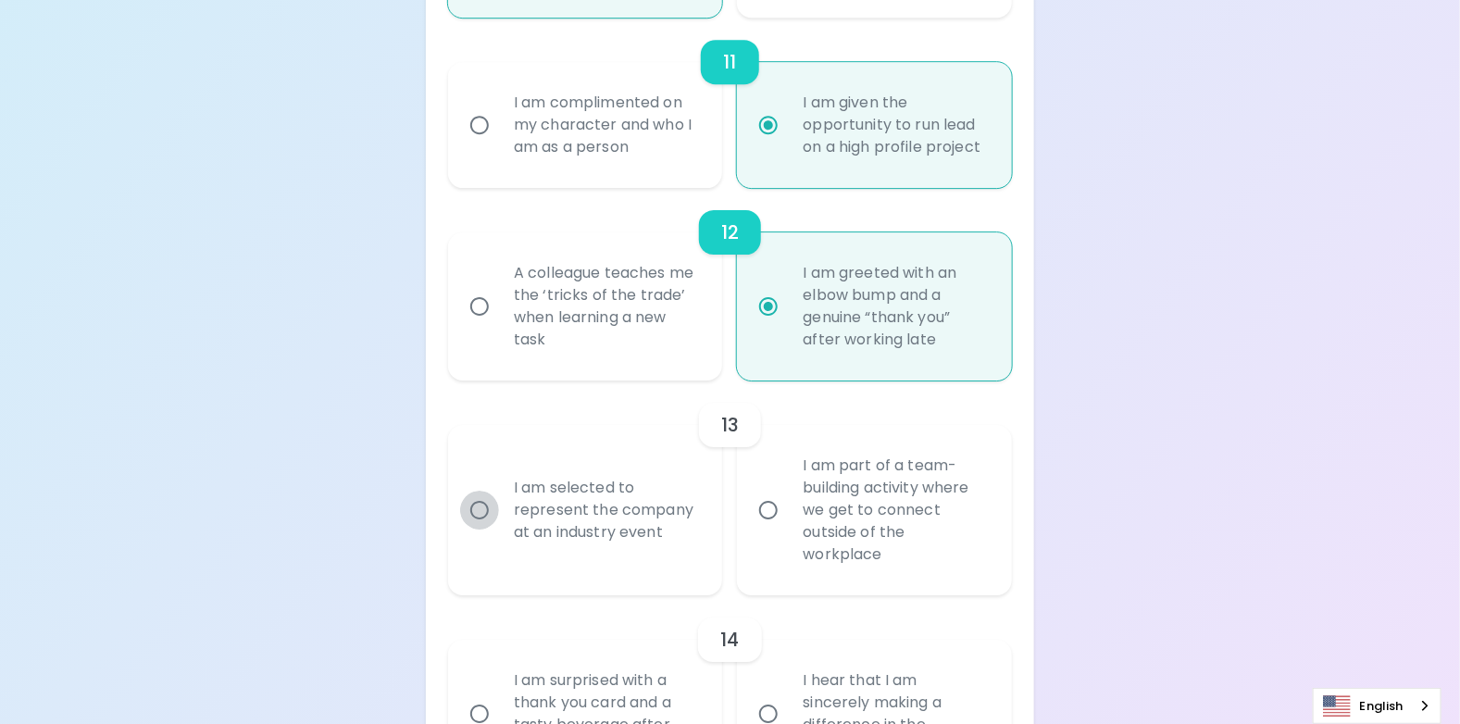
radio input "false"
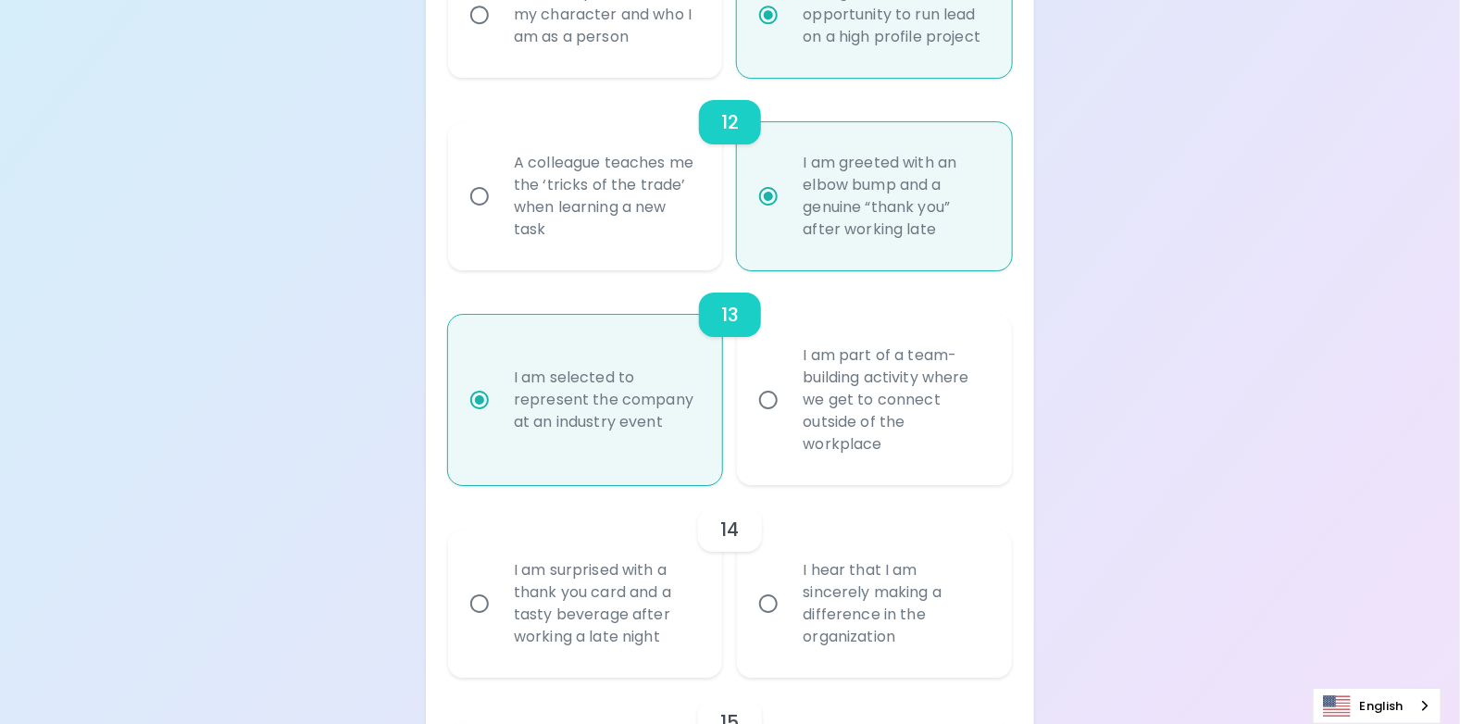
scroll to position [2537, 0]
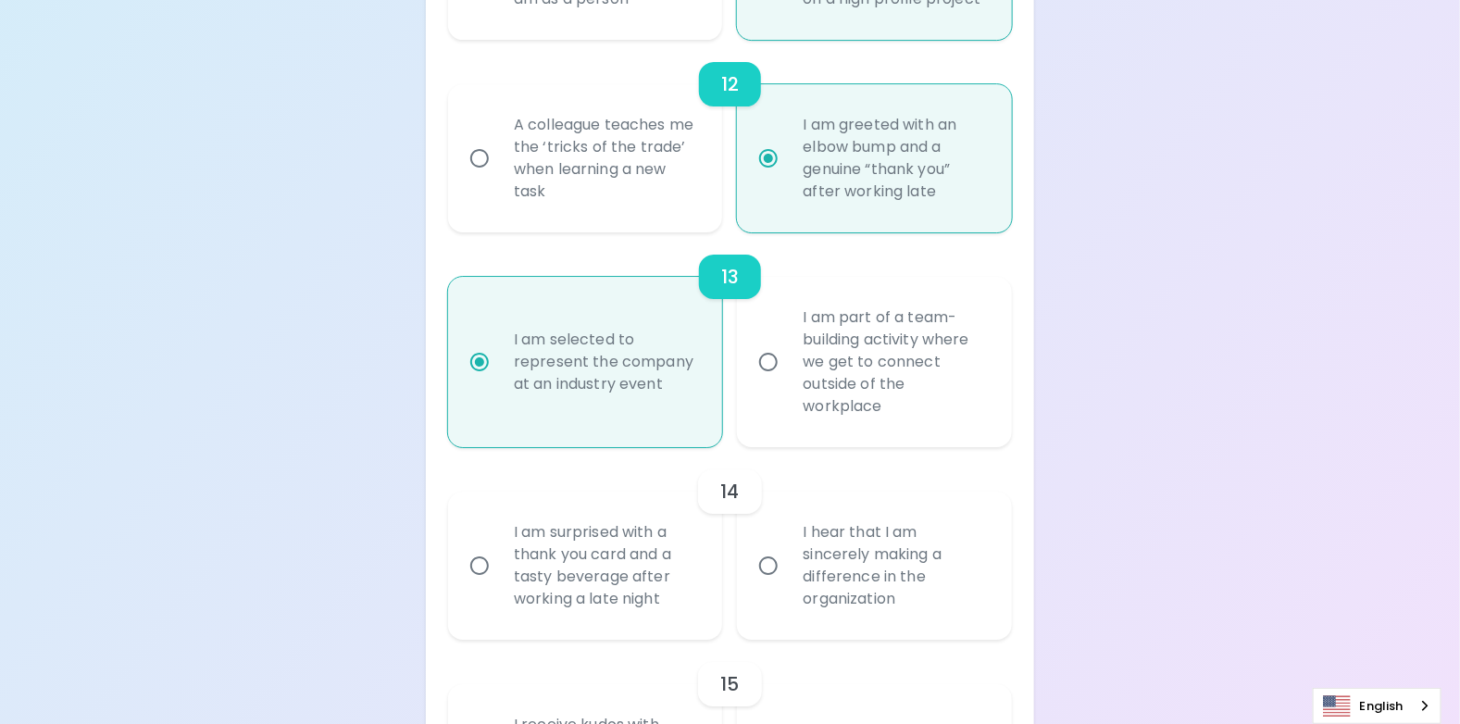
radio input "true"
click at [478, 563] on input "I am surprised with a thank you card and a tasty beverage after working a late …" at bounding box center [479, 565] width 39 height 39
radio input "false"
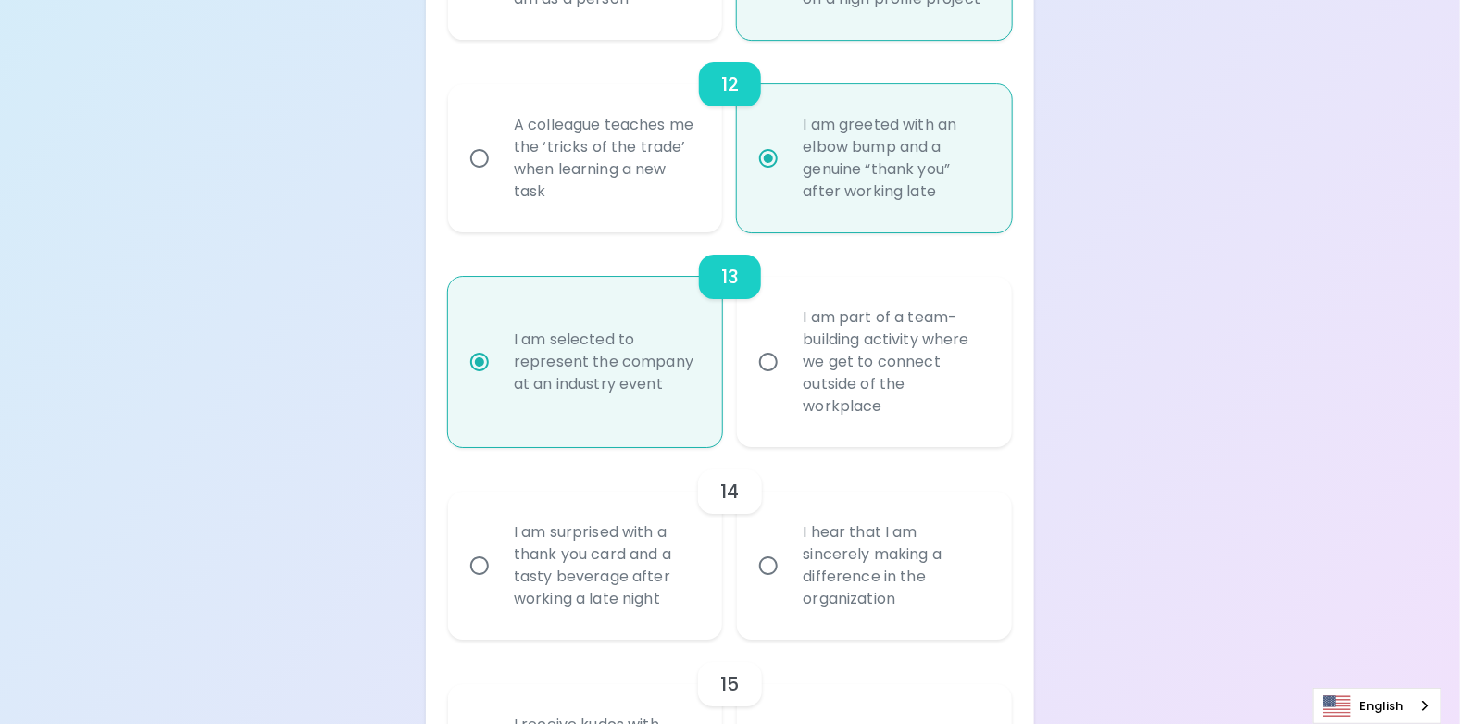
radio input "false"
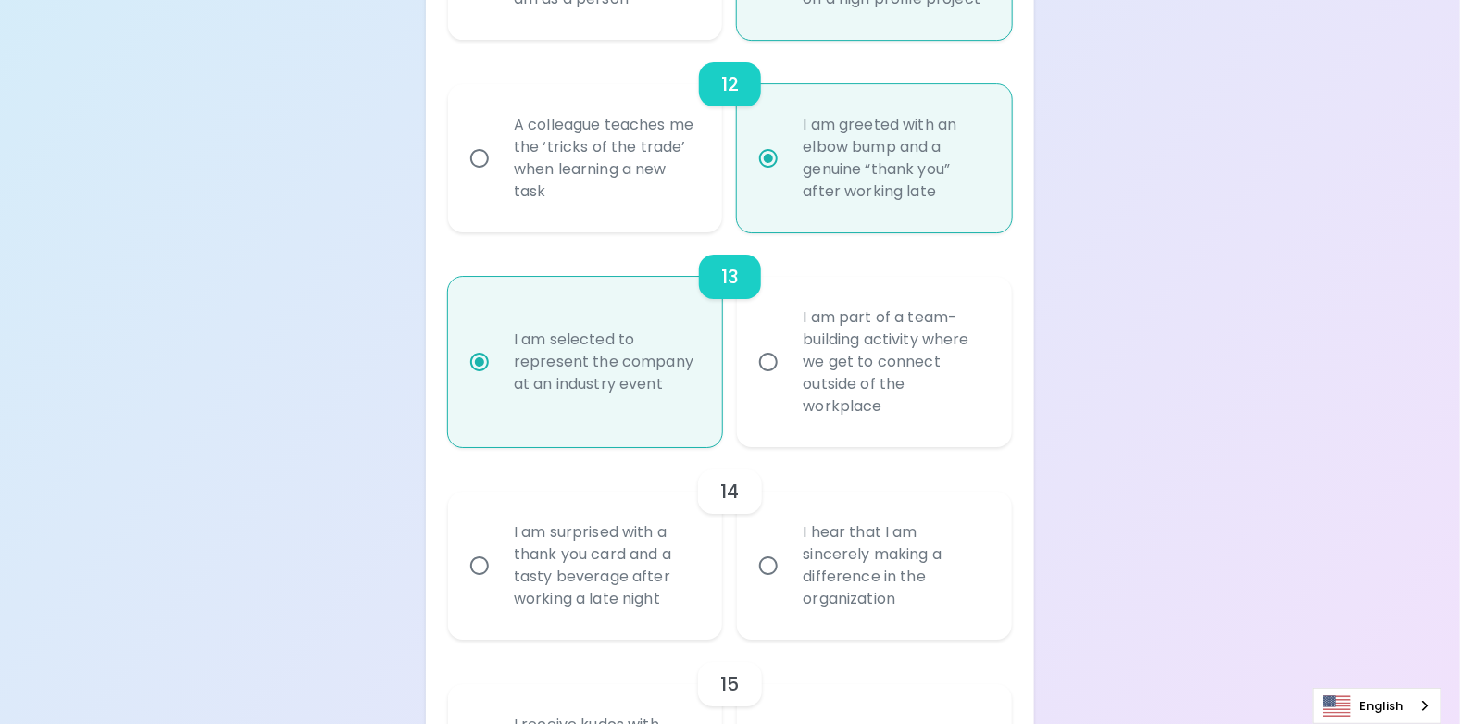
radio input "false"
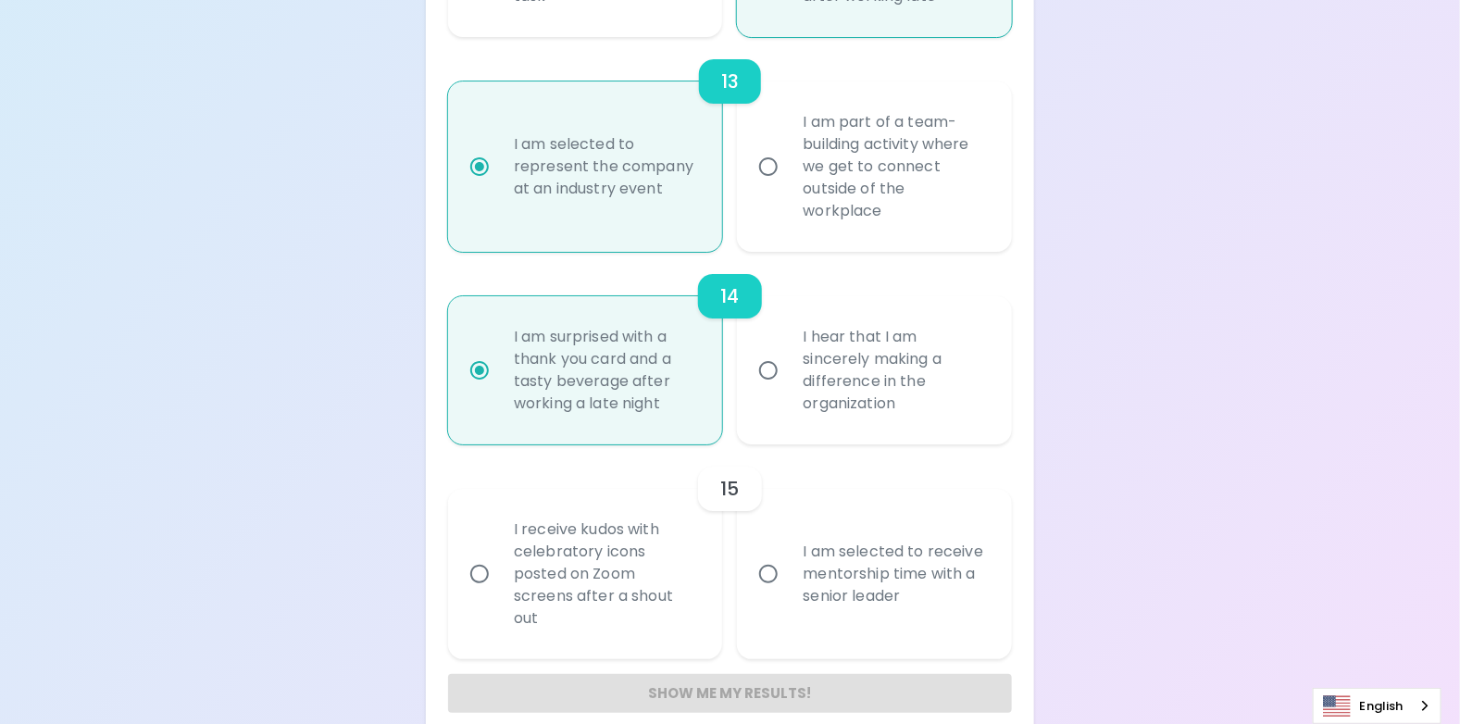
scroll to position [2757, 0]
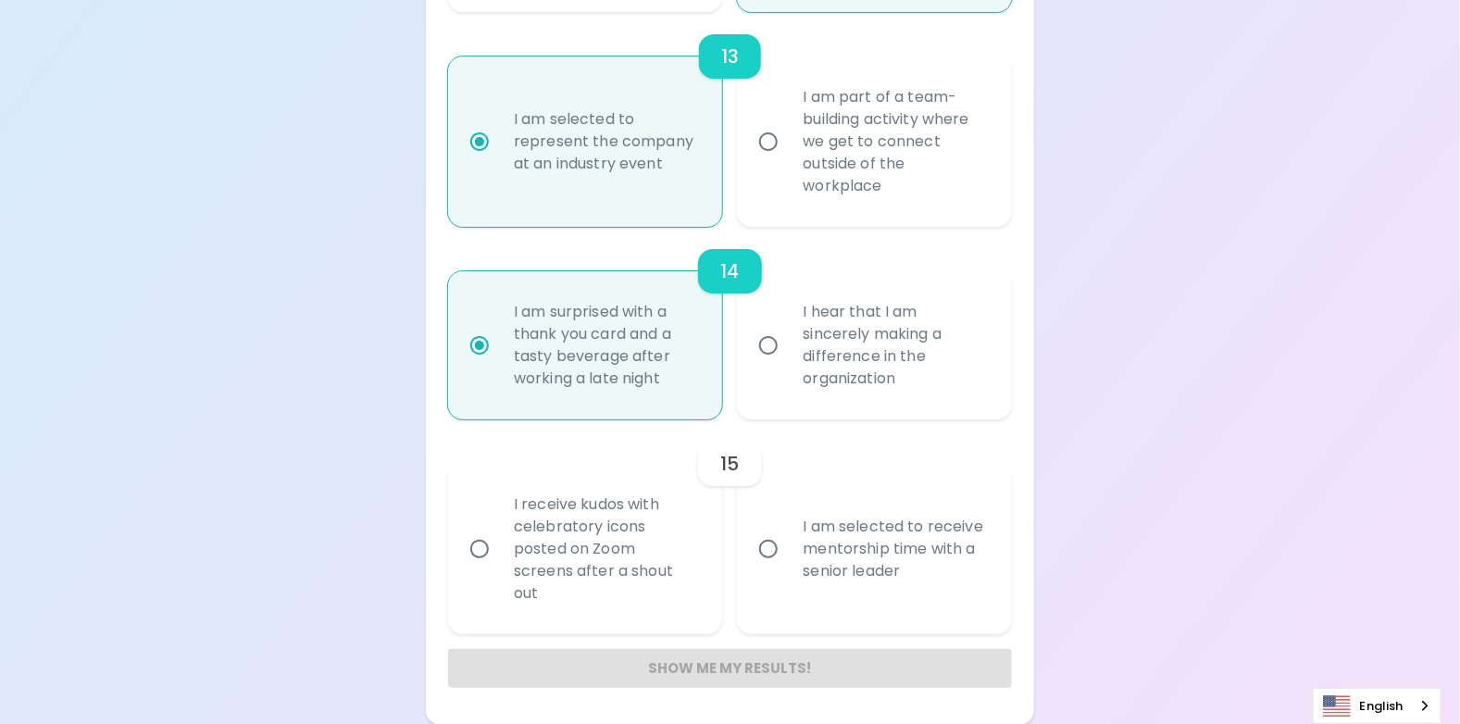
radio input "true"
click at [769, 548] on input "I am selected to receive mentorship time with a senior leader" at bounding box center [768, 549] width 39 height 39
radio input "false"
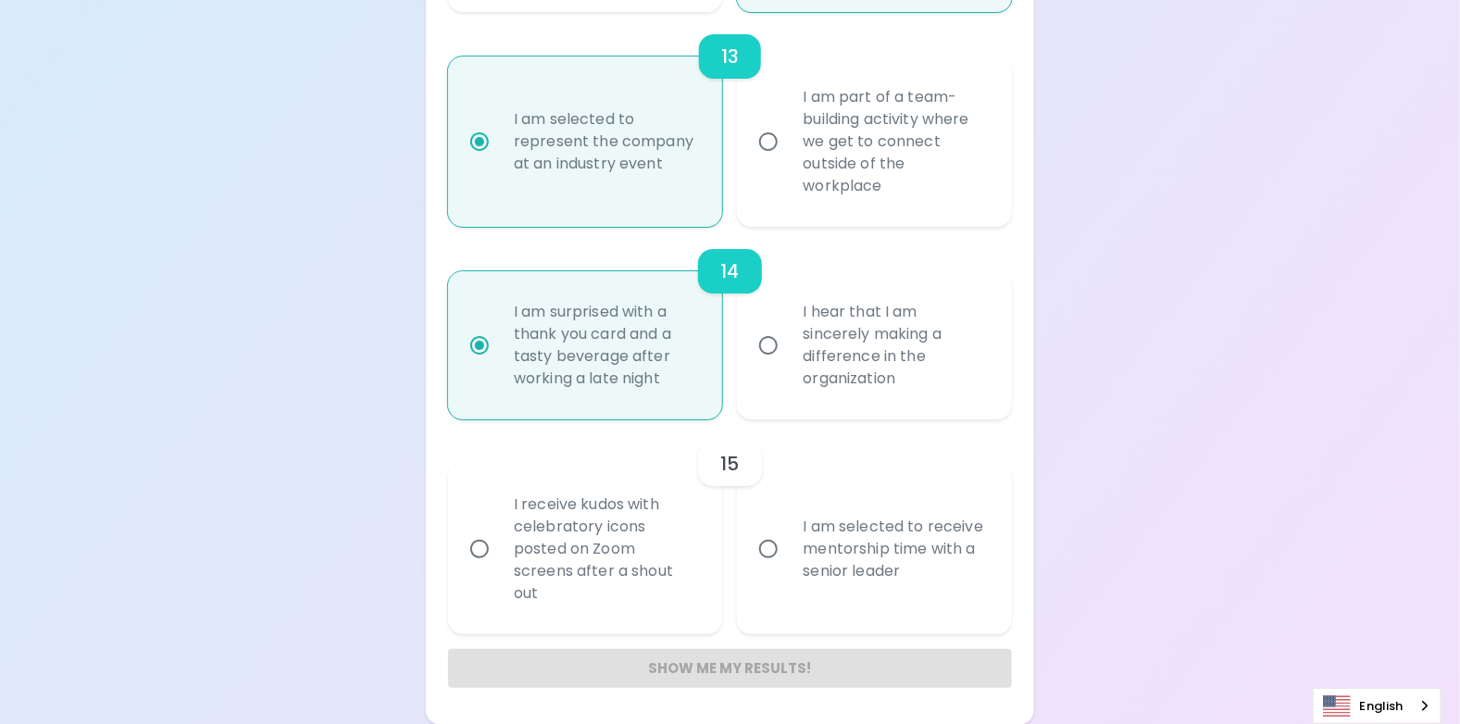
radio input "false"
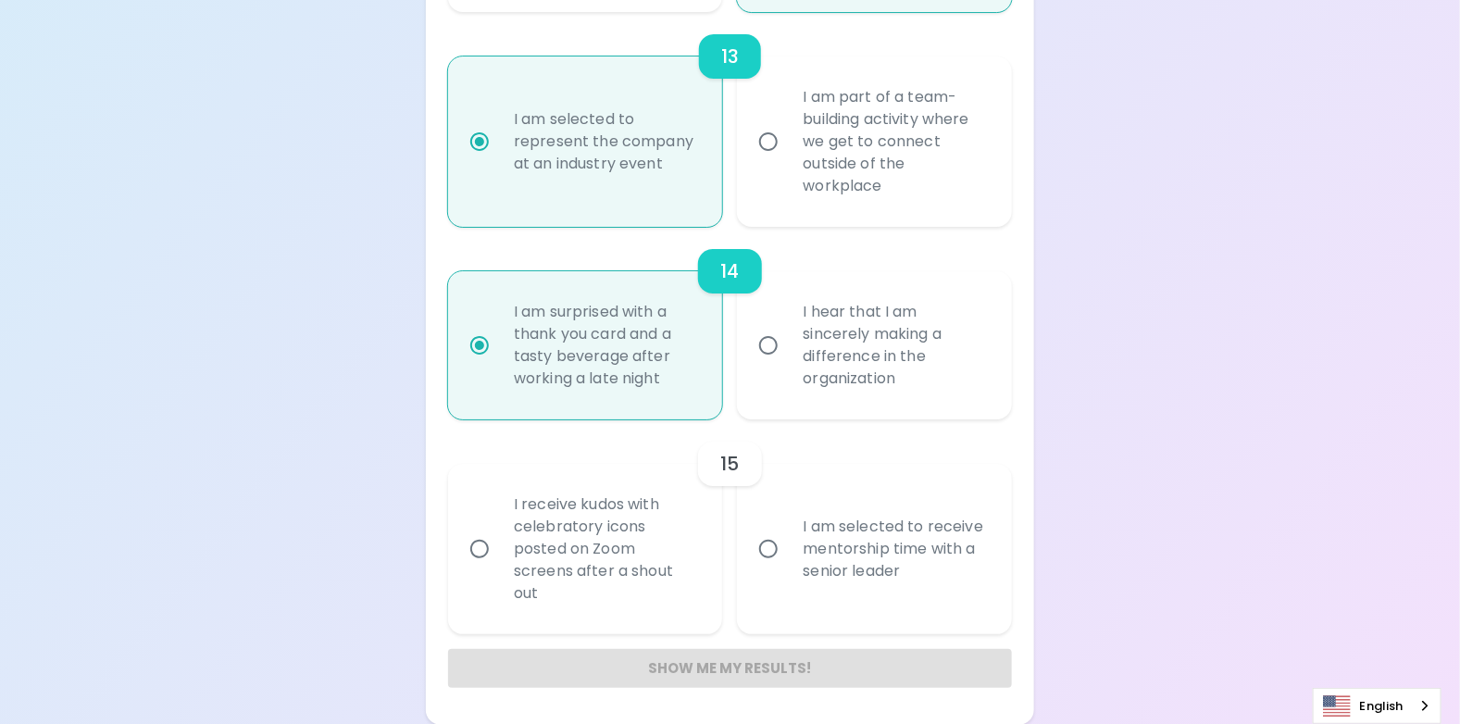
radio input "false"
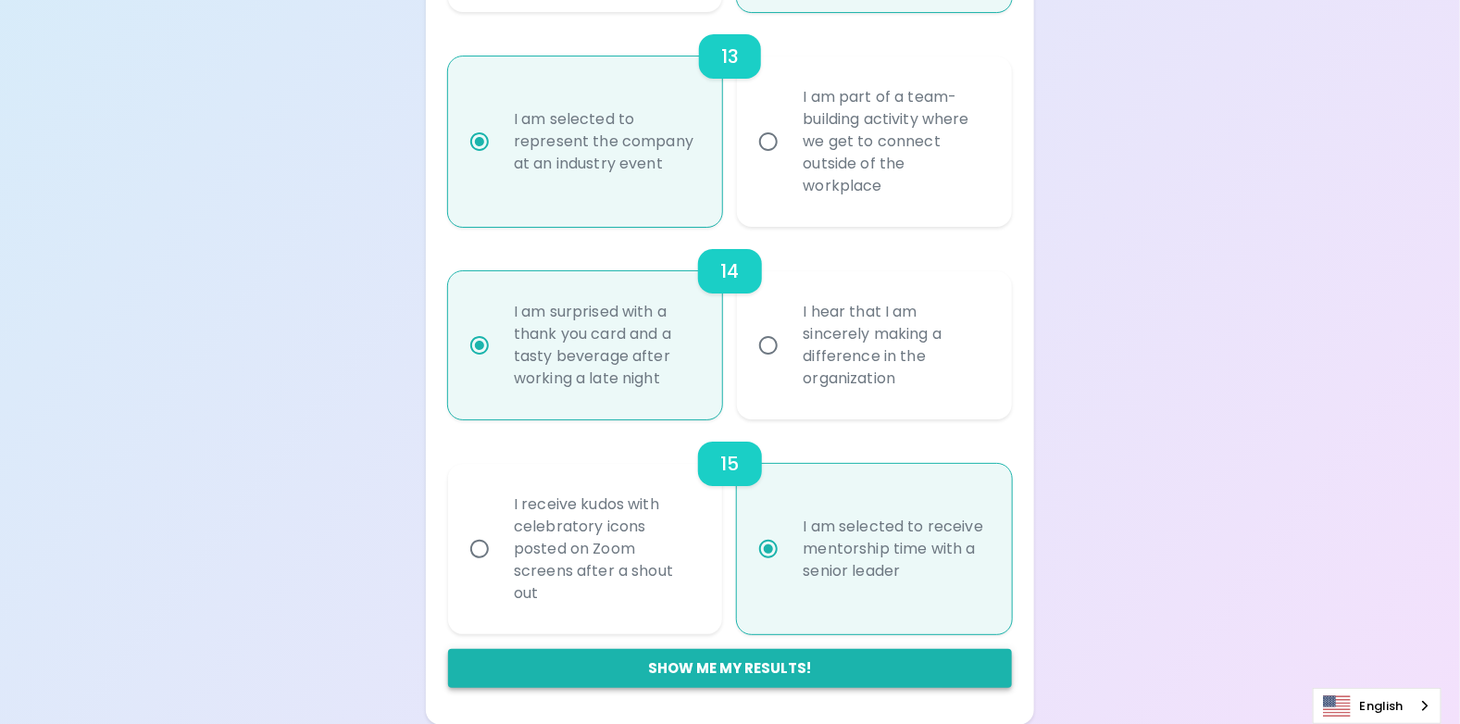
radio input "true"
click at [754, 676] on button "Show me my results!" at bounding box center [730, 668] width 564 height 39
radio input "false"
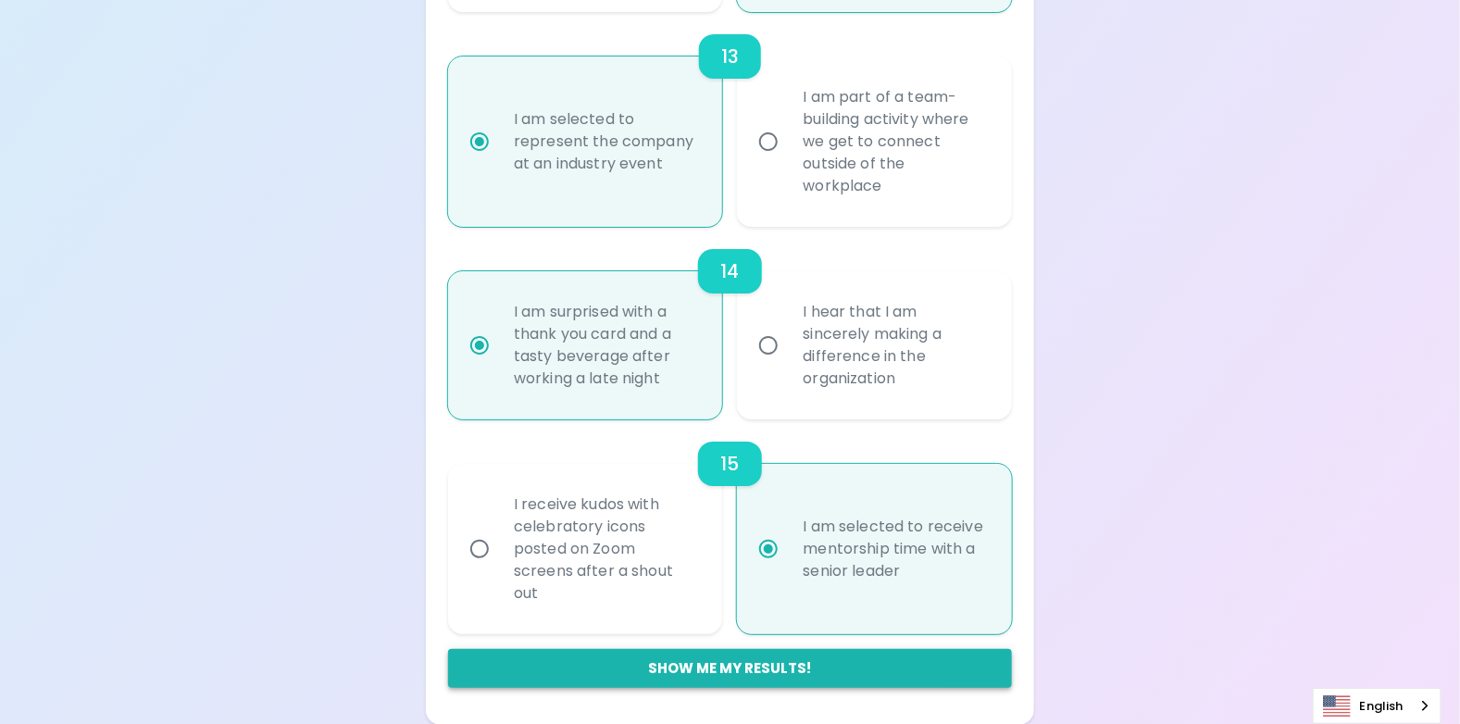
radio input "false"
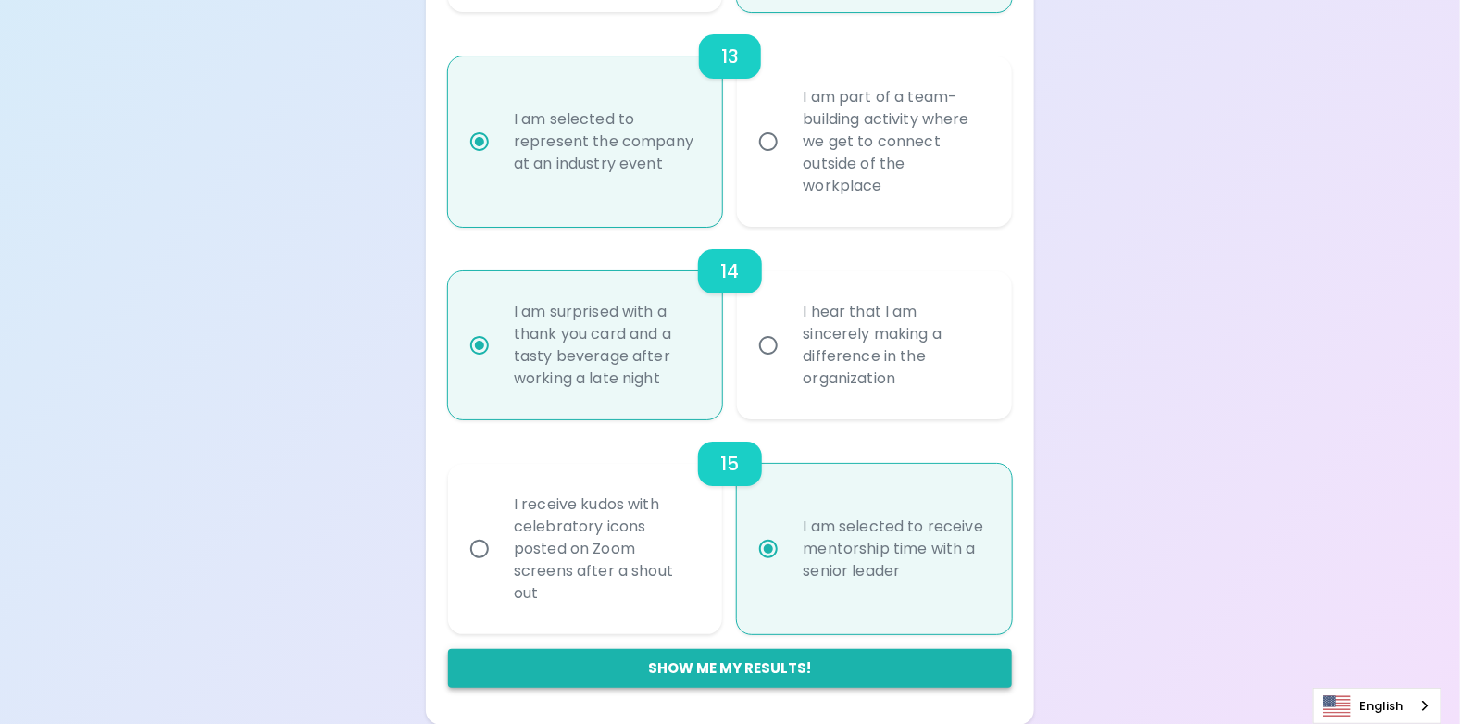
radio input "false"
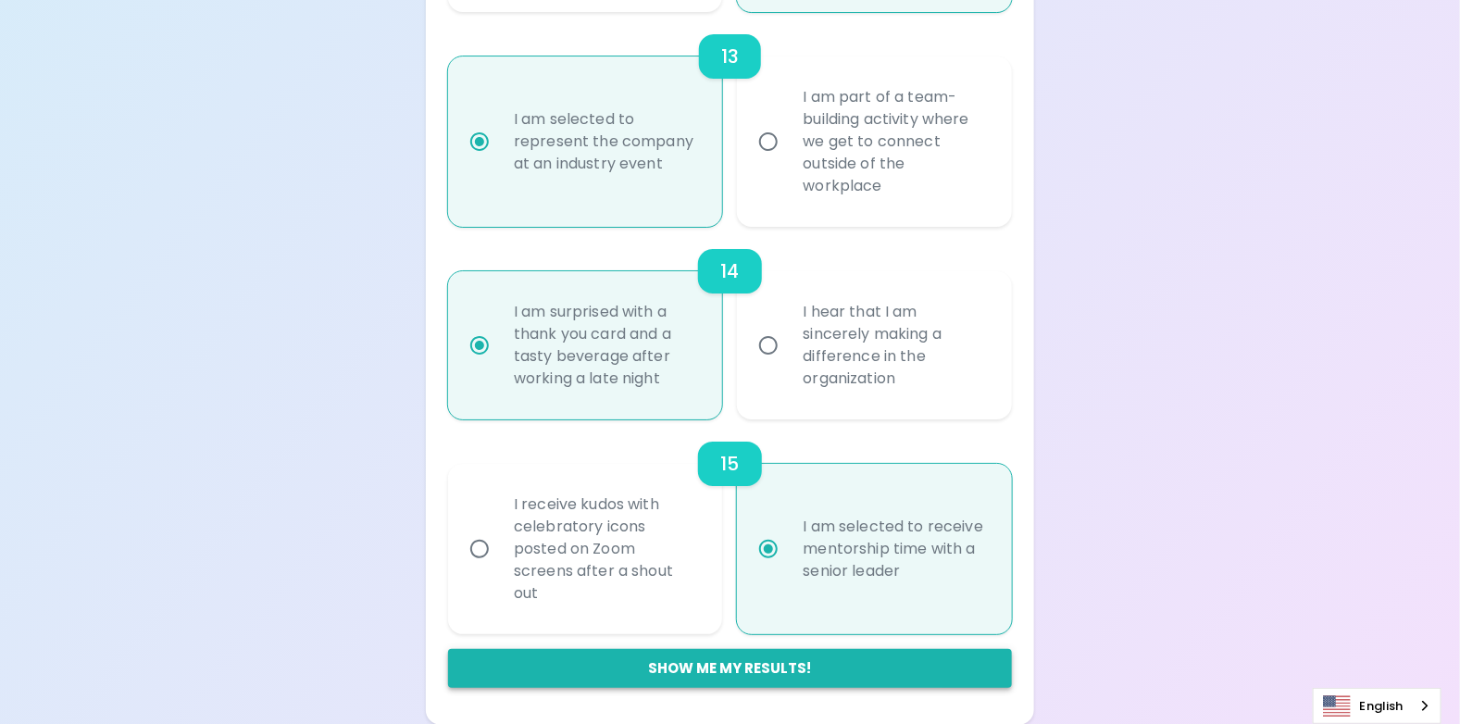
radio input "false"
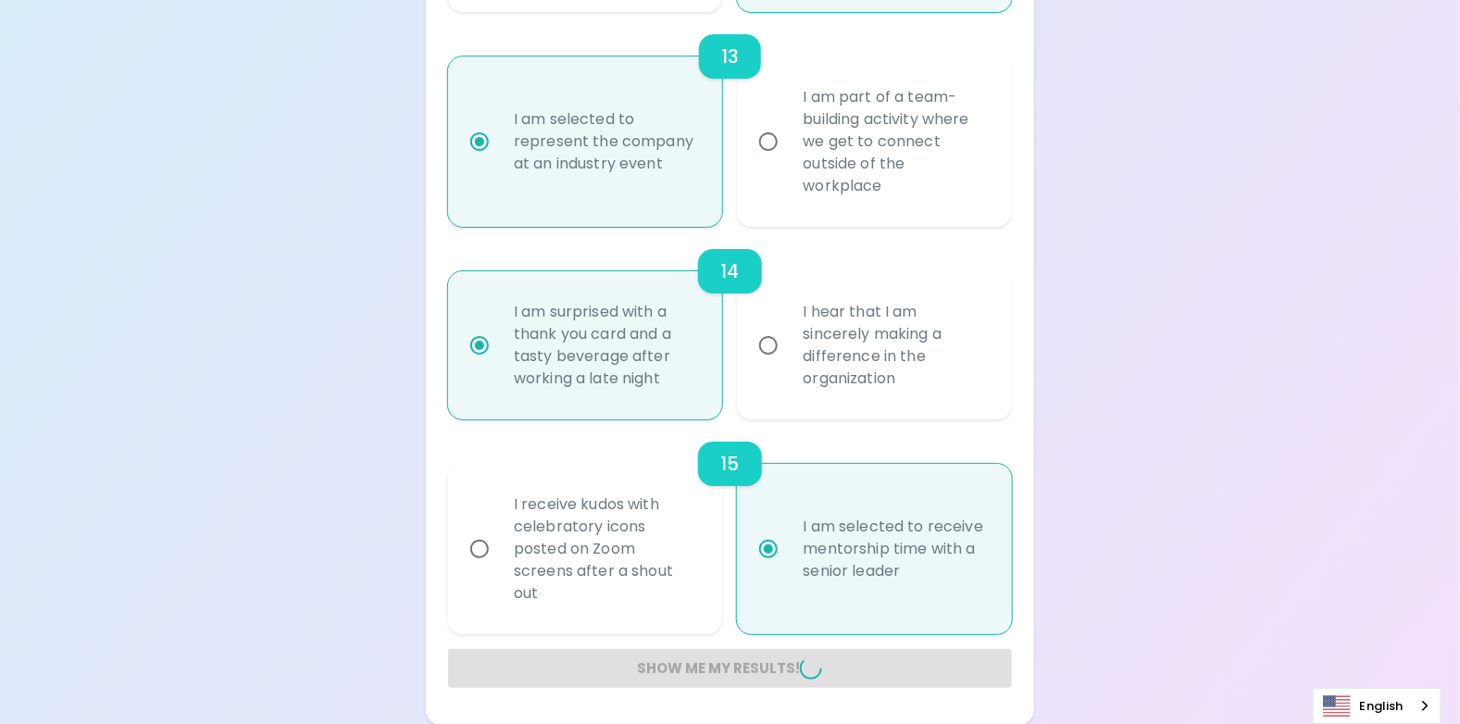
radio input "false"
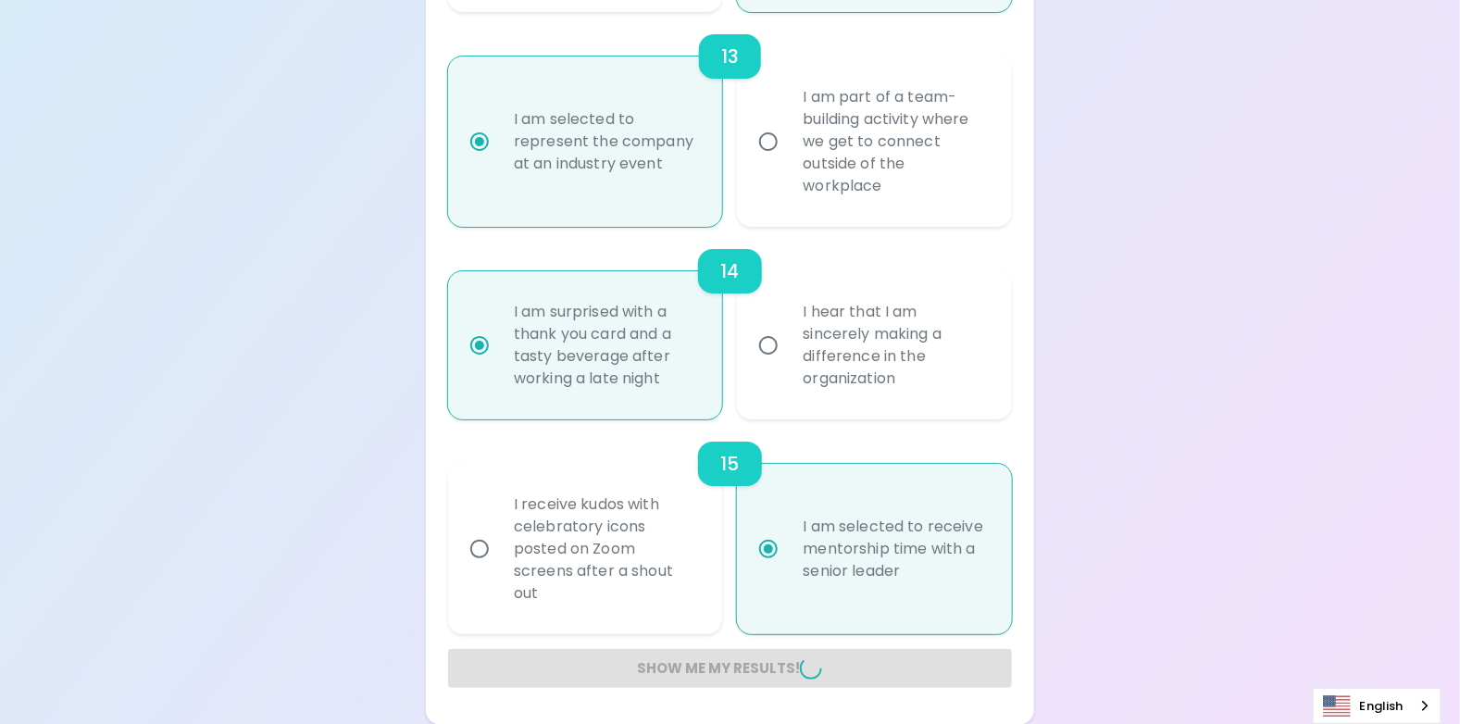
radio input "false"
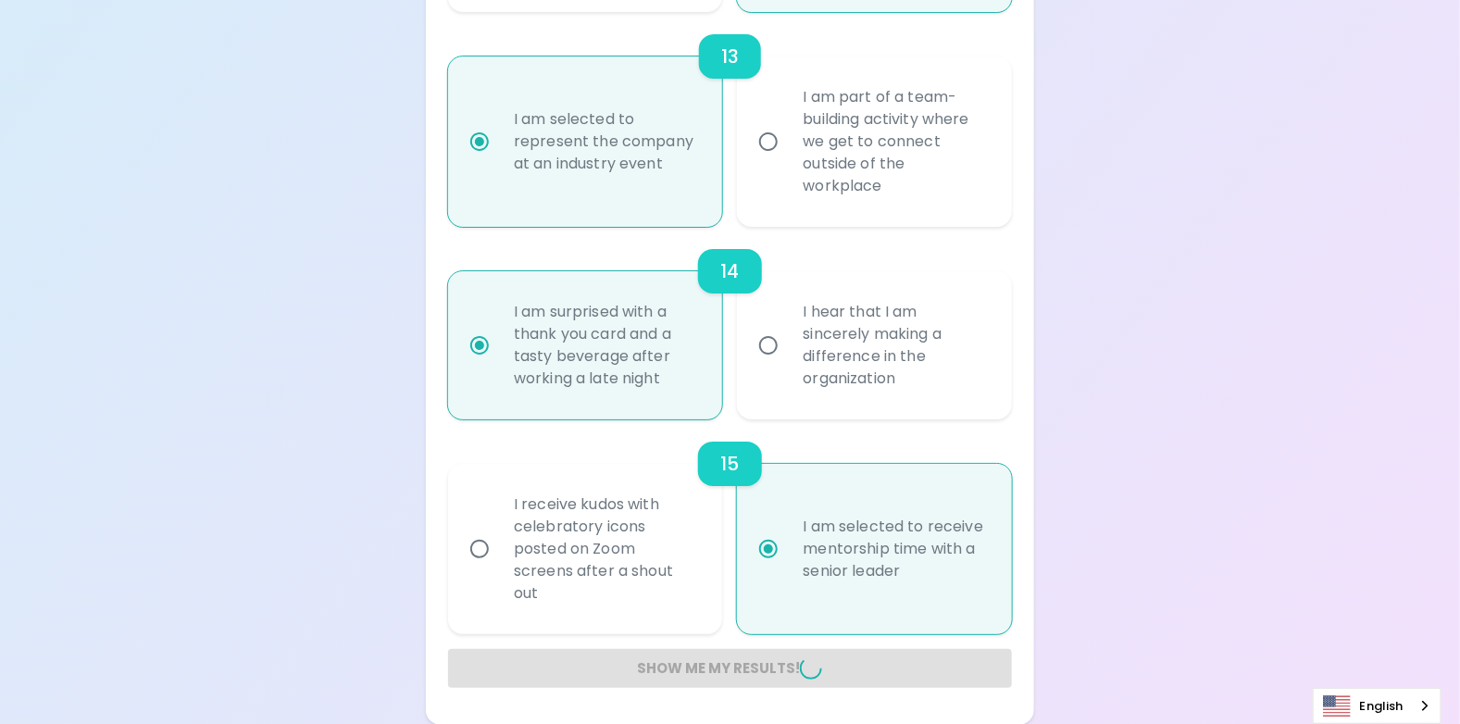
radio input "false"
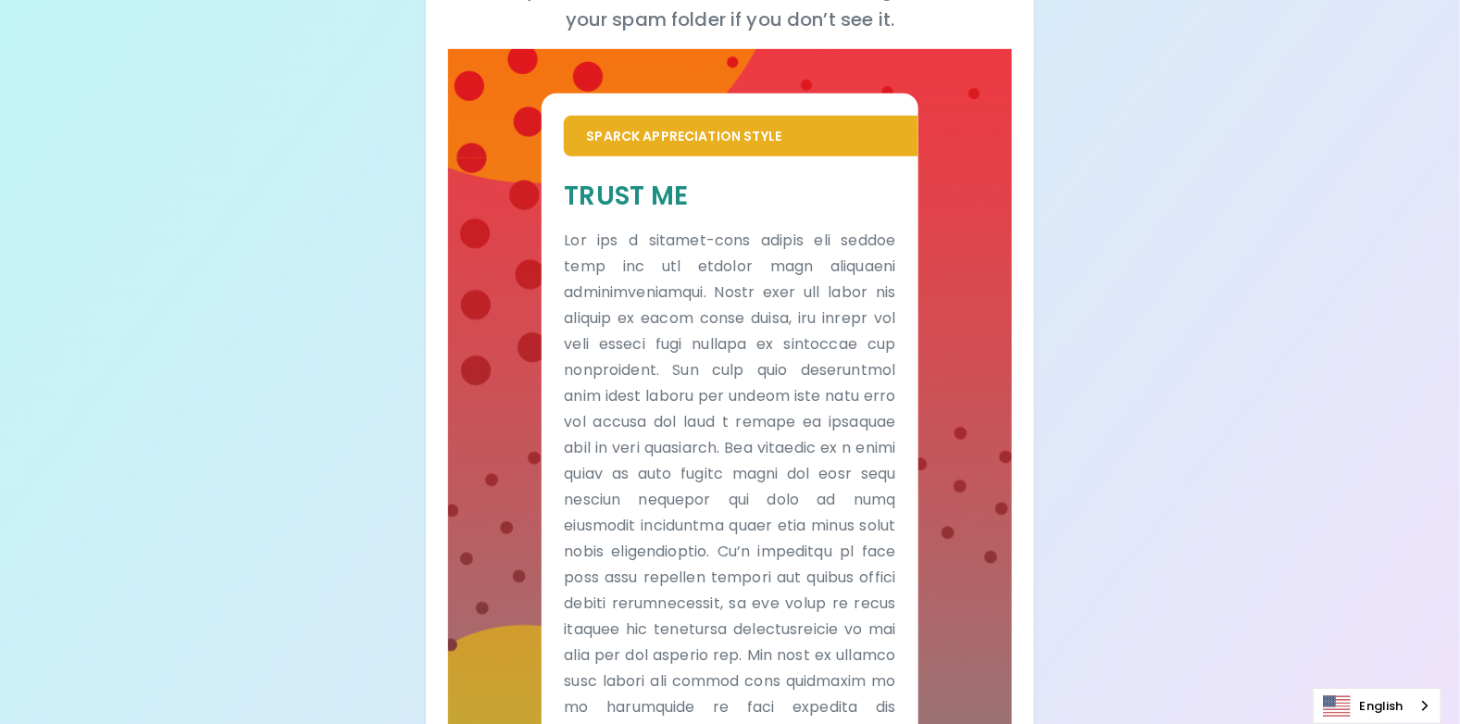
scroll to position [353, 0]
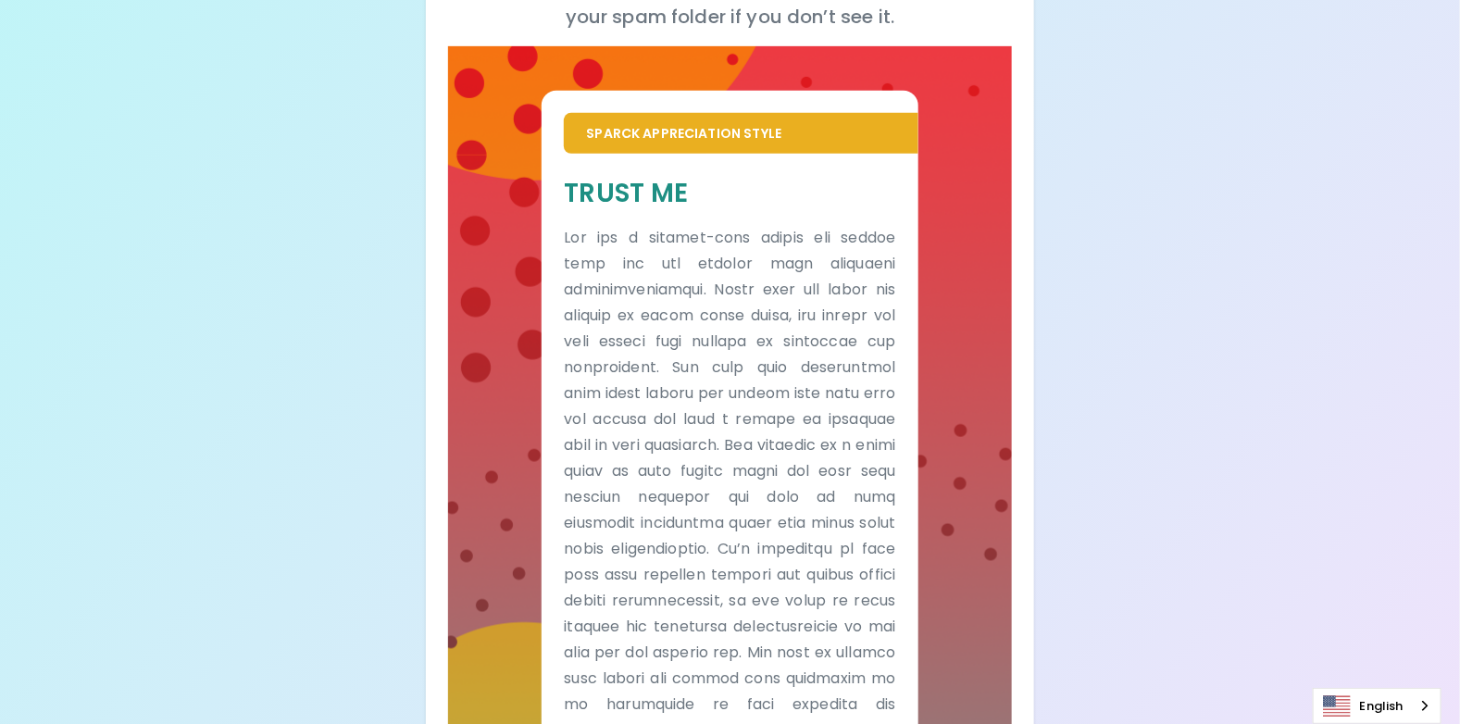
click at [697, 293] on p at bounding box center [729, 575] width 331 height 700
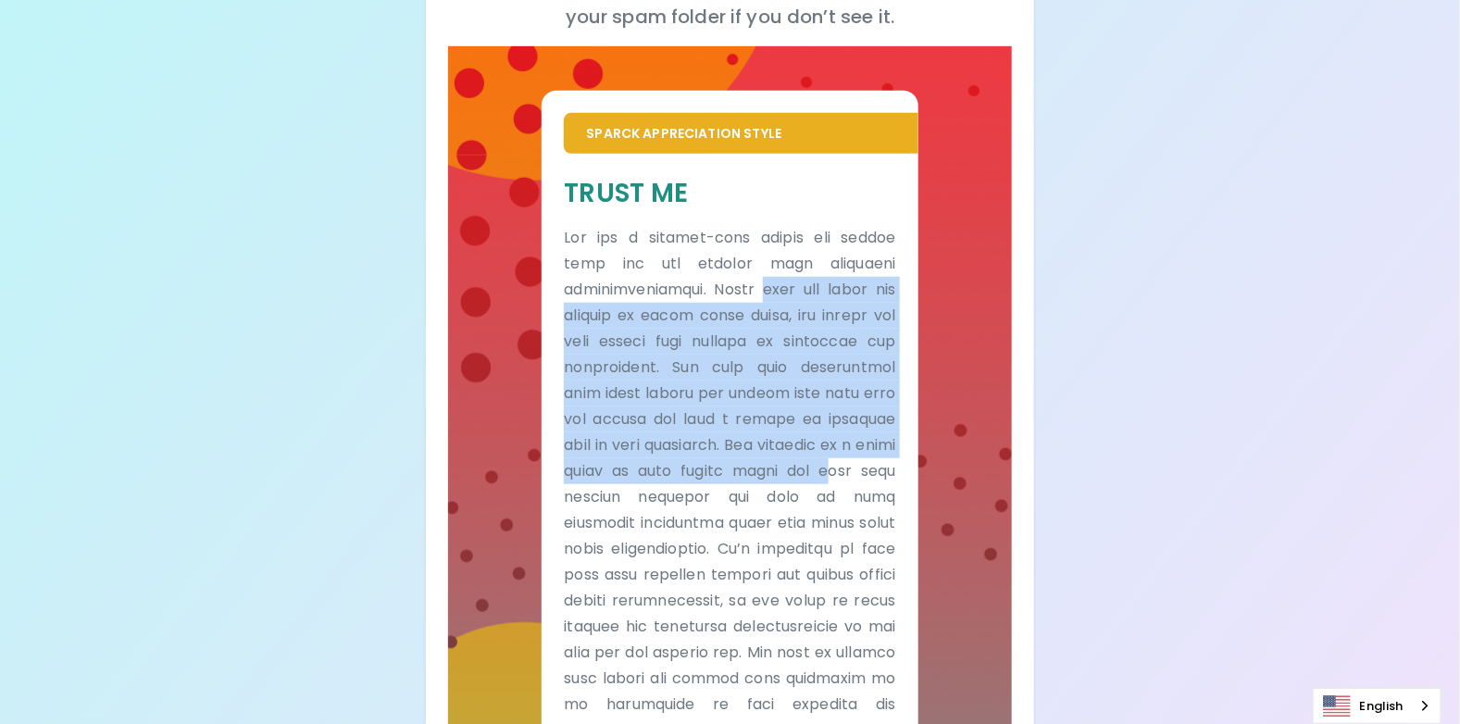
drag, startPoint x: 752, startPoint y: 293, endPoint x: 878, endPoint y: 472, distance: 219.3
click at [878, 472] on p at bounding box center [729, 575] width 331 height 700
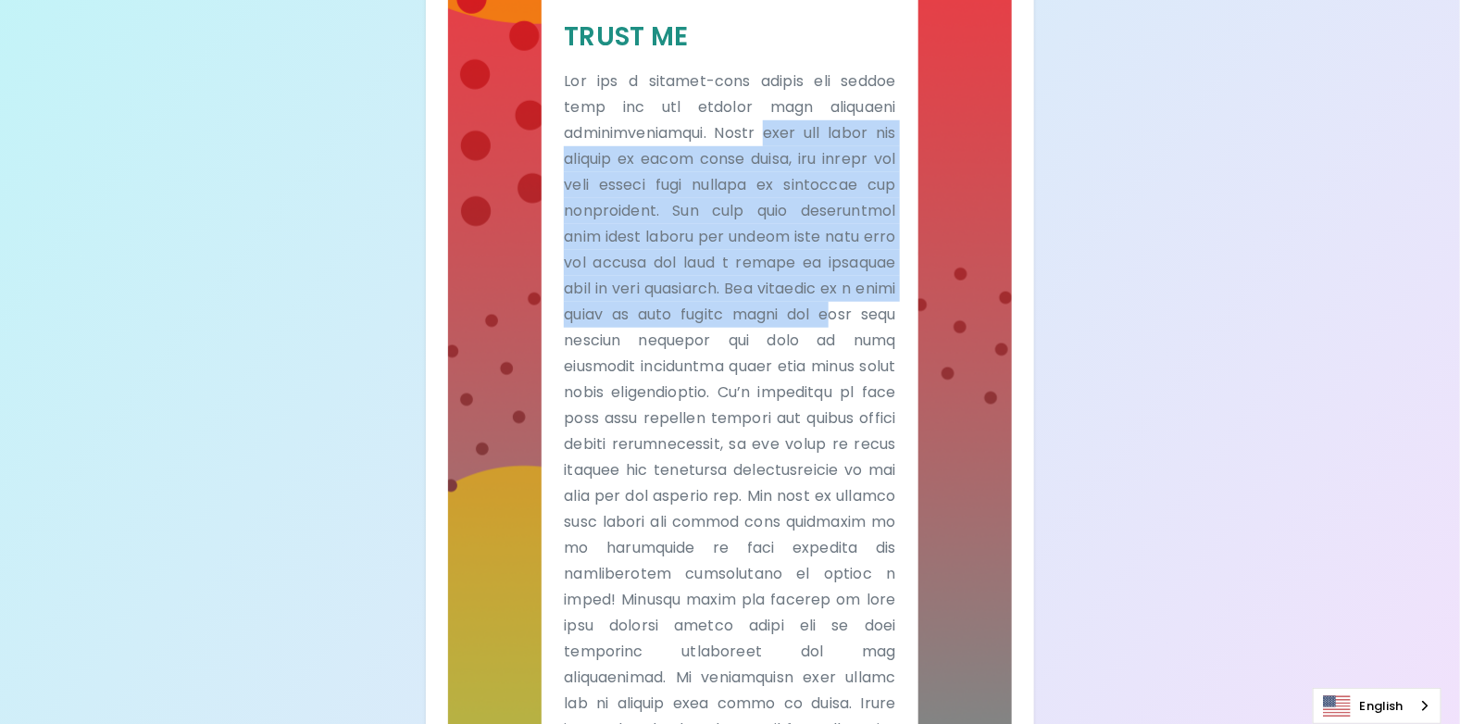
scroll to position [538, 0]
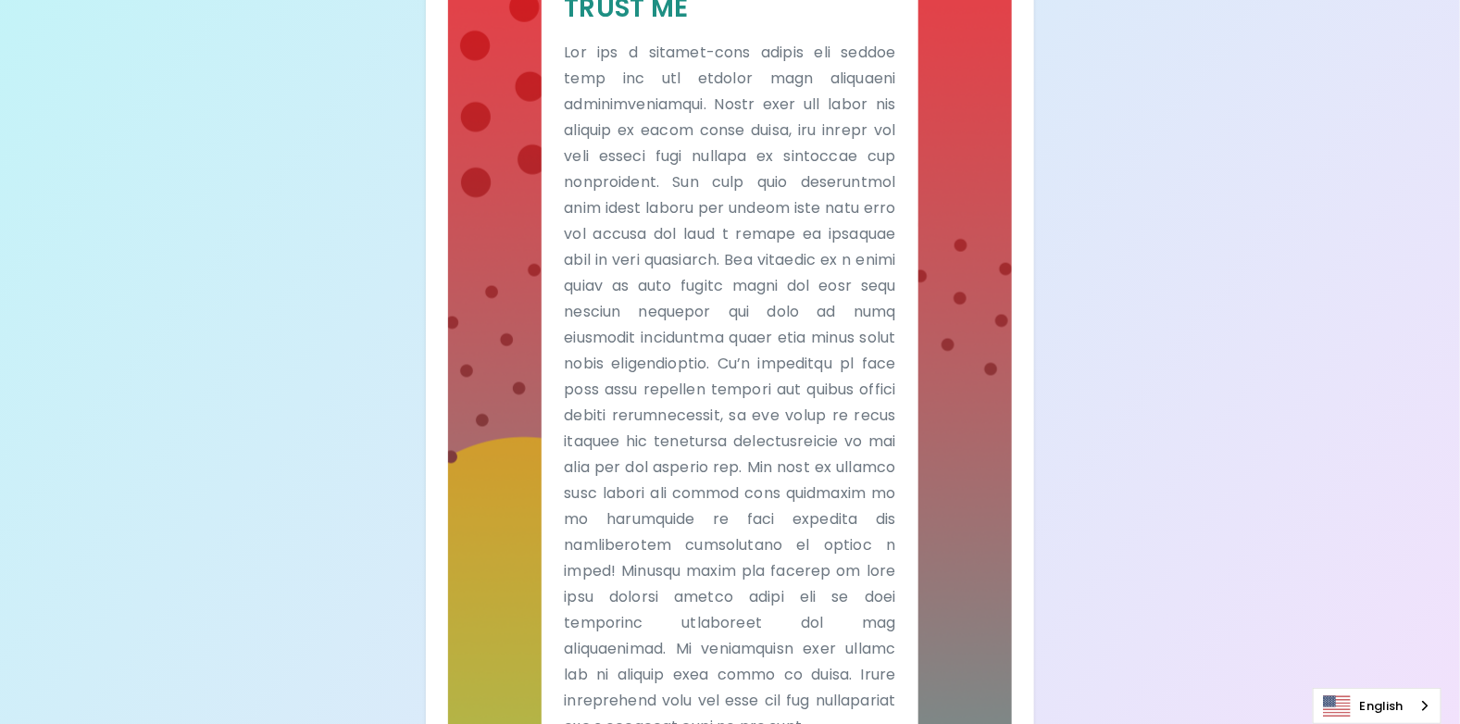
click at [658, 498] on p at bounding box center [729, 390] width 331 height 700
drag, startPoint x: 663, startPoint y: 497, endPoint x: 780, endPoint y: 502, distance: 117.7
click at [780, 502] on p at bounding box center [729, 390] width 331 height 700
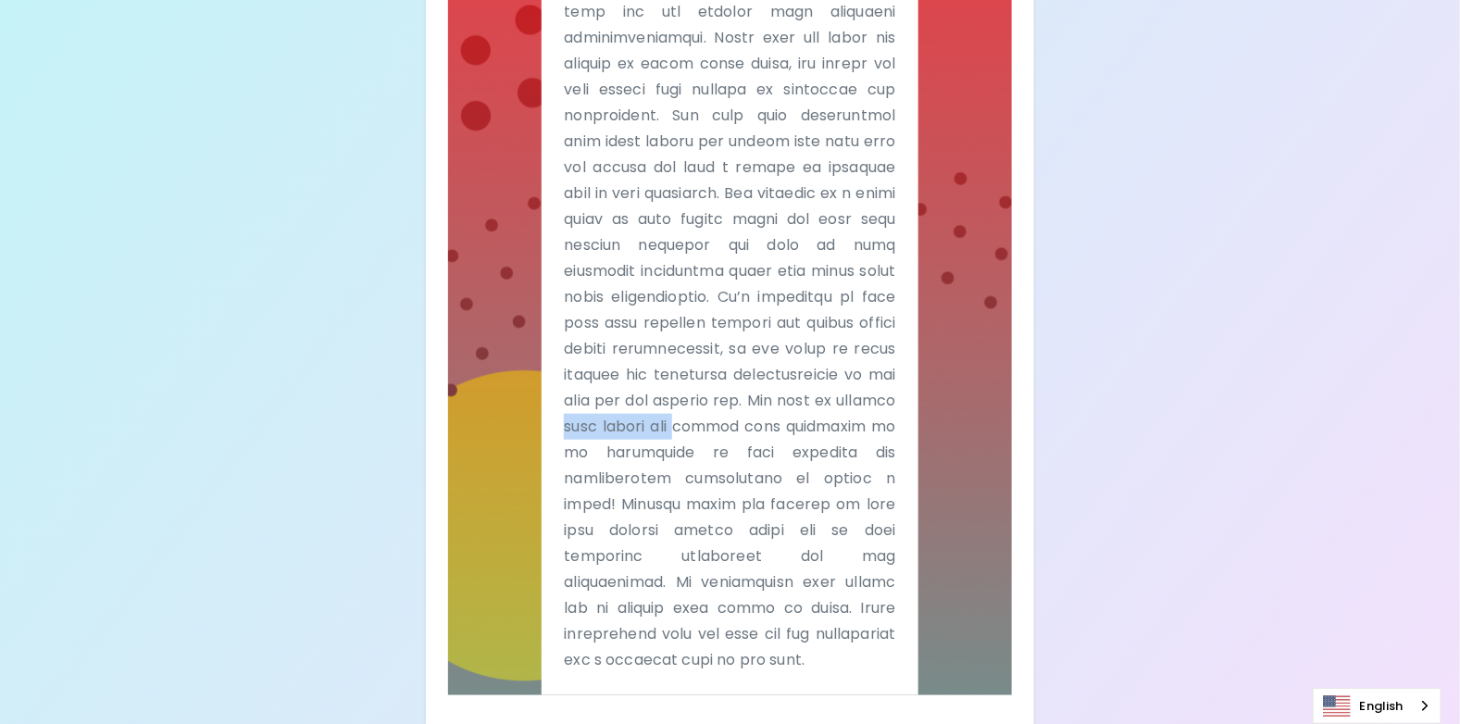
scroll to position [630, 0]
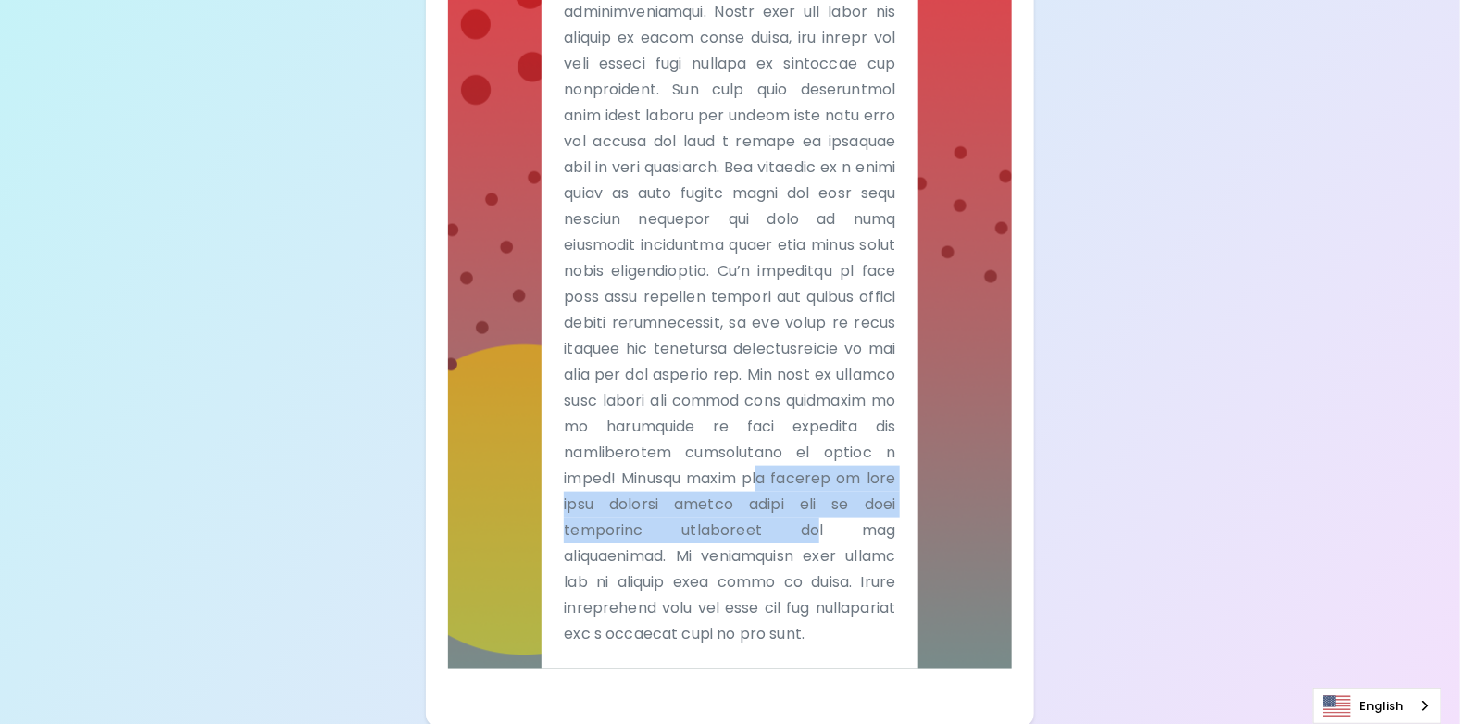
drag, startPoint x: 752, startPoint y: 476, endPoint x: 744, endPoint y: 543, distance: 67.1
click at [744, 543] on p at bounding box center [729, 297] width 331 height 700
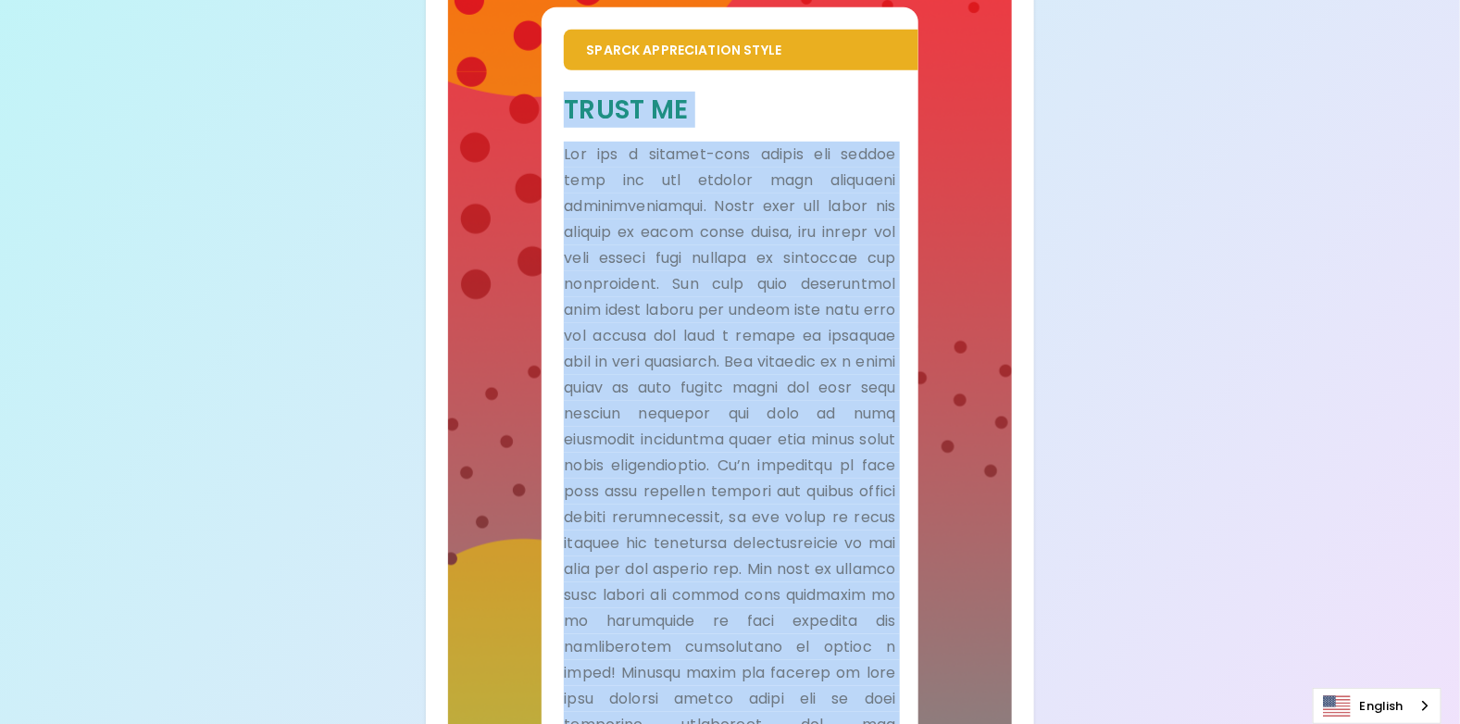
scroll to position [634, 0]
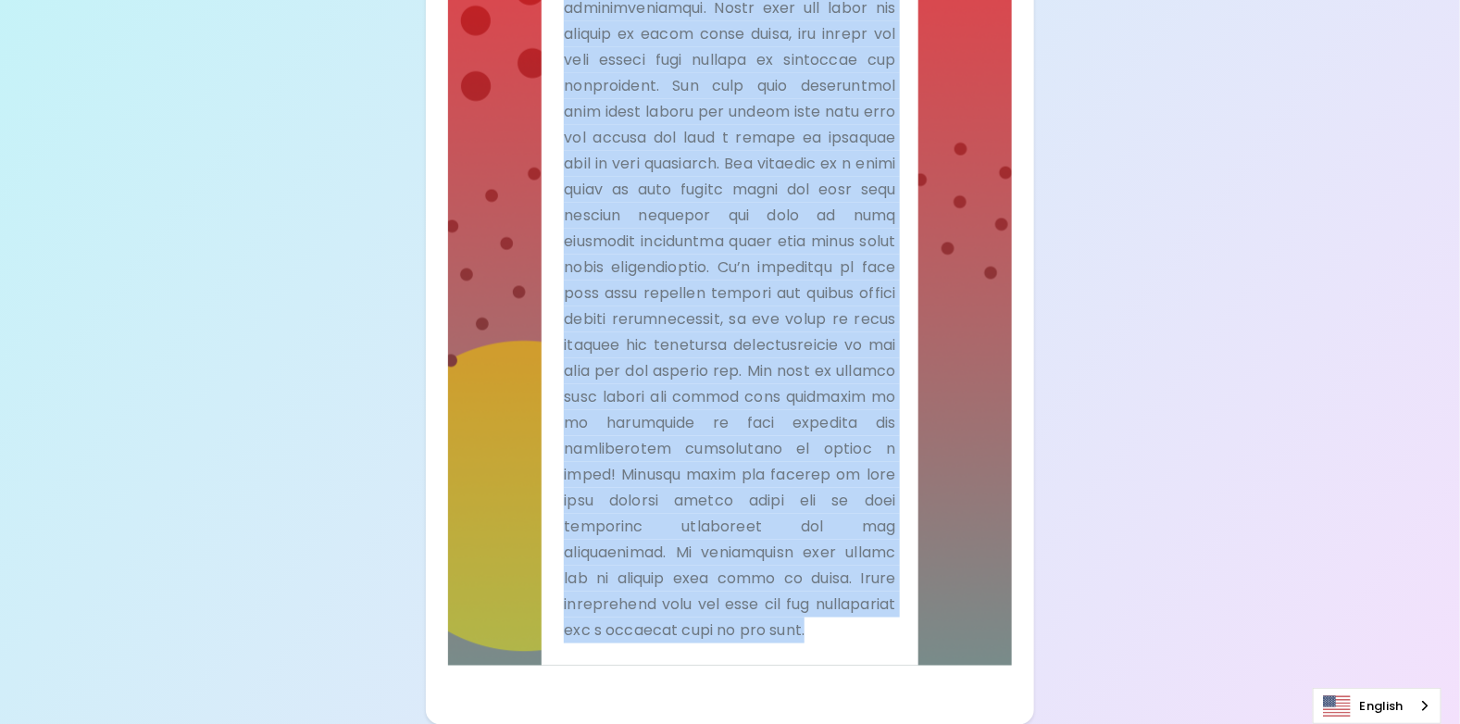
drag, startPoint x: 567, startPoint y: 452, endPoint x: 840, endPoint y: 626, distance: 323.9
click at [840, 626] on div "Trust Me" at bounding box center [729, 268] width 331 height 749
copy div "Lorem Ip Dol sit a consect-adip elitse doe tempor inci utl etd magnaal enim adm…"
